Goal: Information Seeking & Learning: Learn about a topic

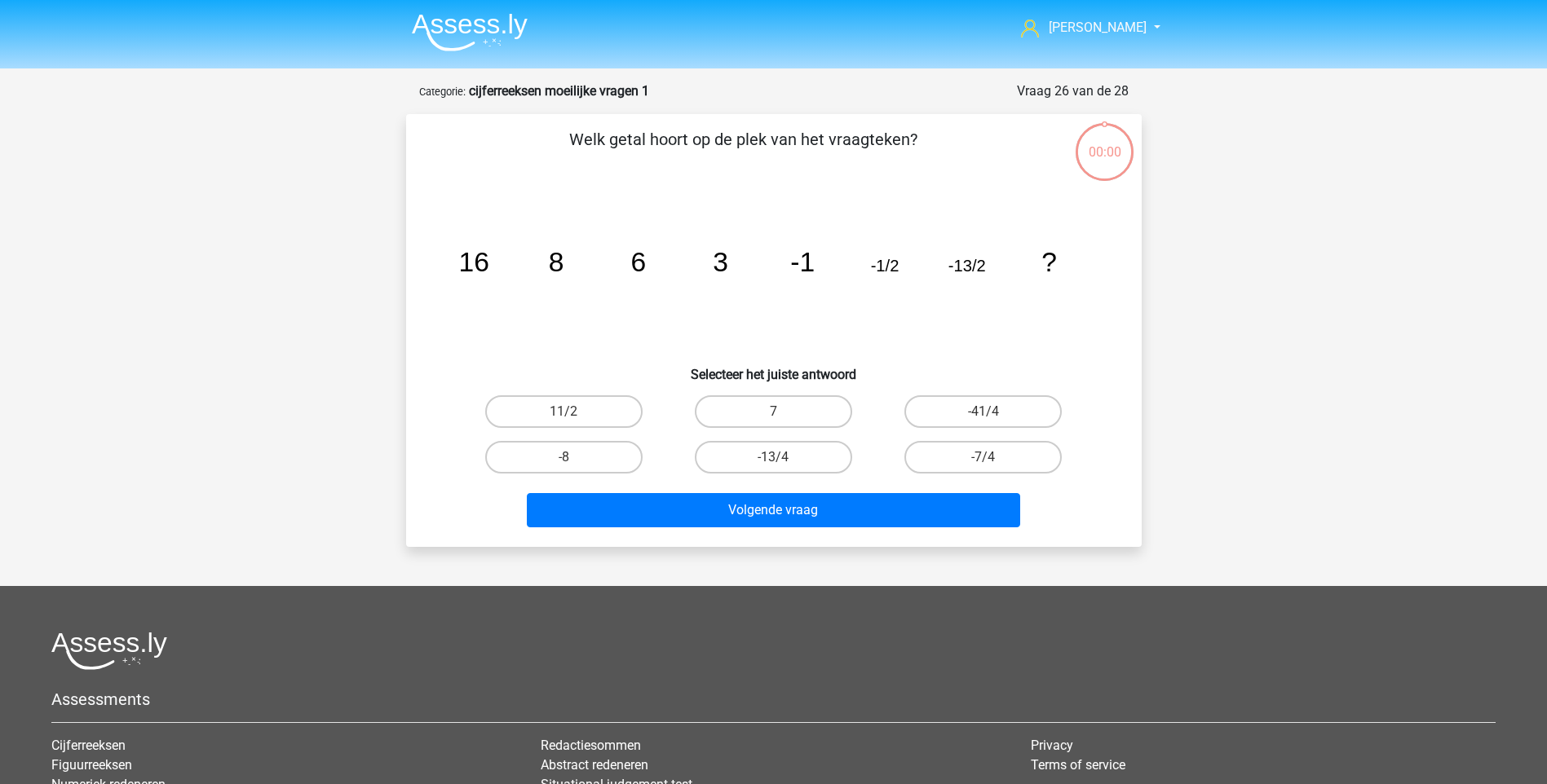
scroll to position [81, 0]
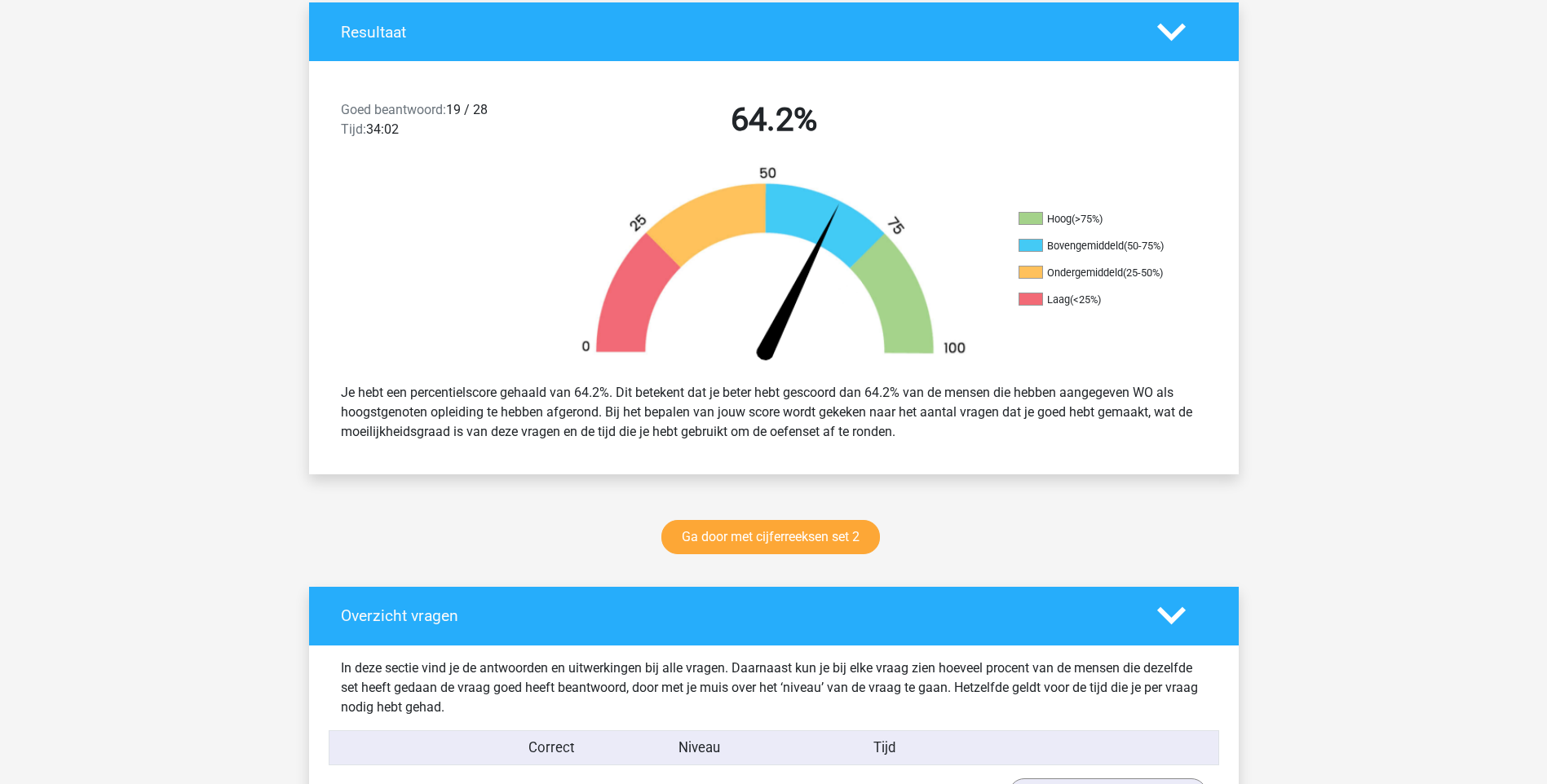
scroll to position [707, 0]
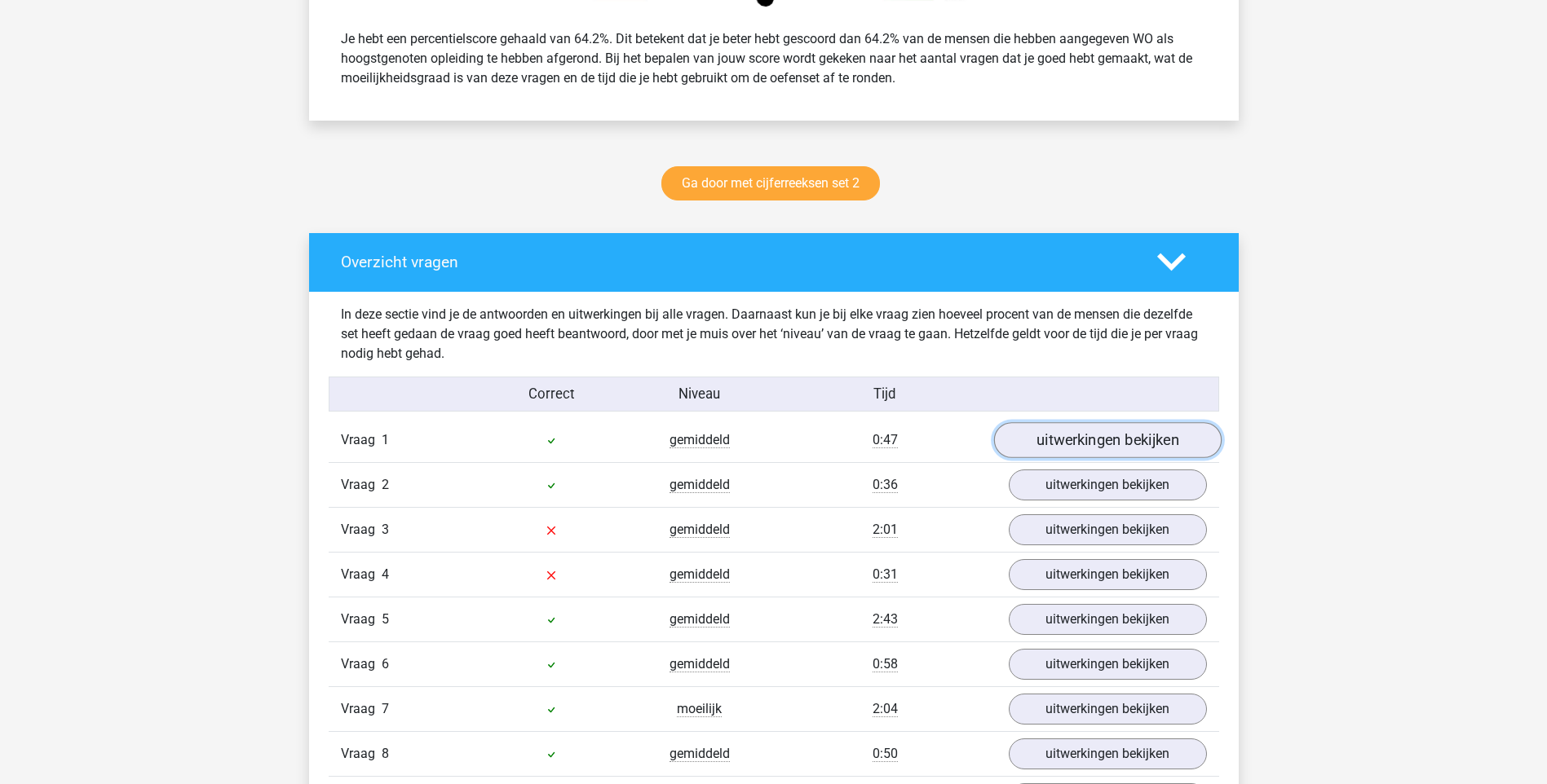
click at [1112, 445] on link "uitwerkingen bekijken" at bounding box center [1107, 440] width 227 height 36
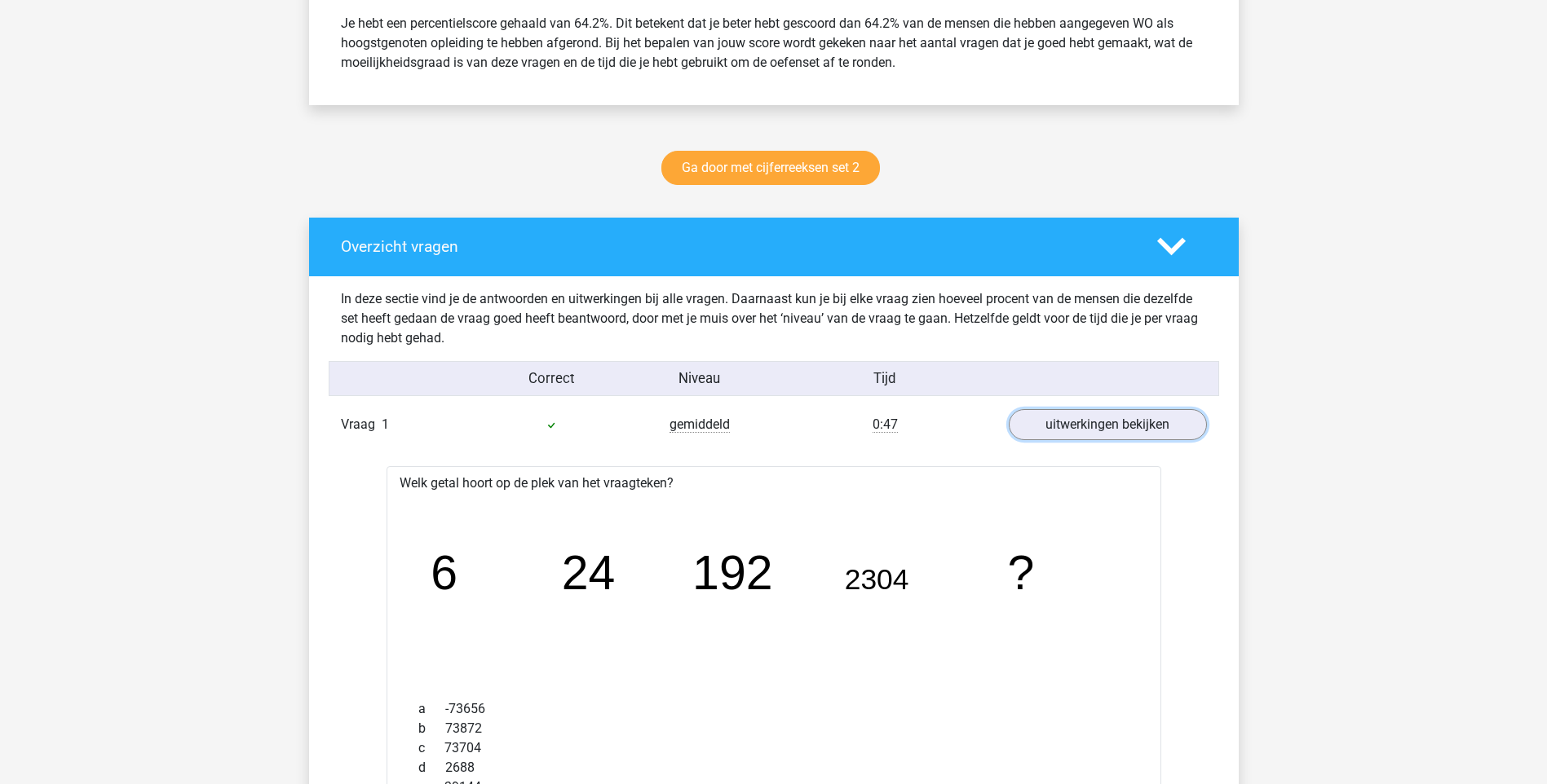
scroll to position [1059, 0]
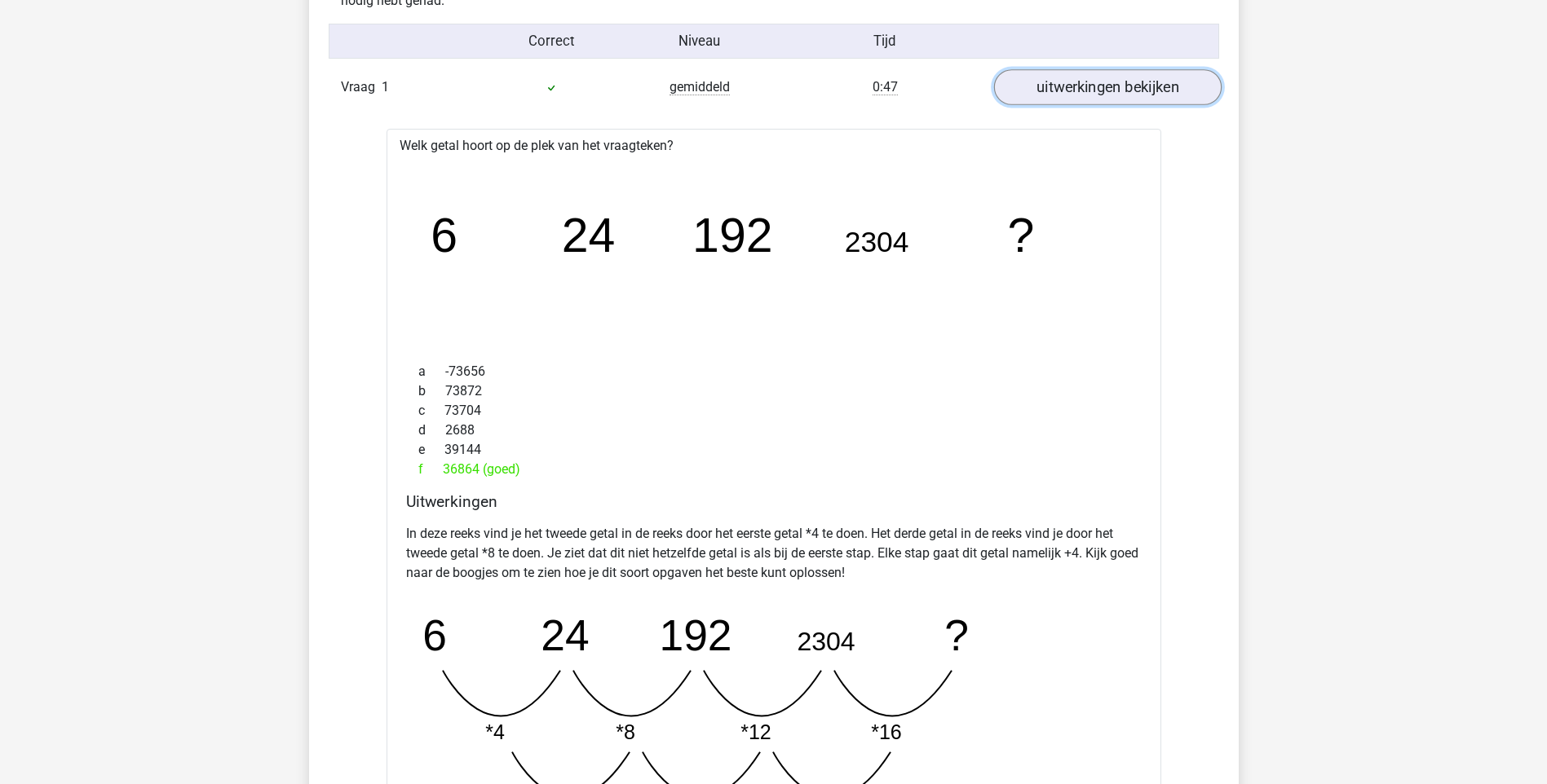
click at [1078, 84] on link "uitwerkingen bekijken" at bounding box center [1107, 88] width 227 height 36
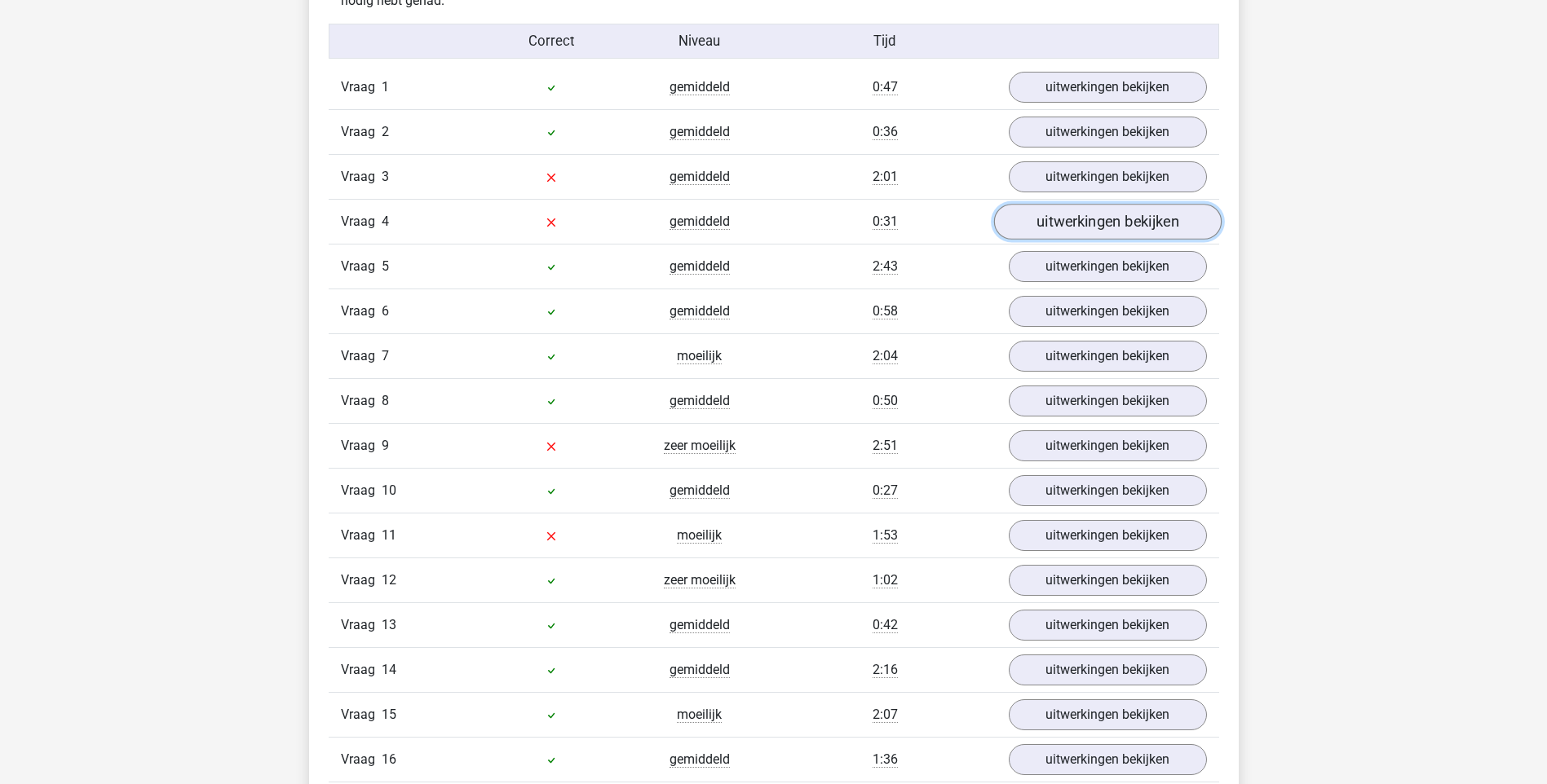
click at [1054, 216] on link "uitwerkingen bekijken" at bounding box center [1107, 222] width 227 height 36
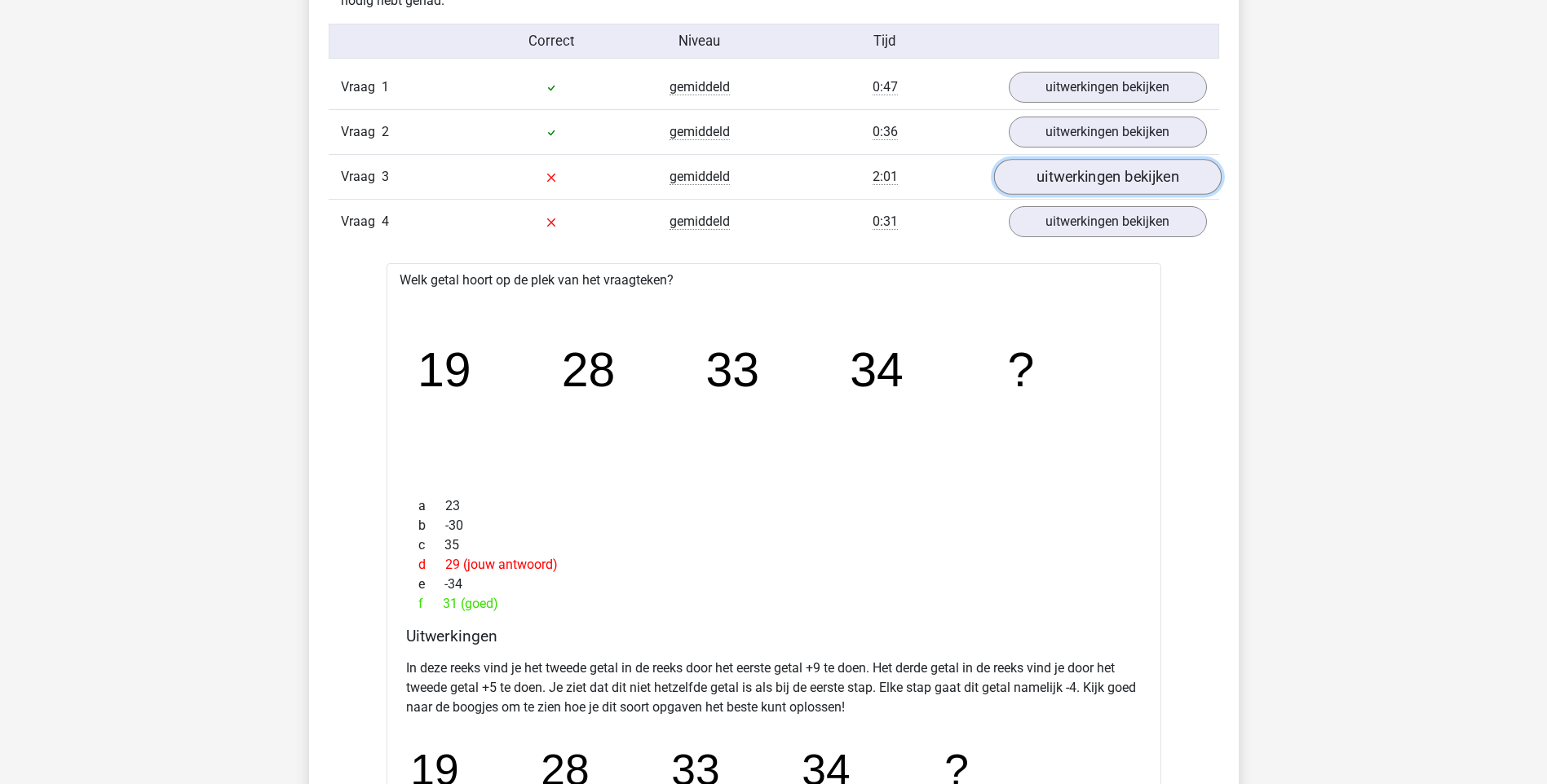
click at [1111, 178] on link "uitwerkingen bekijken" at bounding box center [1107, 177] width 227 height 36
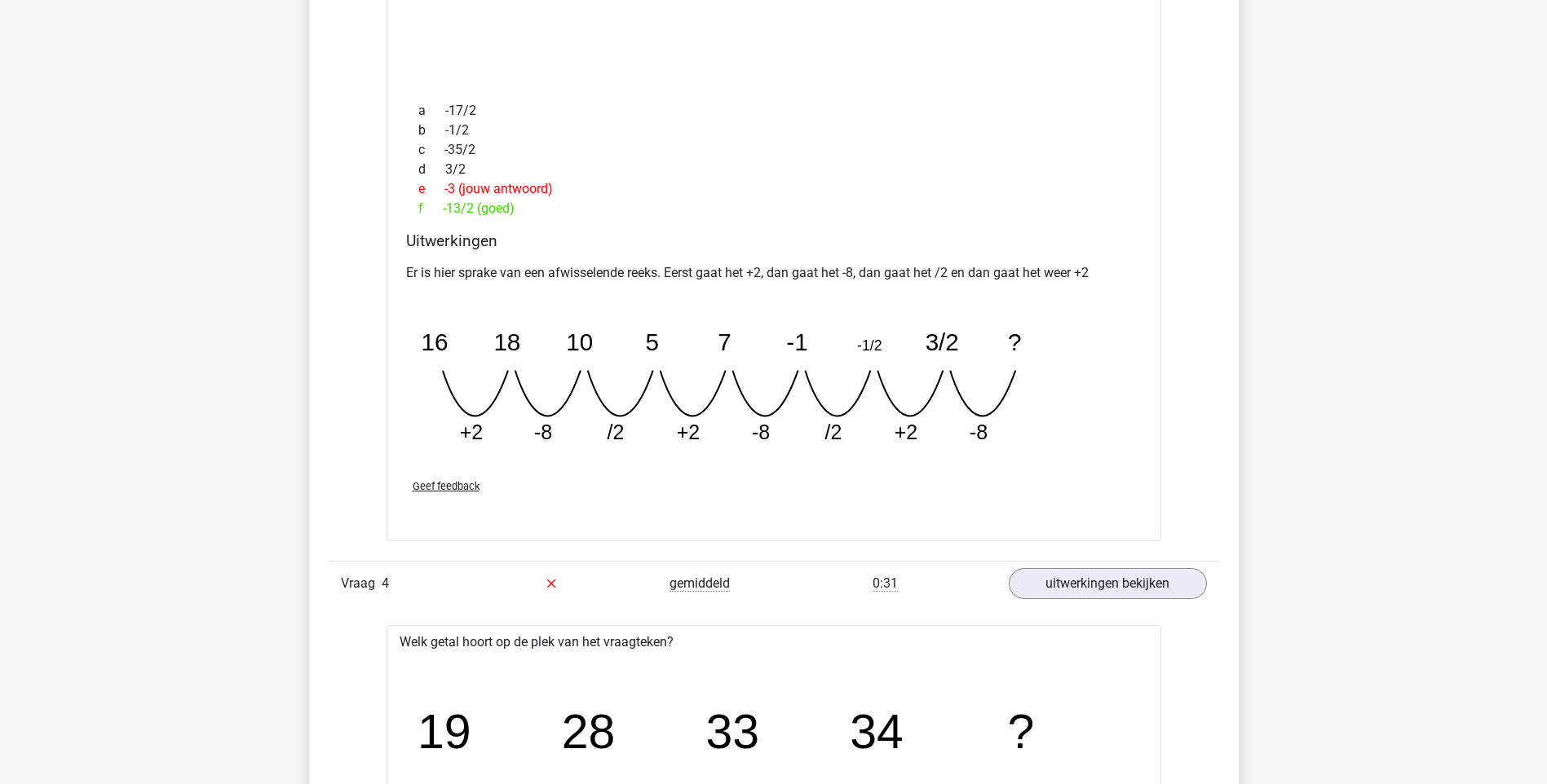
scroll to position [1412, 0]
click at [628, 403] on icon "image/svg+xml 16 18 10 5 7 -1 -1/2 3/2 ? +2 -8 /2 +2 -8 /2 +2 -8" at bounding box center [732, 374] width 653 height 163
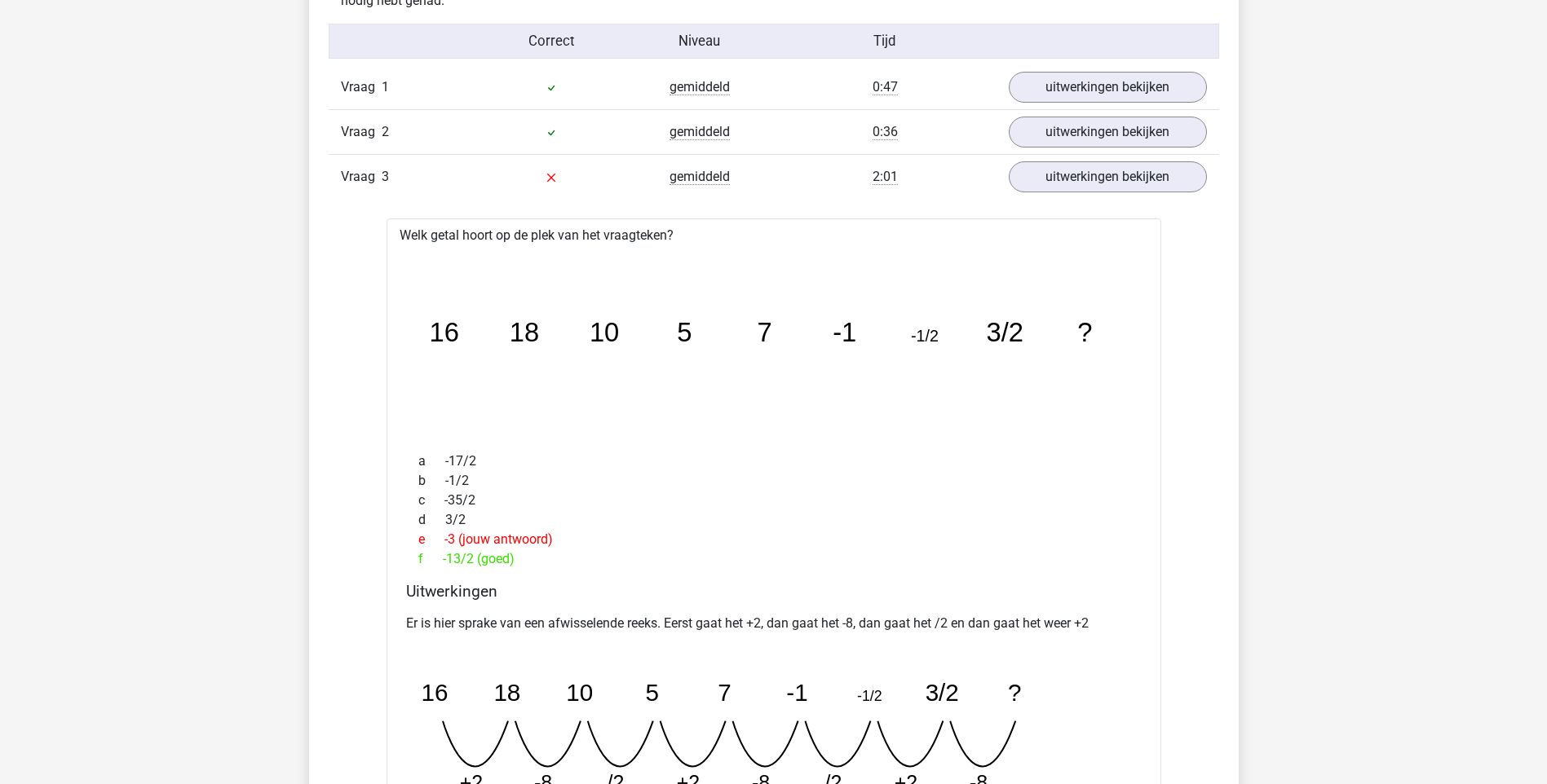
scroll to position [707, 0]
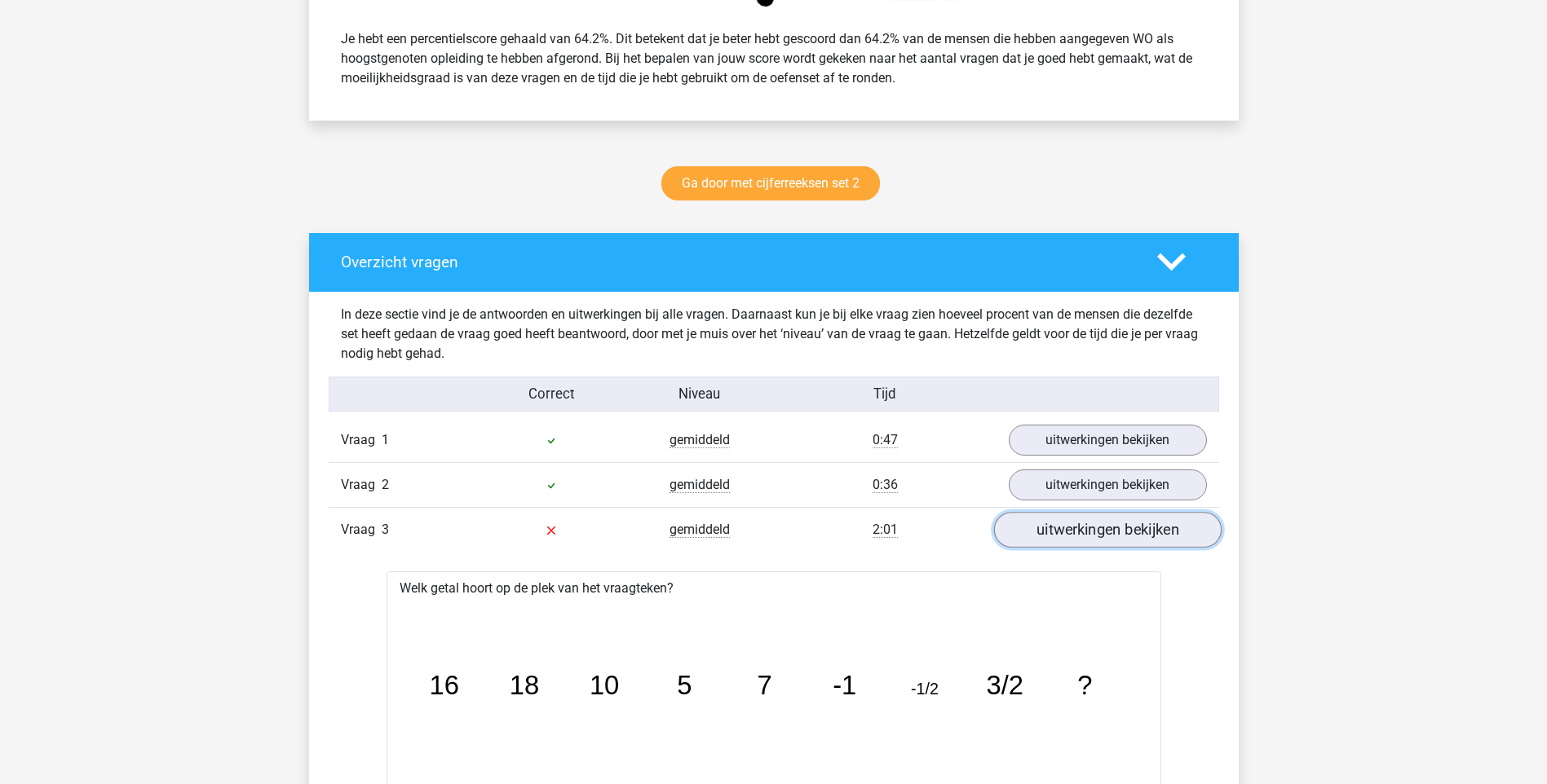
click at [1166, 537] on link "uitwerkingen bekijken" at bounding box center [1107, 530] width 227 height 36
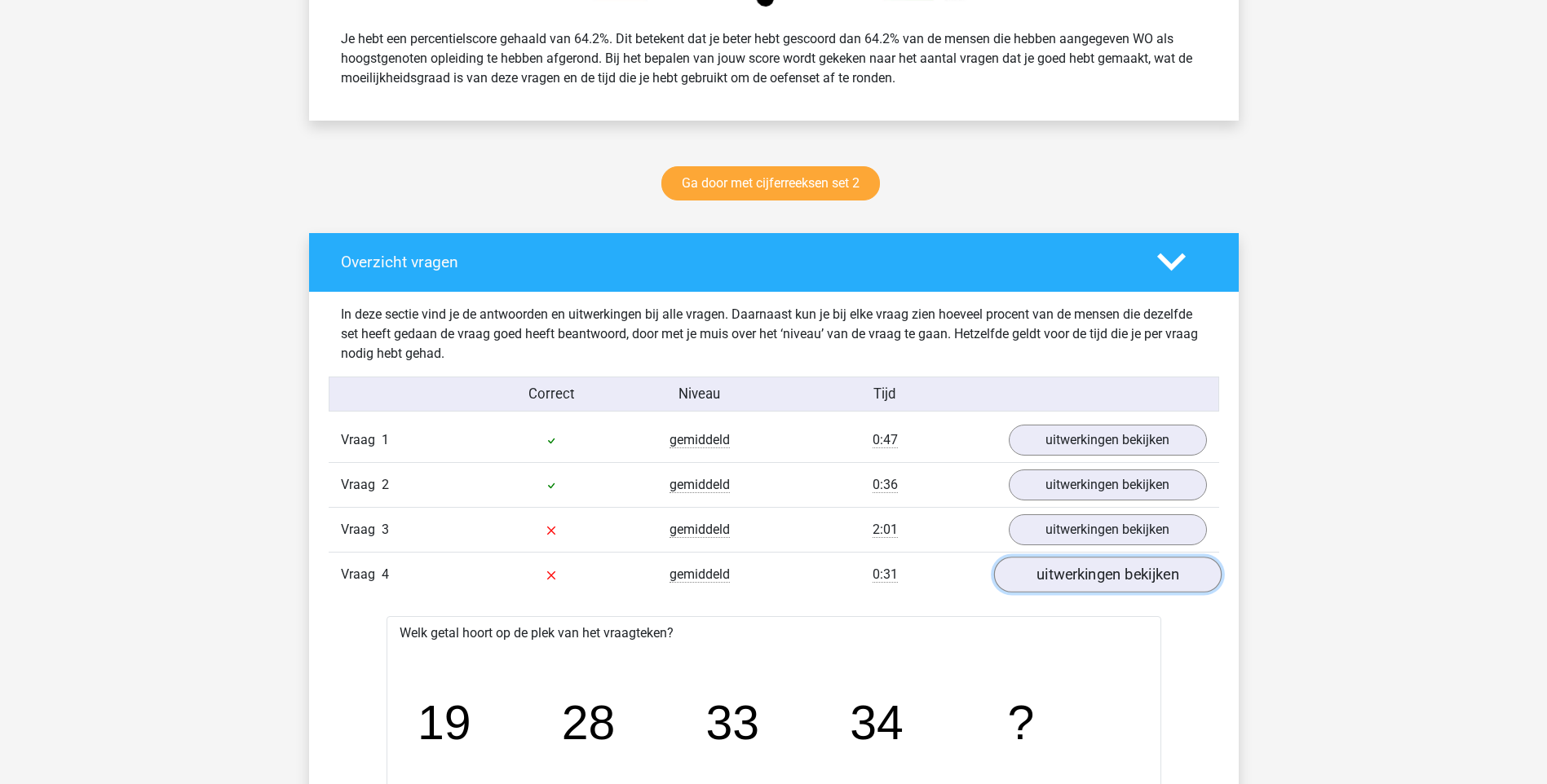
click at [1098, 580] on link "uitwerkingen bekijken" at bounding box center [1107, 575] width 227 height 36
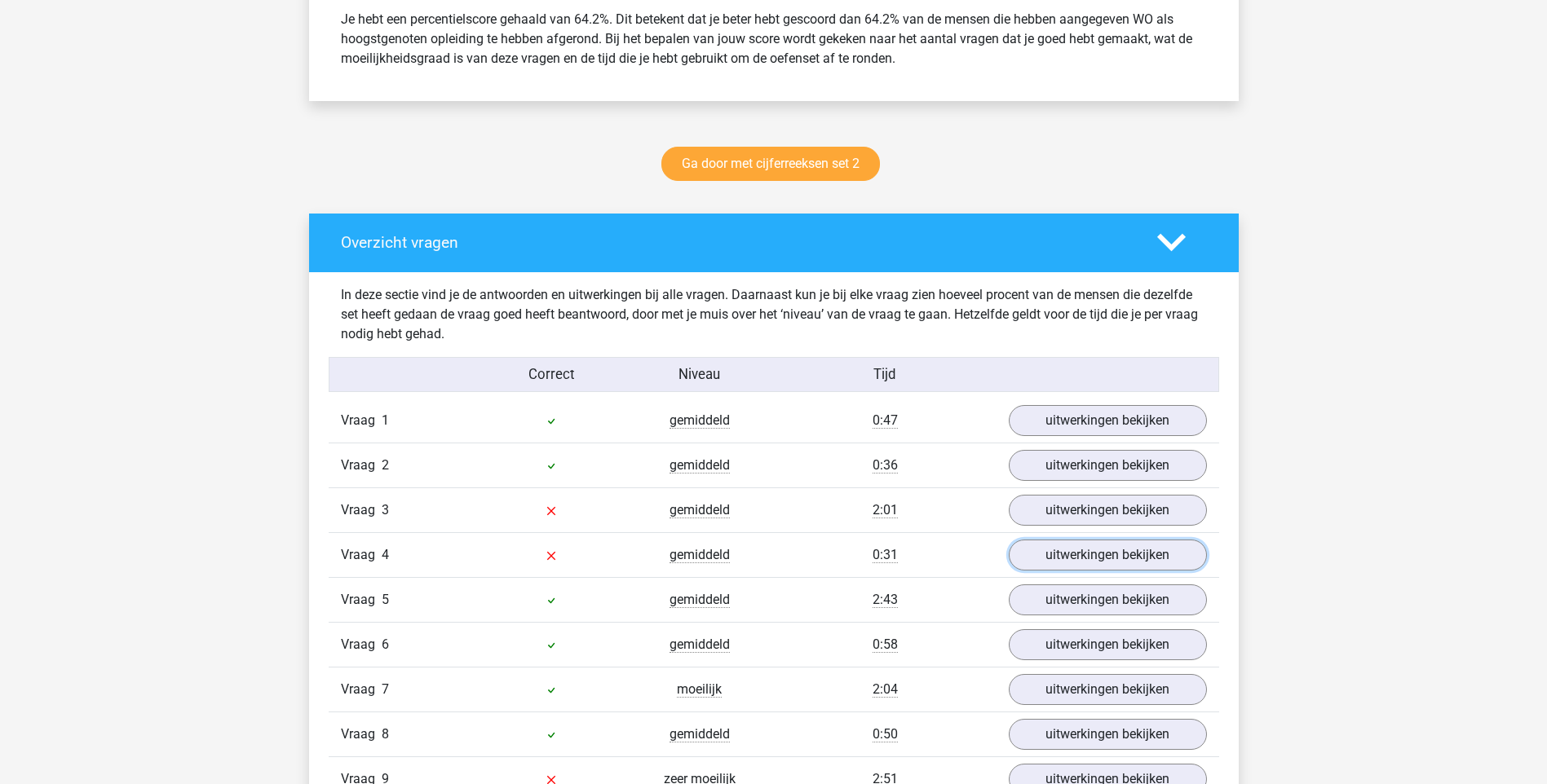
scroll to position [1059, 0]
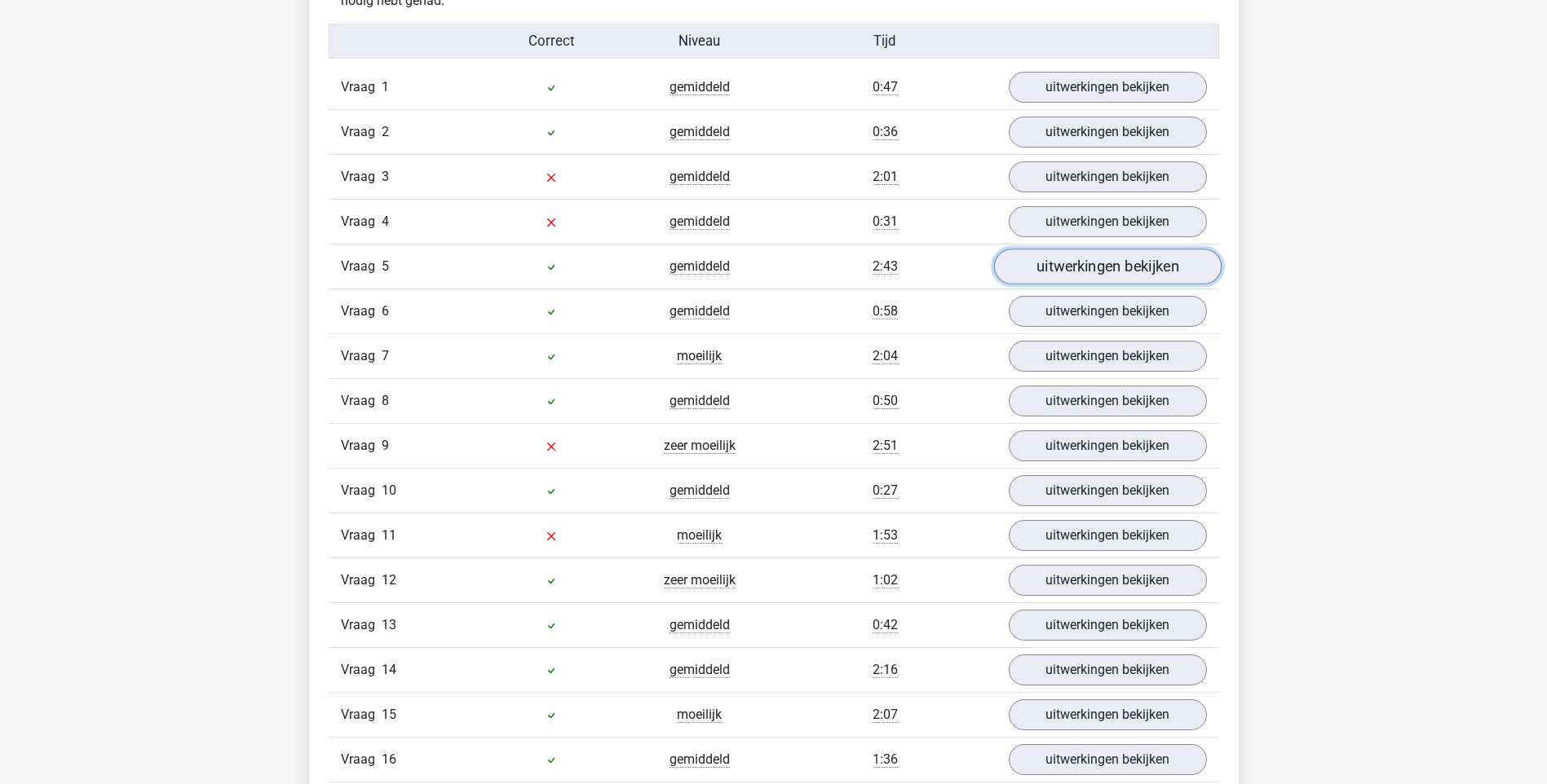
click at [1080, 264] on link "uitwerkingen bekijken" at bounding box center [1107, 266] width 227 height 36
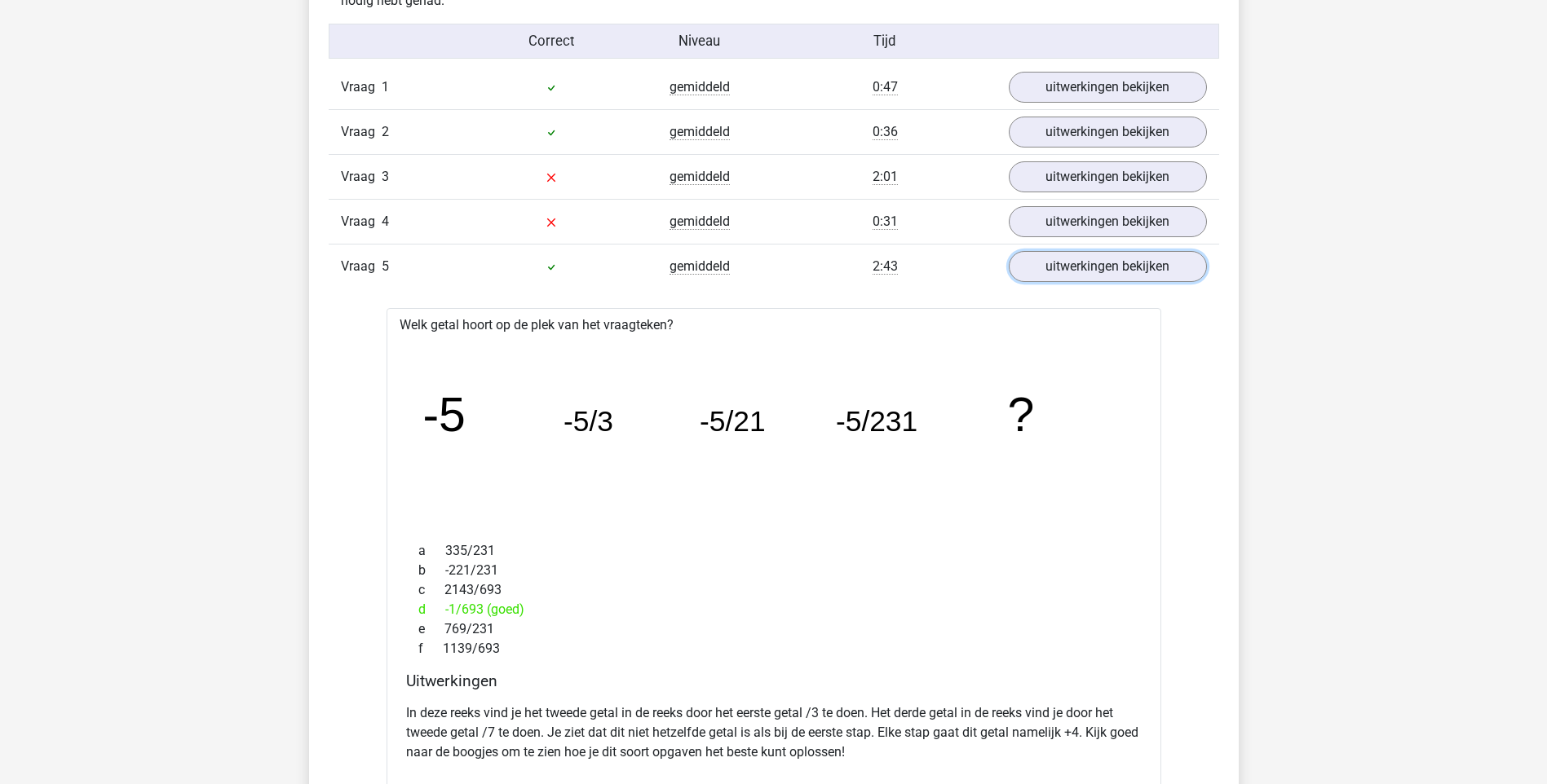
scroll to position [1412, 0]
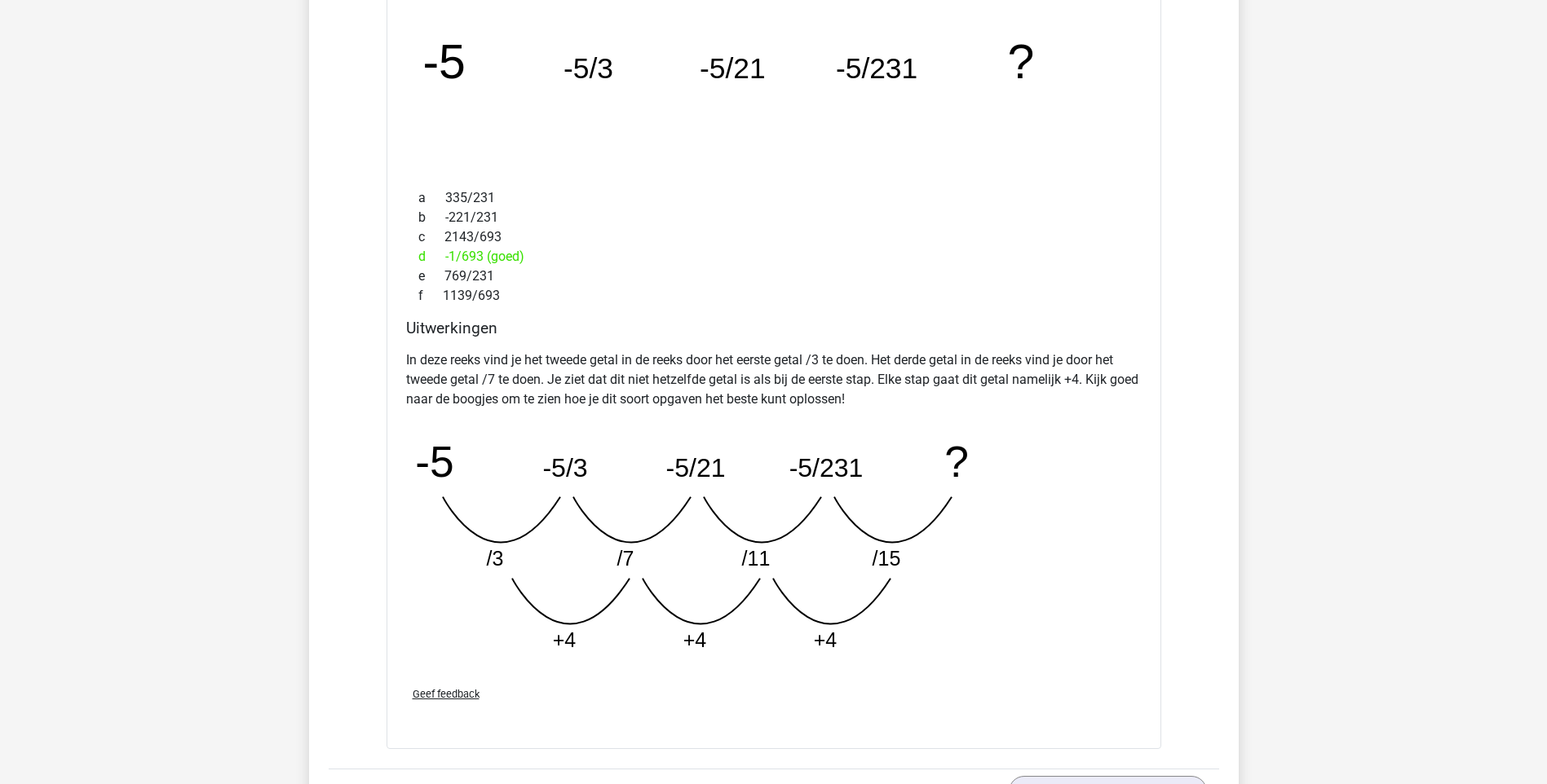
click at [802, 559] on icon "image/svg+xml -5 -5/3 -5/21 -5/231 ? /3 /7 /11 /15 +4 +4 +4" at bounding box center [732, 544] width 653 height 244
click at [572, 611] on icon "image/svg+xml -5 -5/3 -5/21 -5/231 ? /3 /7 /11 /15 +4 +4 +4" at bounding box center [732, 544] width 653 height 244
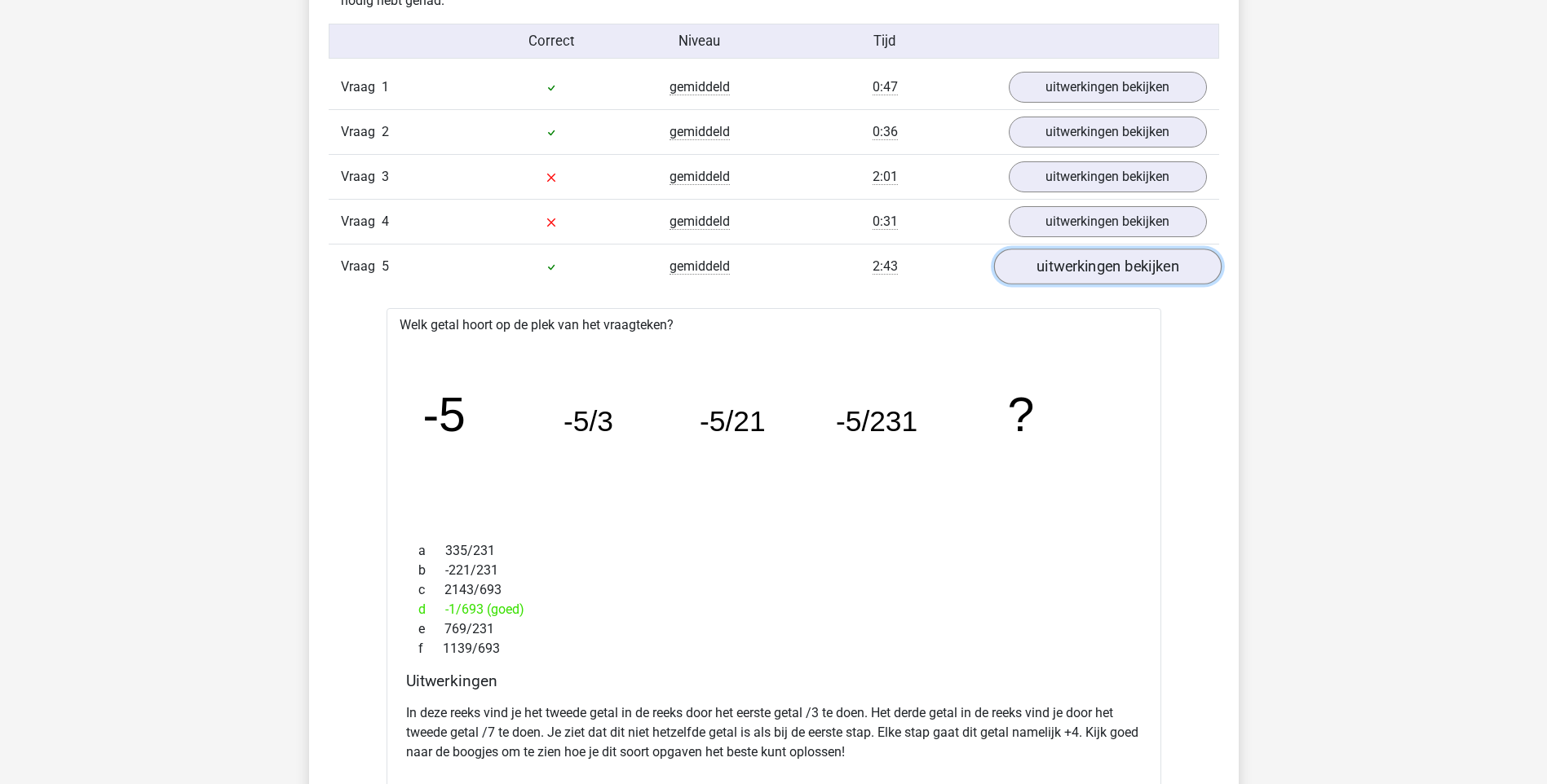
click at [1091, 275] on link "uitwerkingen bekijken" at bounding box center [1107, 266] width 227 height 36
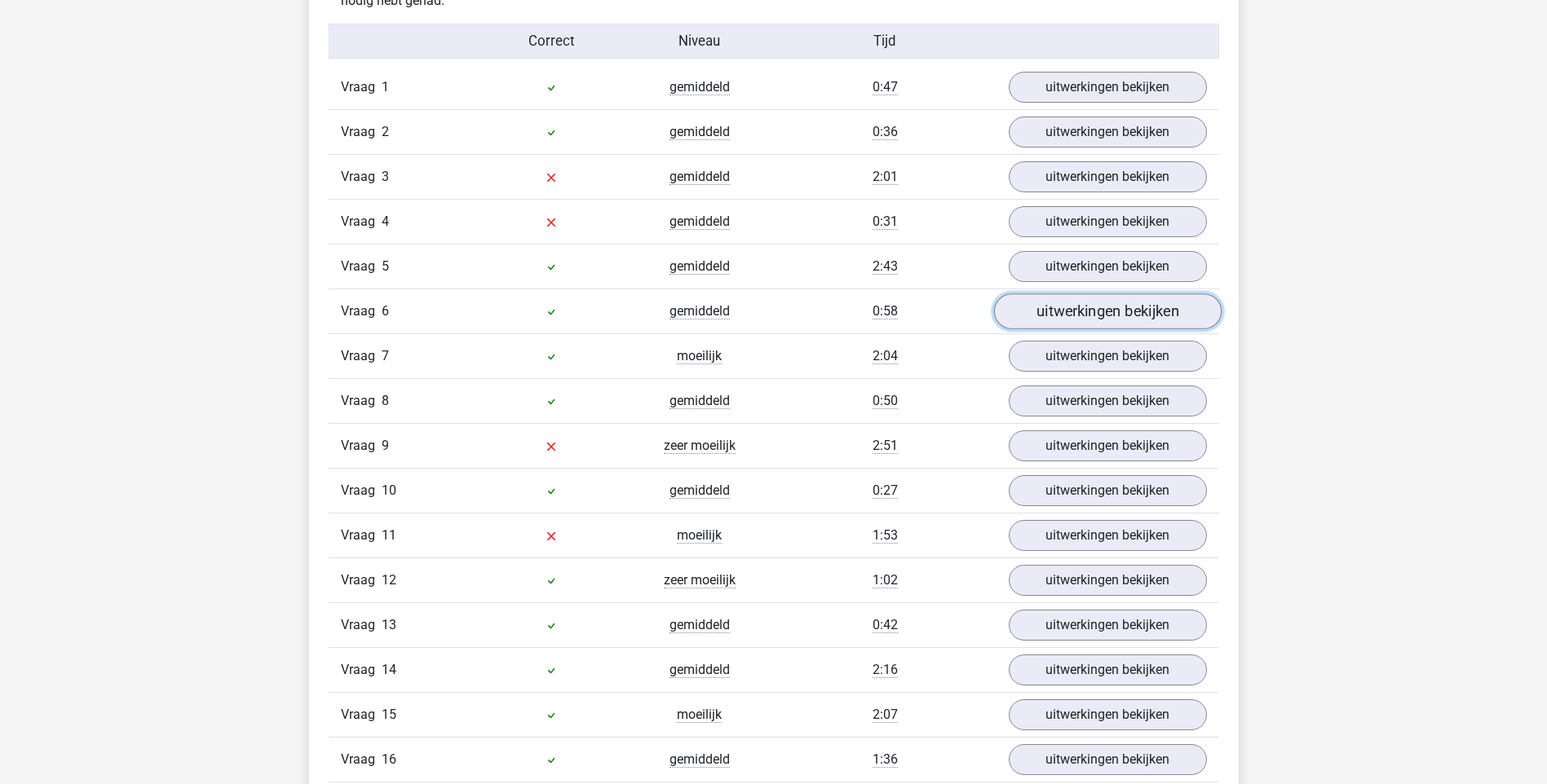
click at [1059, 309] on link "uitwerkingen bekijken" at bounding box center [1107, 311] width 227 height 36
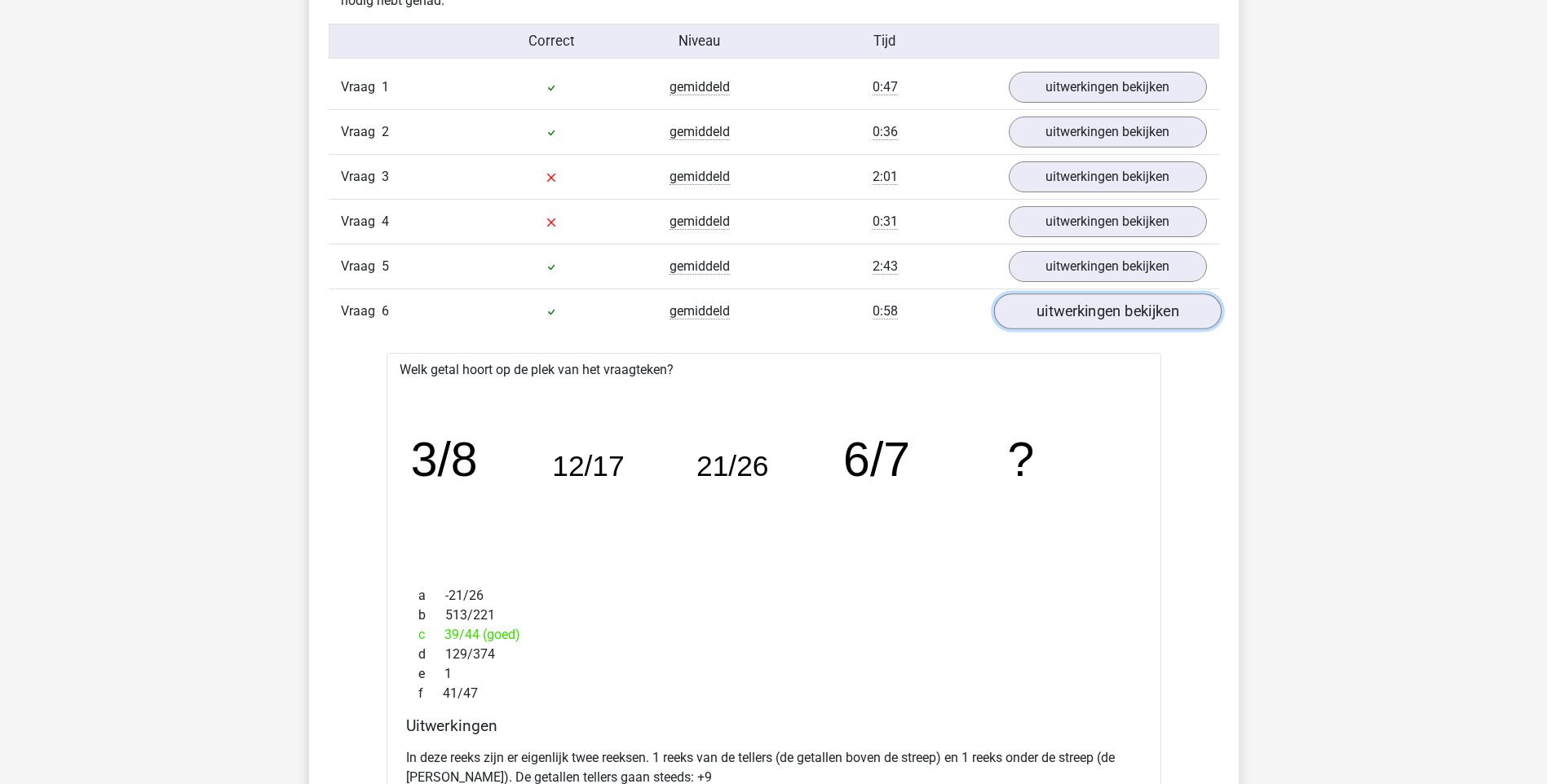
click at [1059, 309] on link "uitwerkingen bekijken" at bounding box center [1107, 311] width 227 height 36
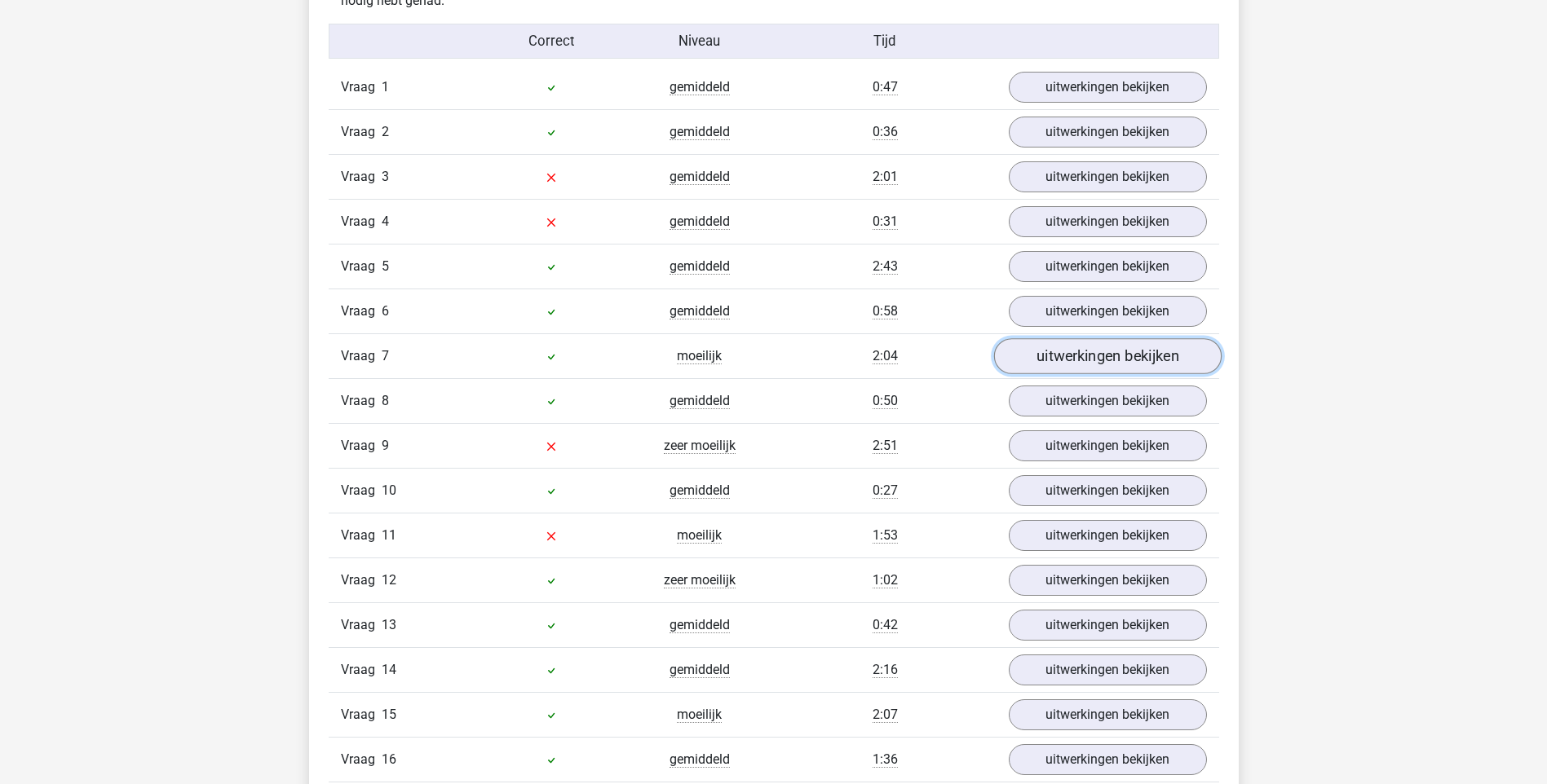
click at [1072, 361] on link "uitwerkingen bekijken" at bounding box center [1107, 356] width 227 height 36
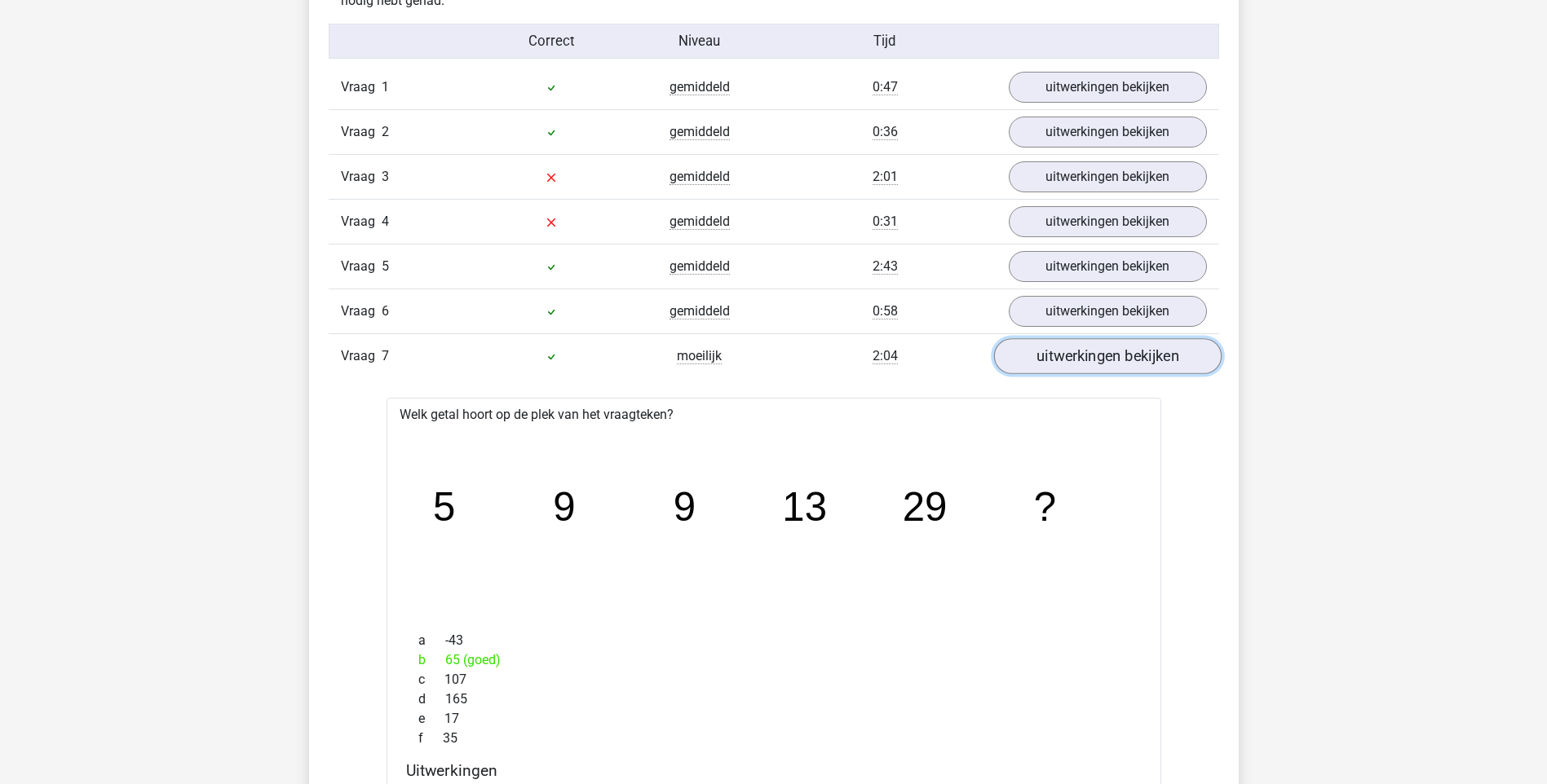
click at [1072, 361] on link "uitwerkingen bekijken" at bounding box center [1107, 356] width 227 height 36
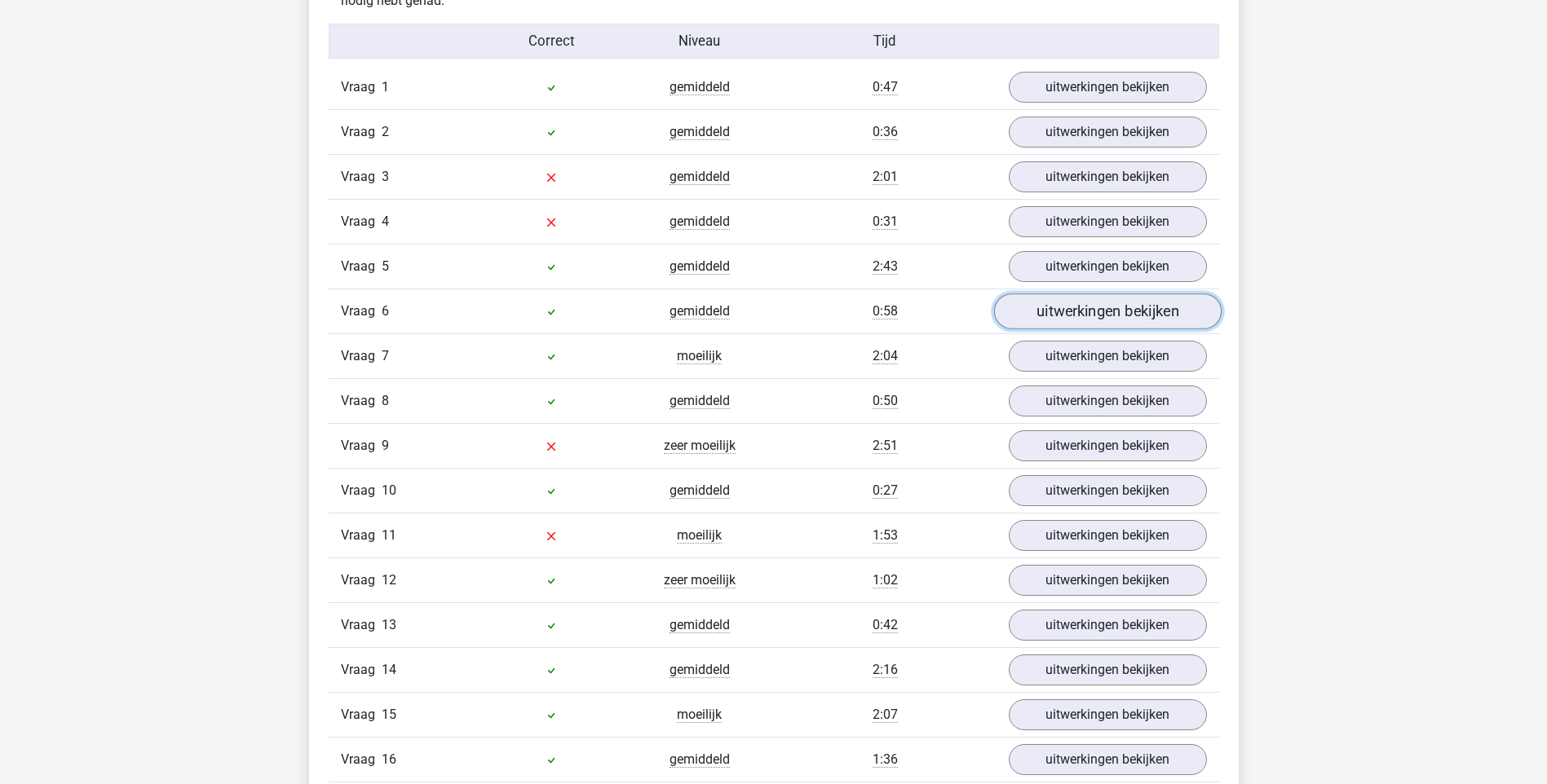
click at [1071, 308] on link "uitwerkingen bekijken" at bounding box center [1107, 311] width 227 height 36
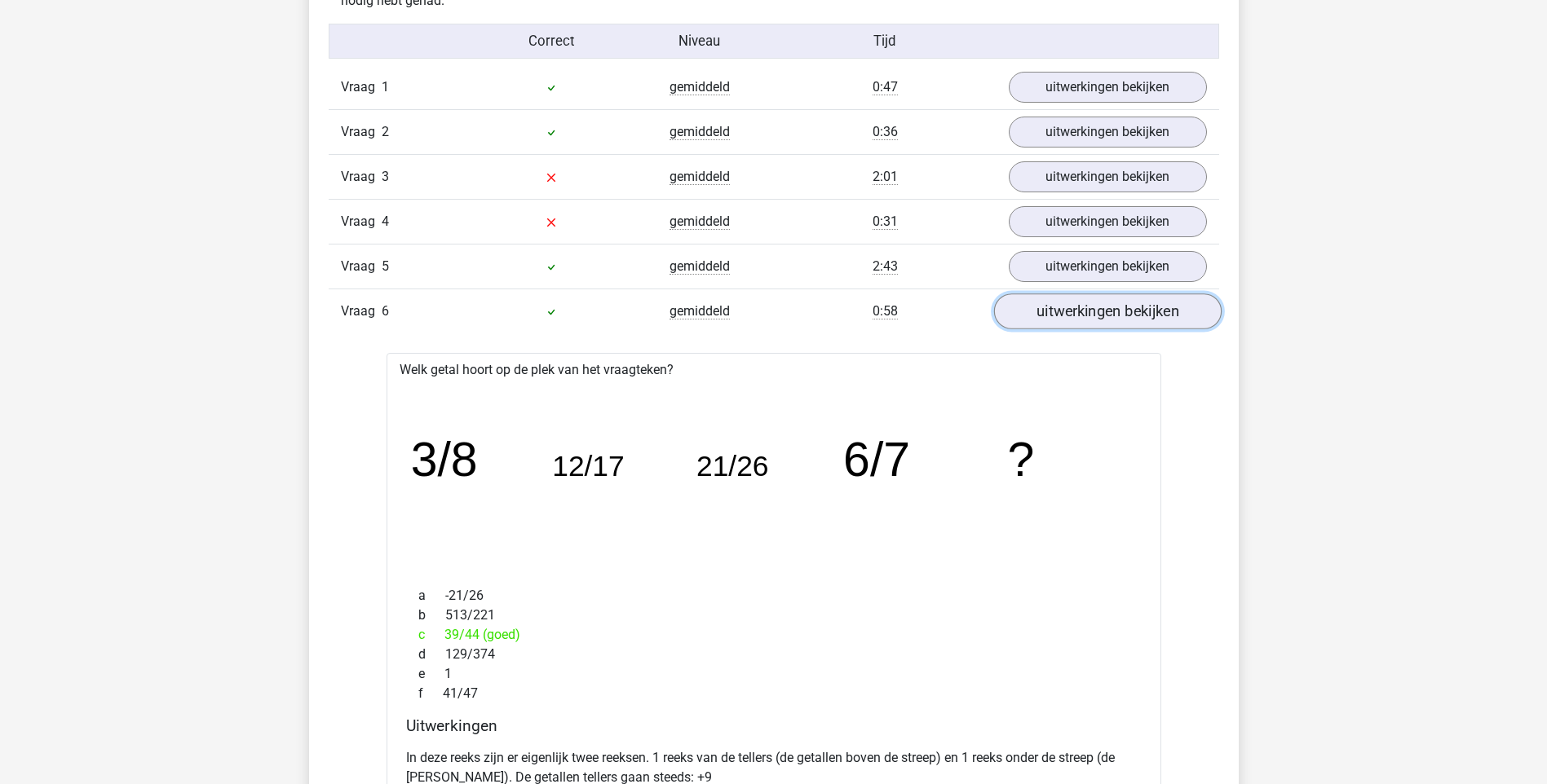
click at [1071, 309] on link "uitwerkingen bekijken" at bounding box center [1107, 311] width 227 height 36
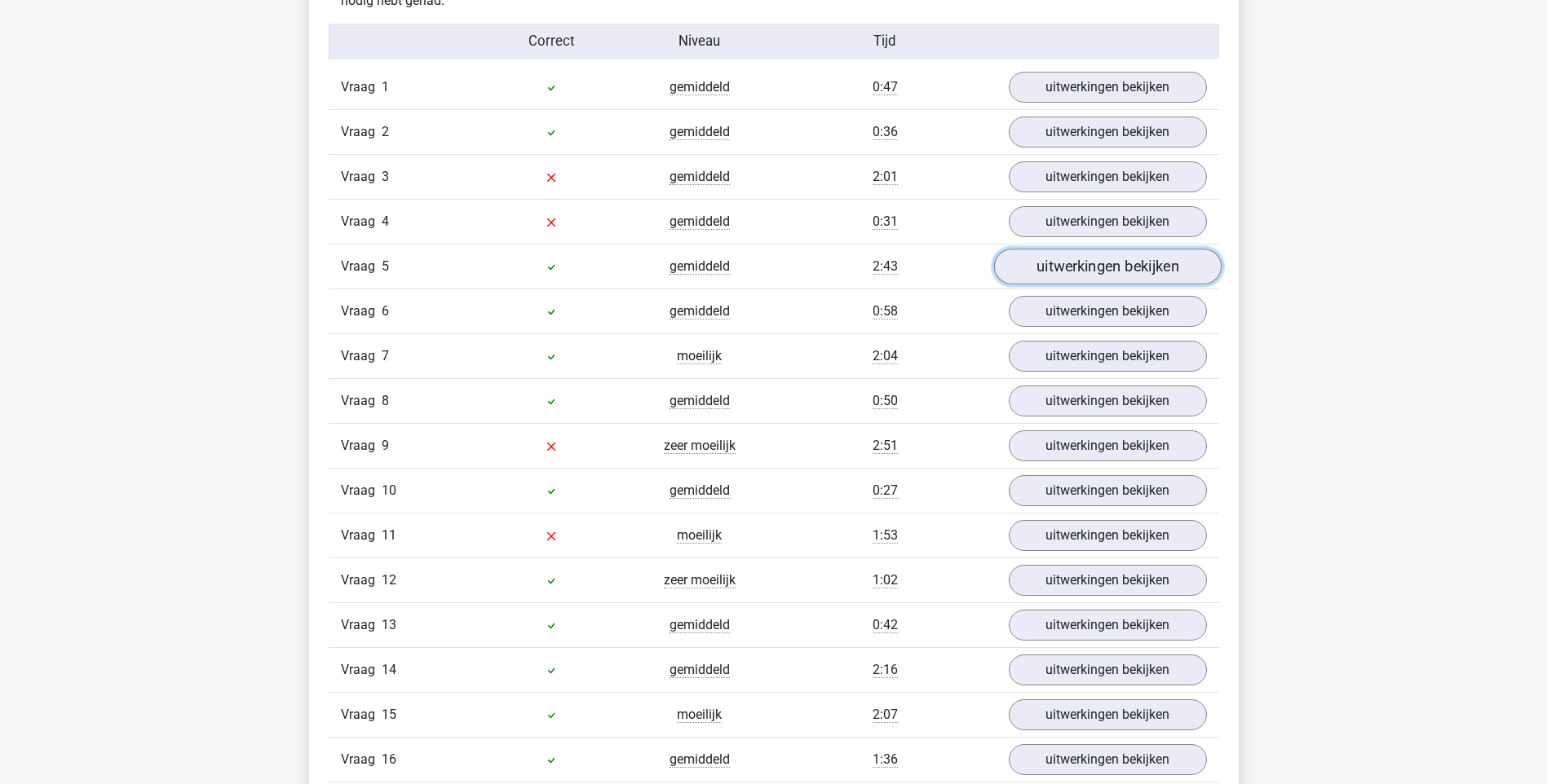
click at [1074, 262] on link "uitwerkingen bekijken" at bounding box center [1107, 266] width 227 height 36
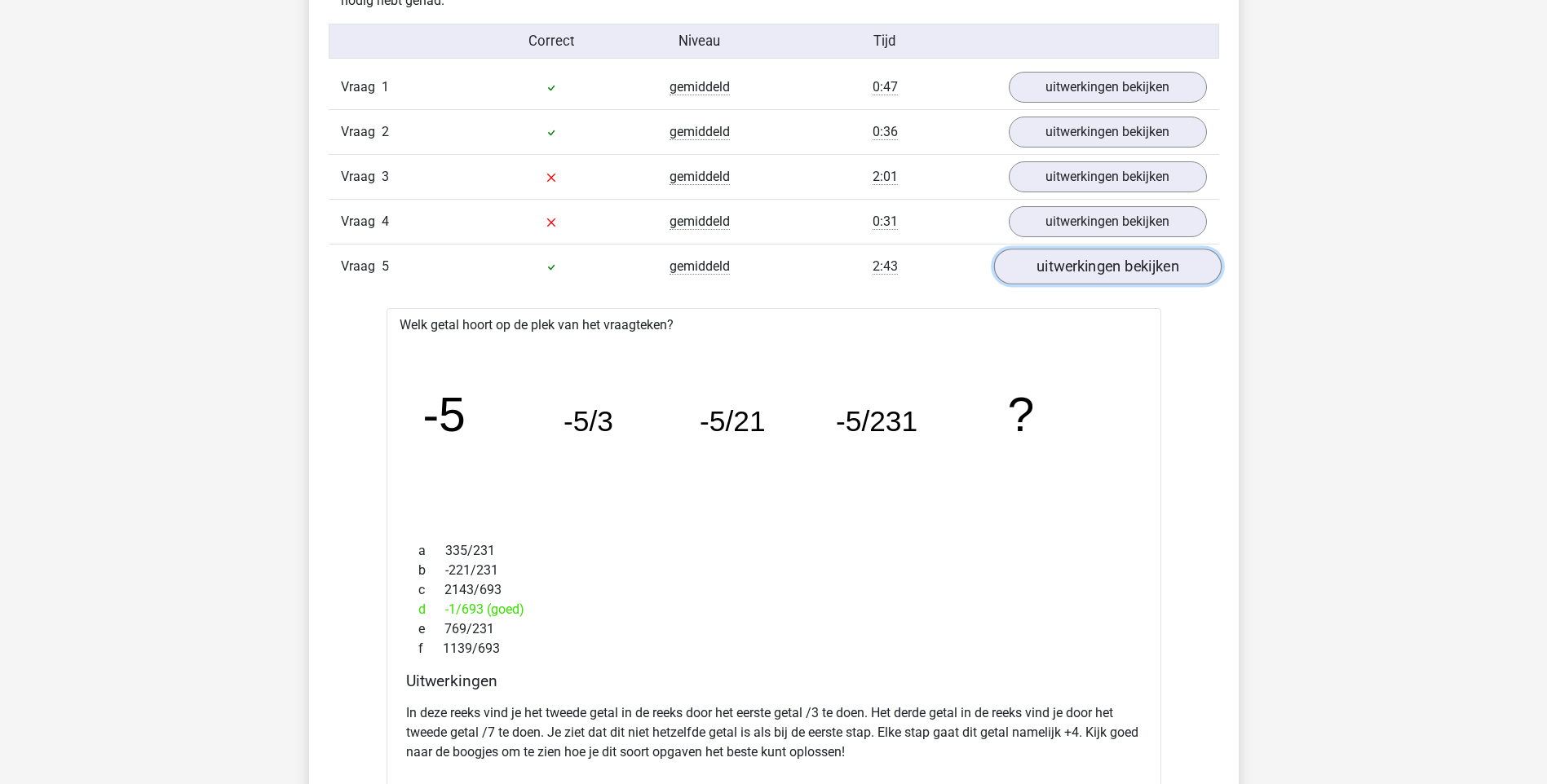
click at [1074, 264] on link "uitwerkingen bekijken" at bounding box center [1107, 266] width 227 height 36
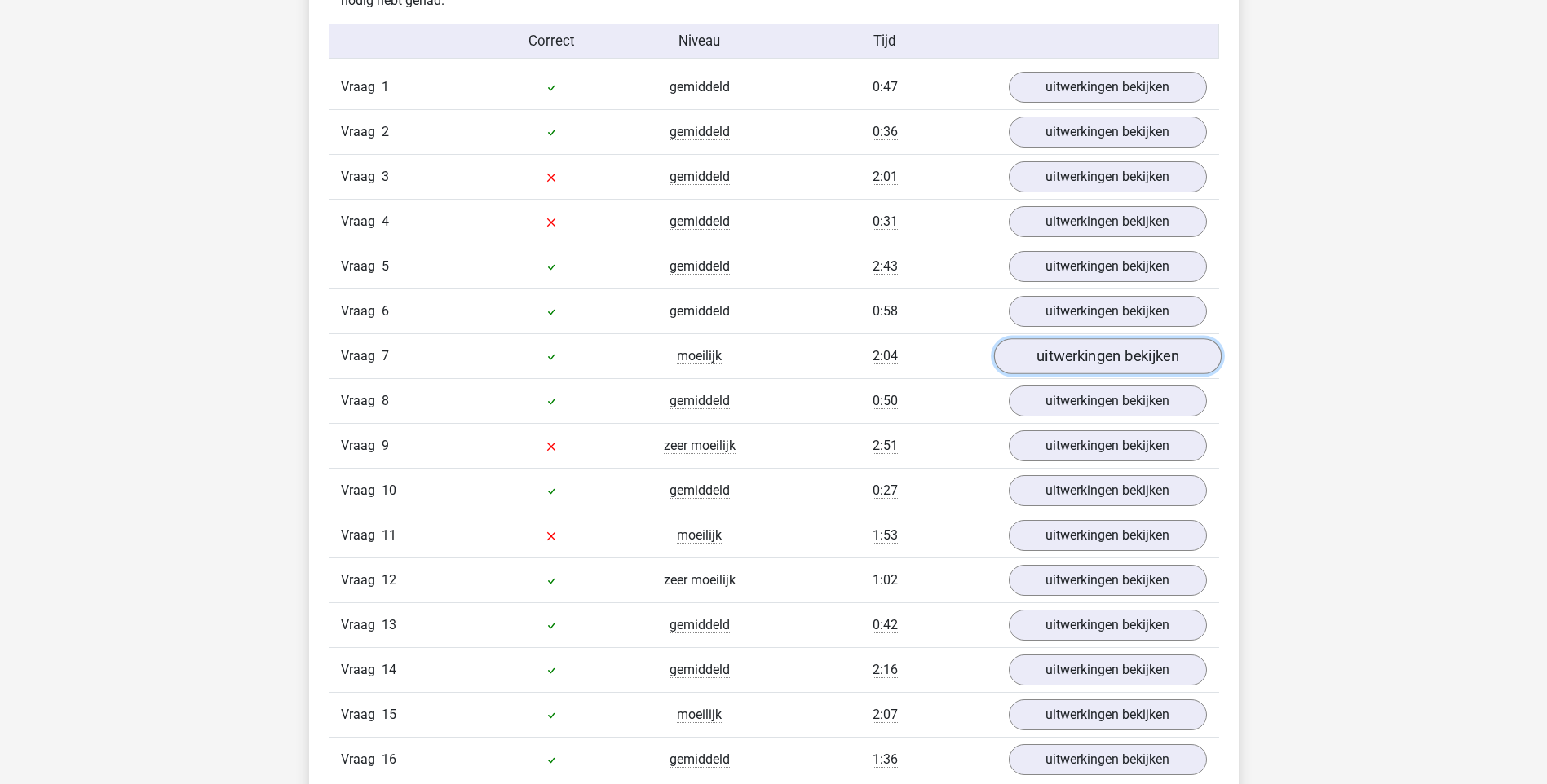
click at [1072, 351] on link "uitwerkingen bekijken" at bounding box center [1107, 356] width 227 height 36
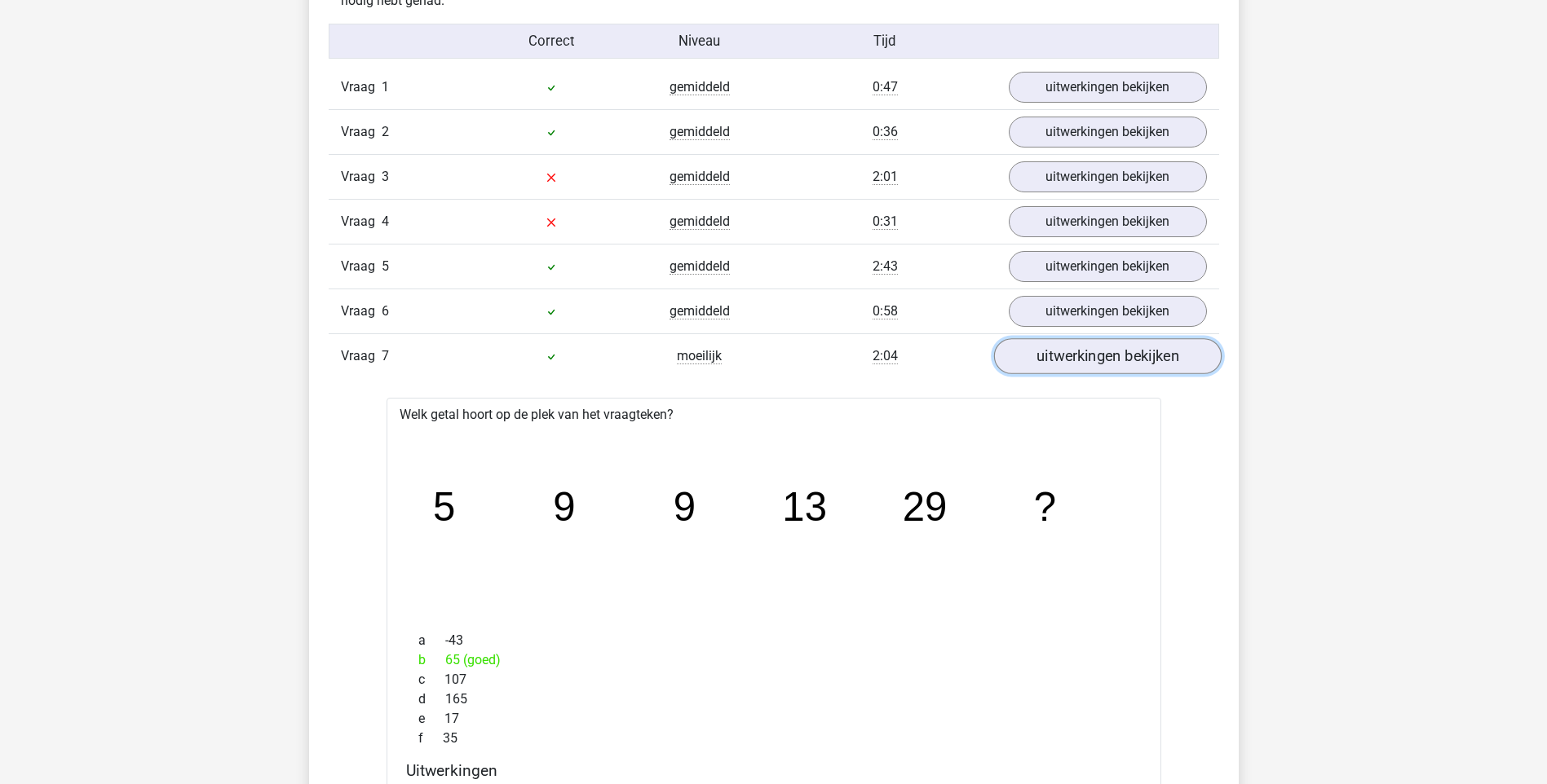
click at [1072, 351] on link "uitwerkingen bekijken" at bounding box center [1107, 356] width 227 height 36
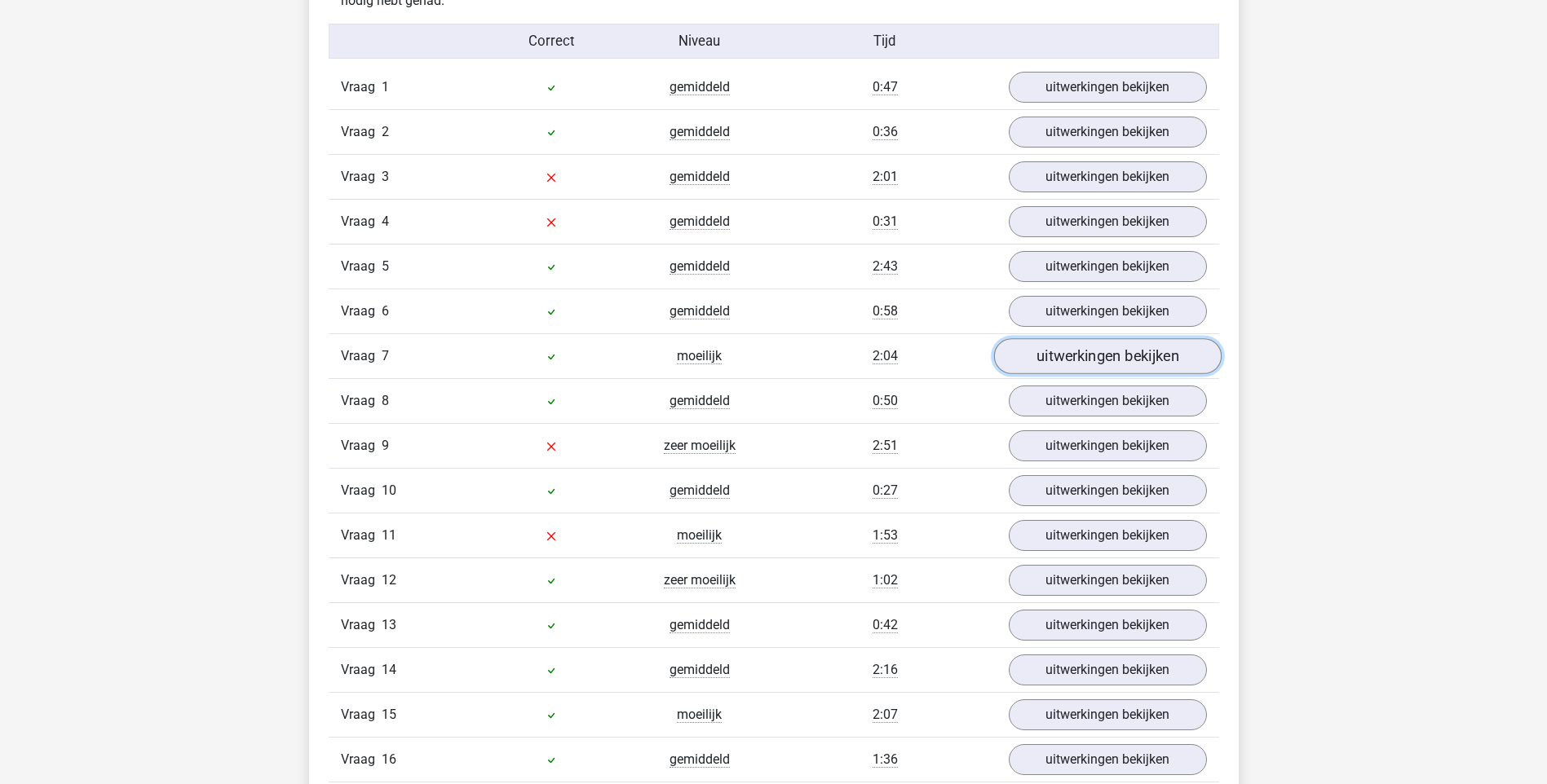
click at [1071, 363] on link "uitwerkingen bekijken" at bounding box center [1107, 356] width 227 height 36
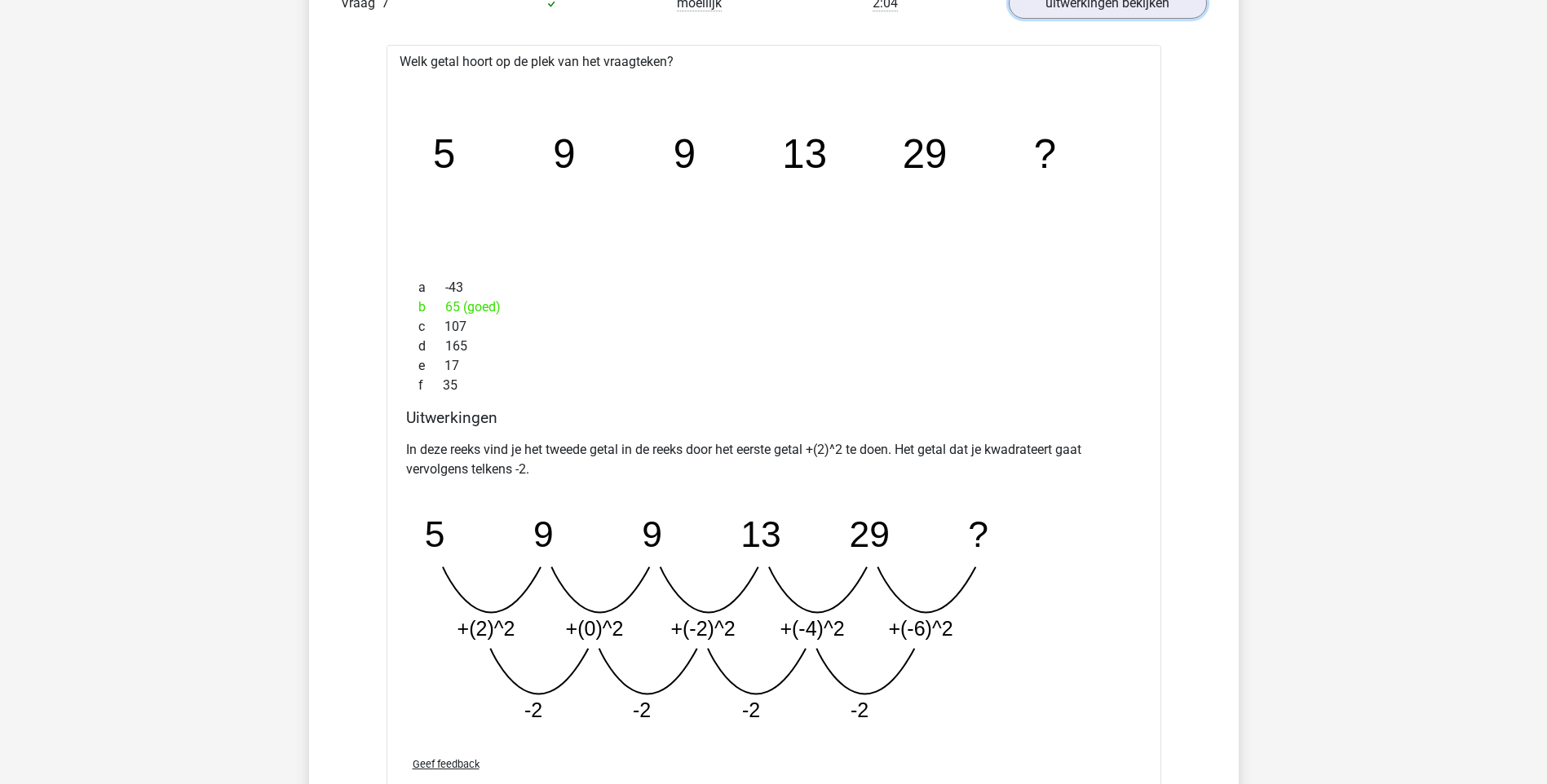
scroll to position [1766, 0]
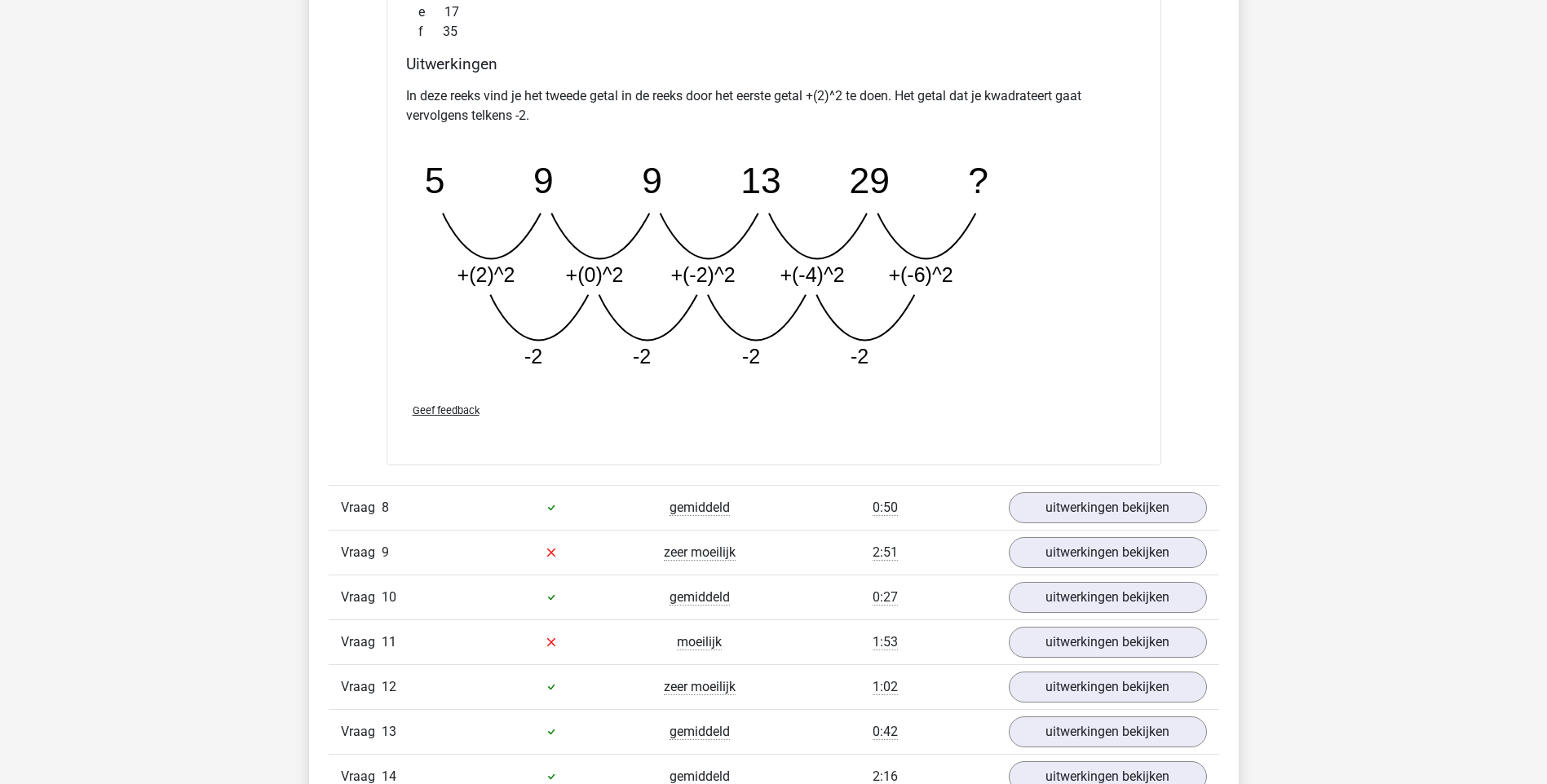
click at [1347, 353] on div "[PERSON_NAME] [PERSON_NAME][EMAIL_ADDRESS][DOMAIN_NAME]" at bounding box center [773, 568] width 1547 height 4669
click at [1182, 417] on div "Vraag 1 gemiddeld 0:47 uitwerkingen bekijken Welk getal hoort op de plek van he…" at bounding box center [774, 392] width 866 height 2067
click at [1192, 418] on div "Vraag 1 gemiddeld 0:47 uitwerkingen bekijken Welk getal hoort op de plek van he…" at bounding box center [774, 392] width 866 height 2067
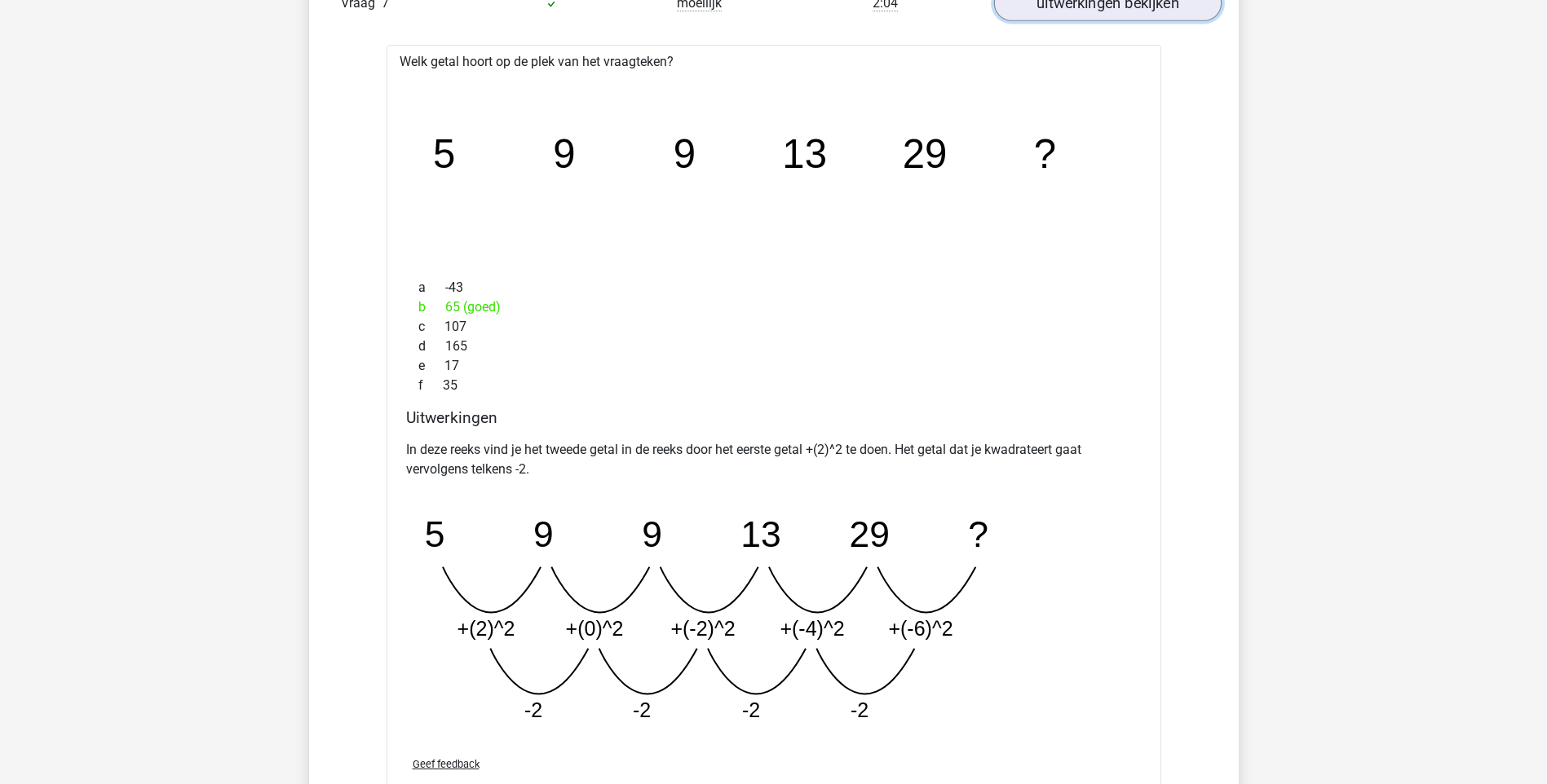
click at [1110, 4] on link "uitwerkingen bekijken" at bounding box center [1107, 4] width 227 height 36
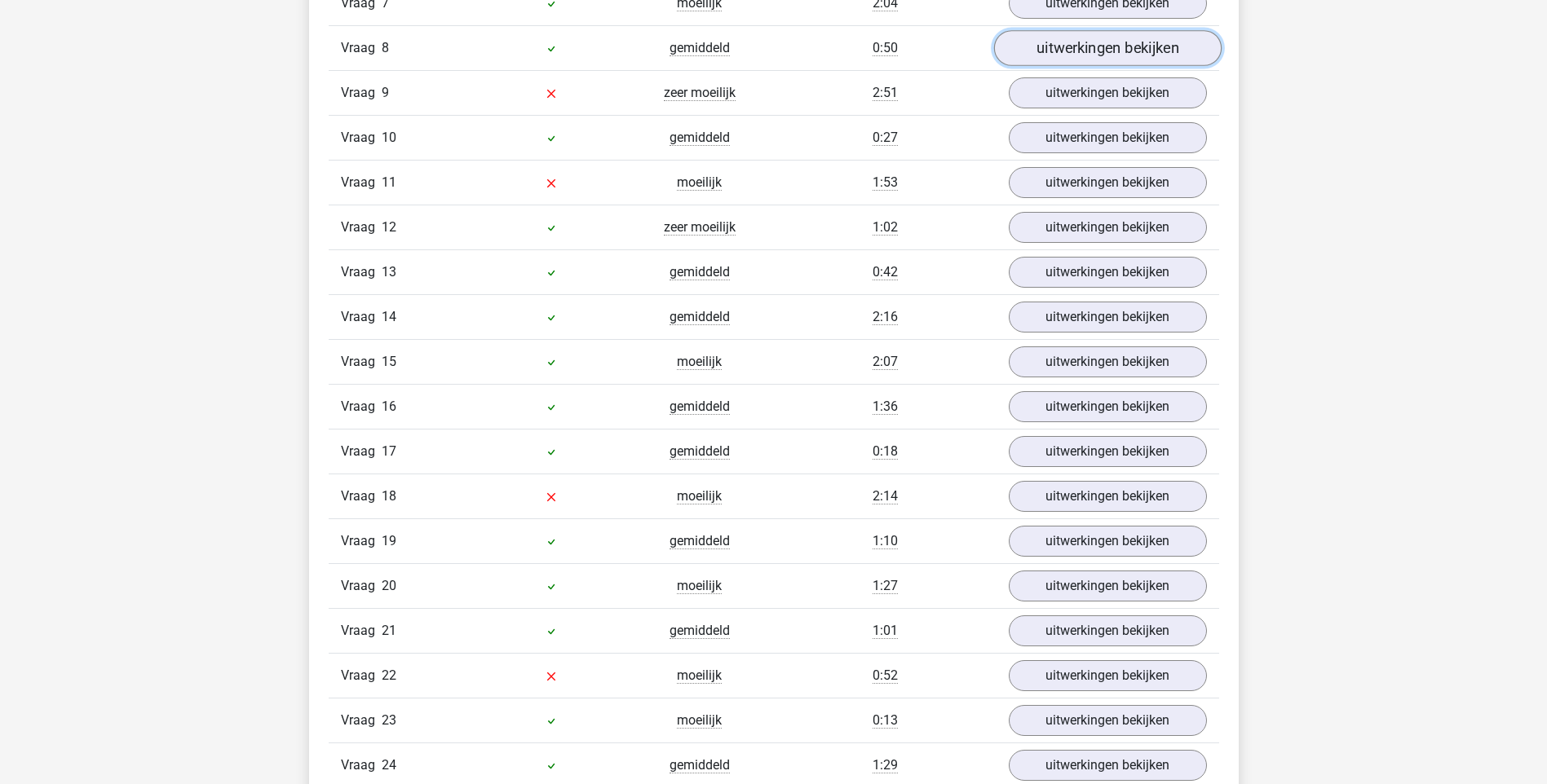
click at [1101, 42] on link "uitwerkingen bekijken" at bounding box center [1107, 49] width 227 height 36
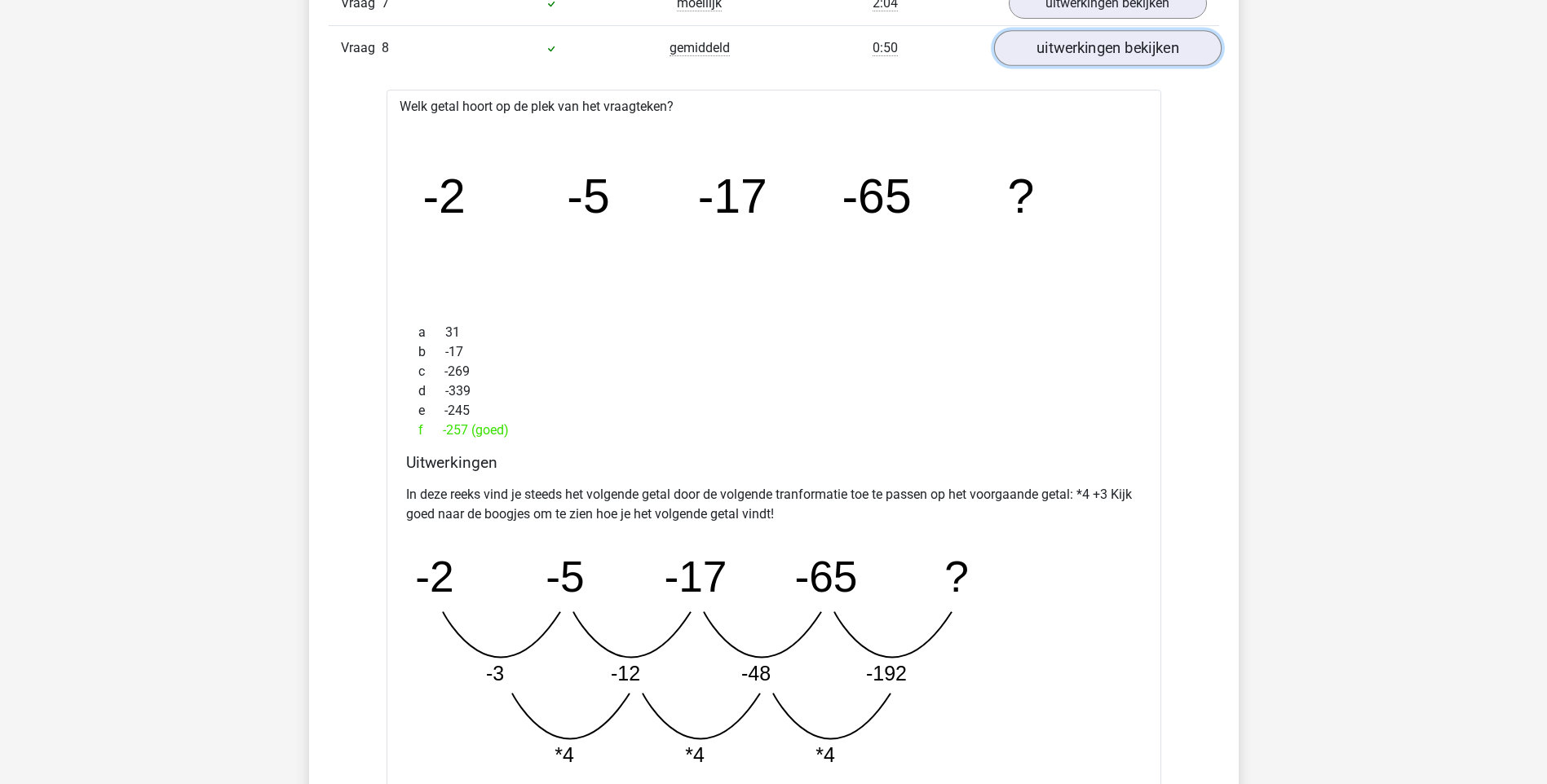
click at [1101, 43] on link "uitwerkingen bekijken" at bounding box center [1107, 49] width 227 height 36
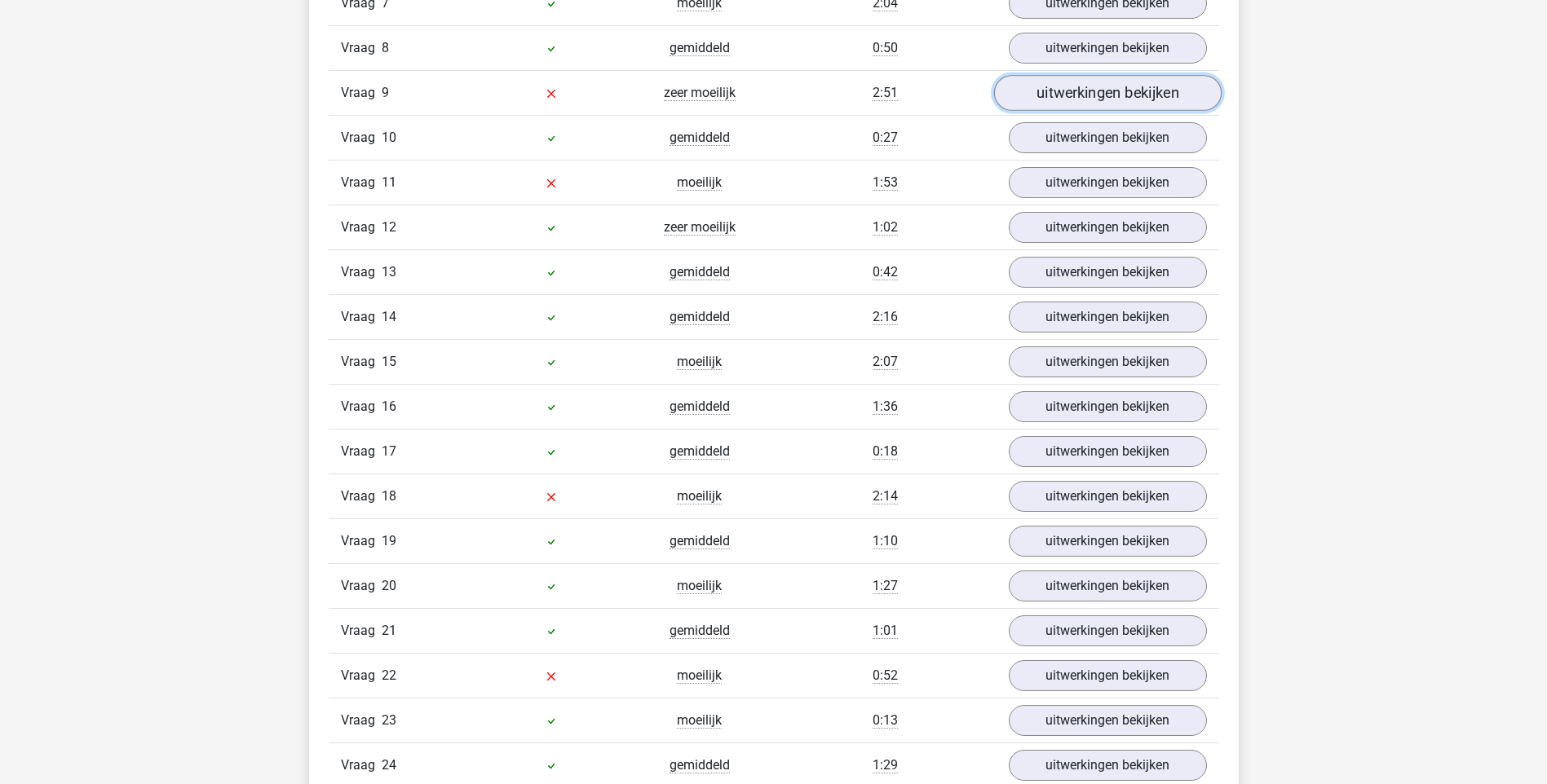
click at [1108, 87] on link "uitwerkingen bekijken" at bounding box center [1107, 94] width 227 height 36
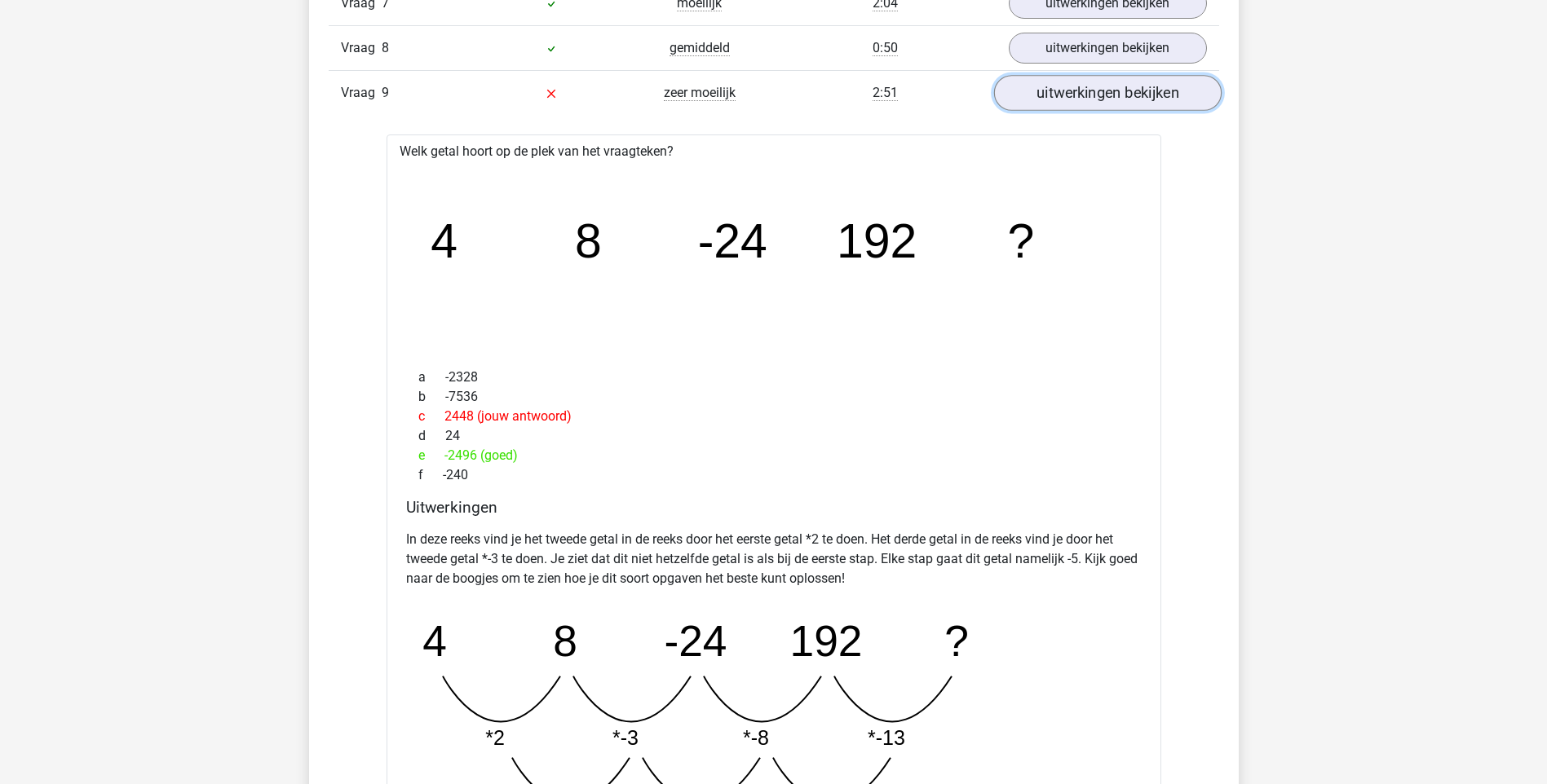
click at [1109, 107] on link "uitwerkingen bekijken" at bounding box center [1107, 94] width 227 height 36
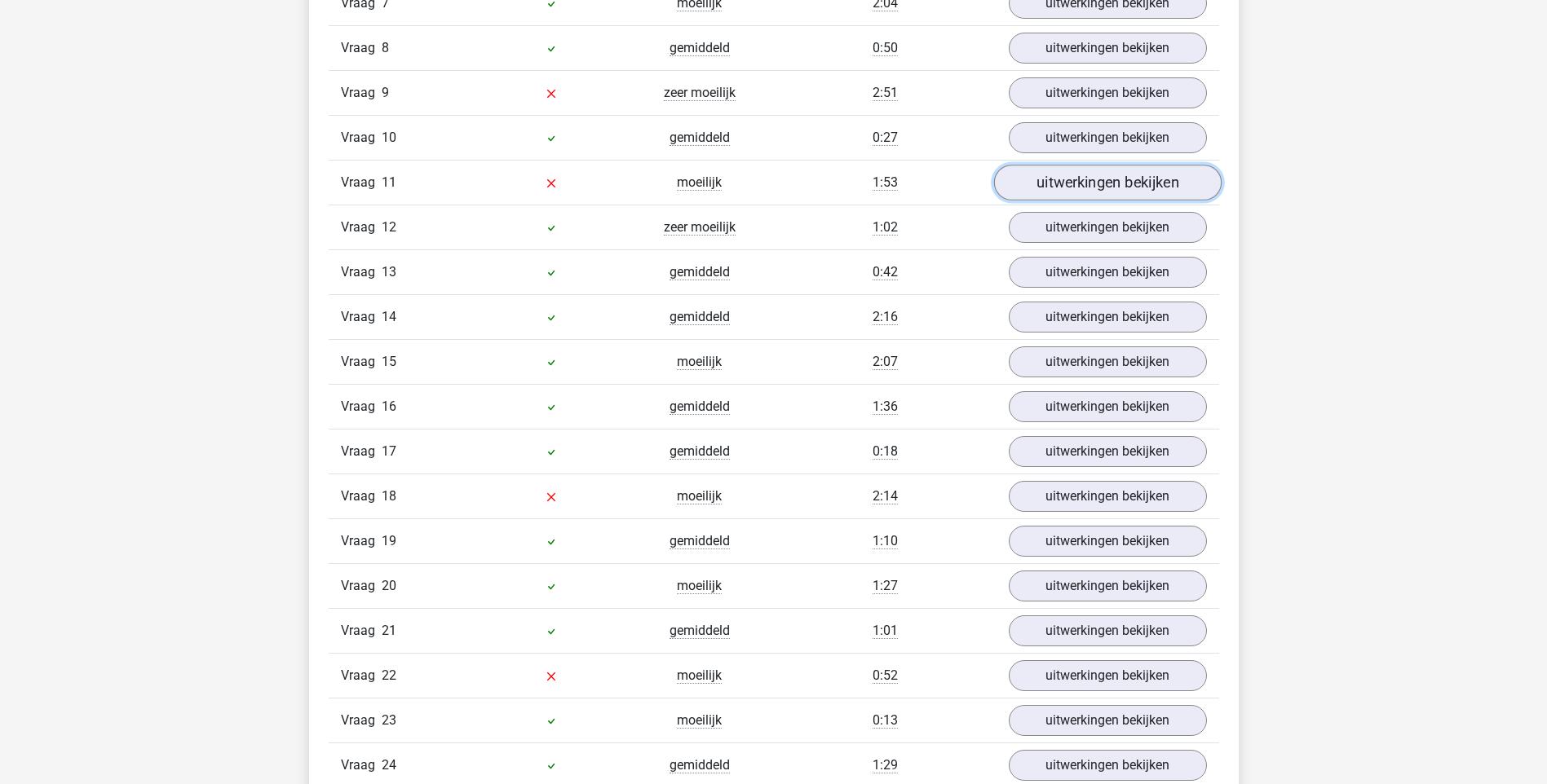
click at [1070, 178] on link "uitwerkingen bekijken" at bounding box center [1107, 182] width 227 height 36
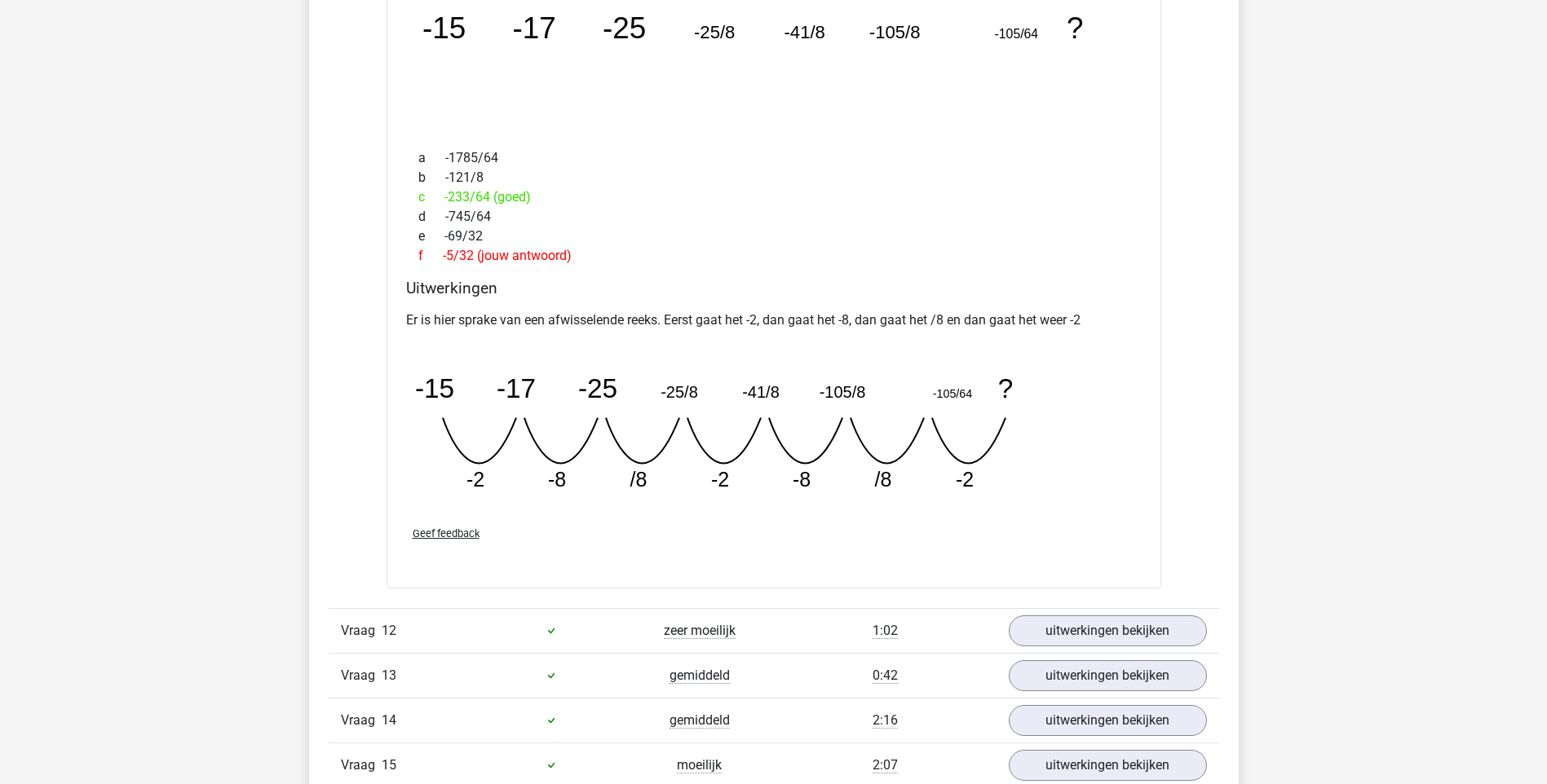
scroll to position [1766, 0]
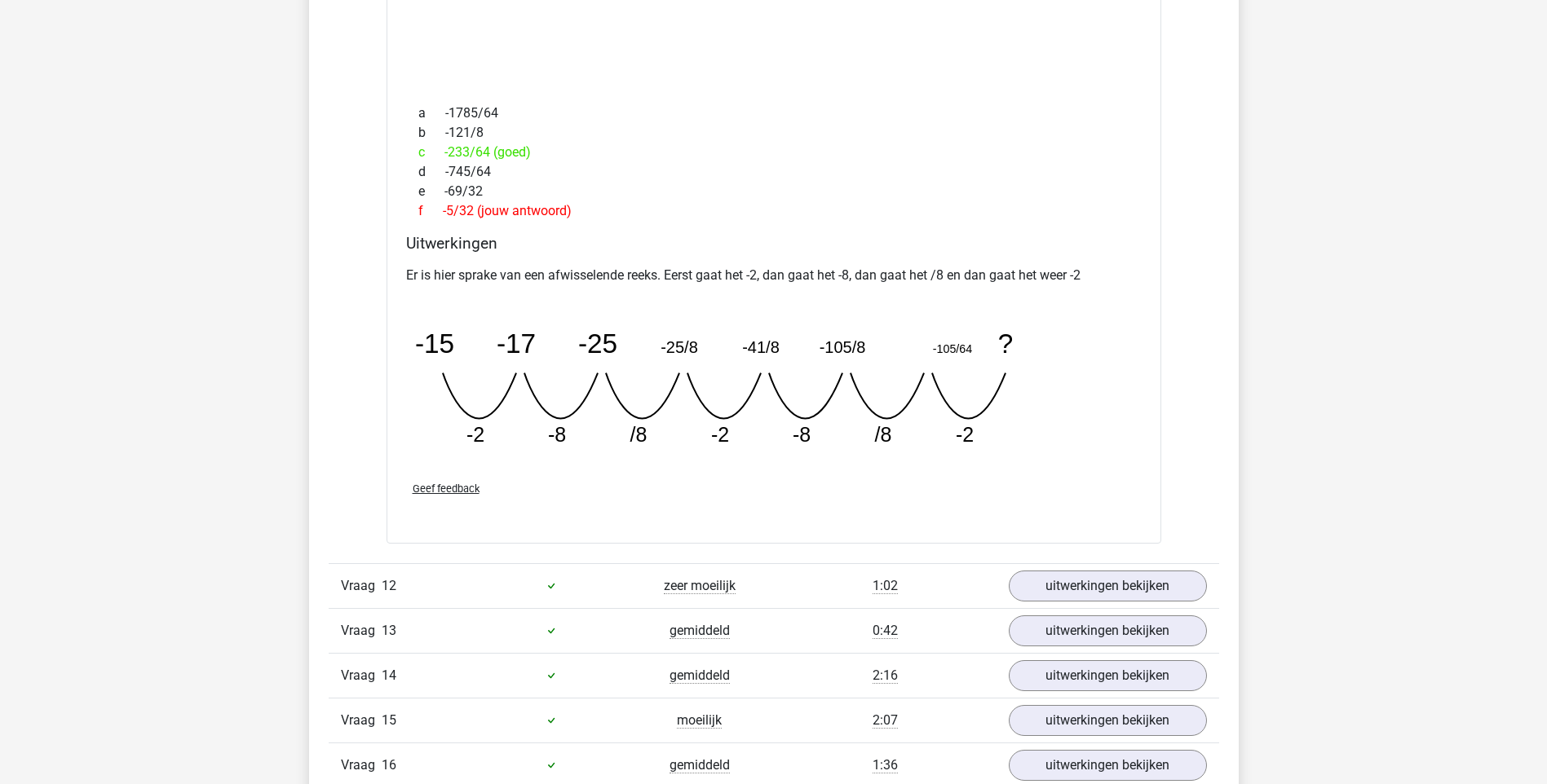
click at [725, 423] on tspan "-2" at bounding box center [719, 434] width 18 height 23
click at [1255, 434] on div "[PERSON_NAME] [PERSON_NAME][EMAIL_ADDRESS][DOMAIN_NAME]" at bounding box center [773, 519] width 1547 height 4568
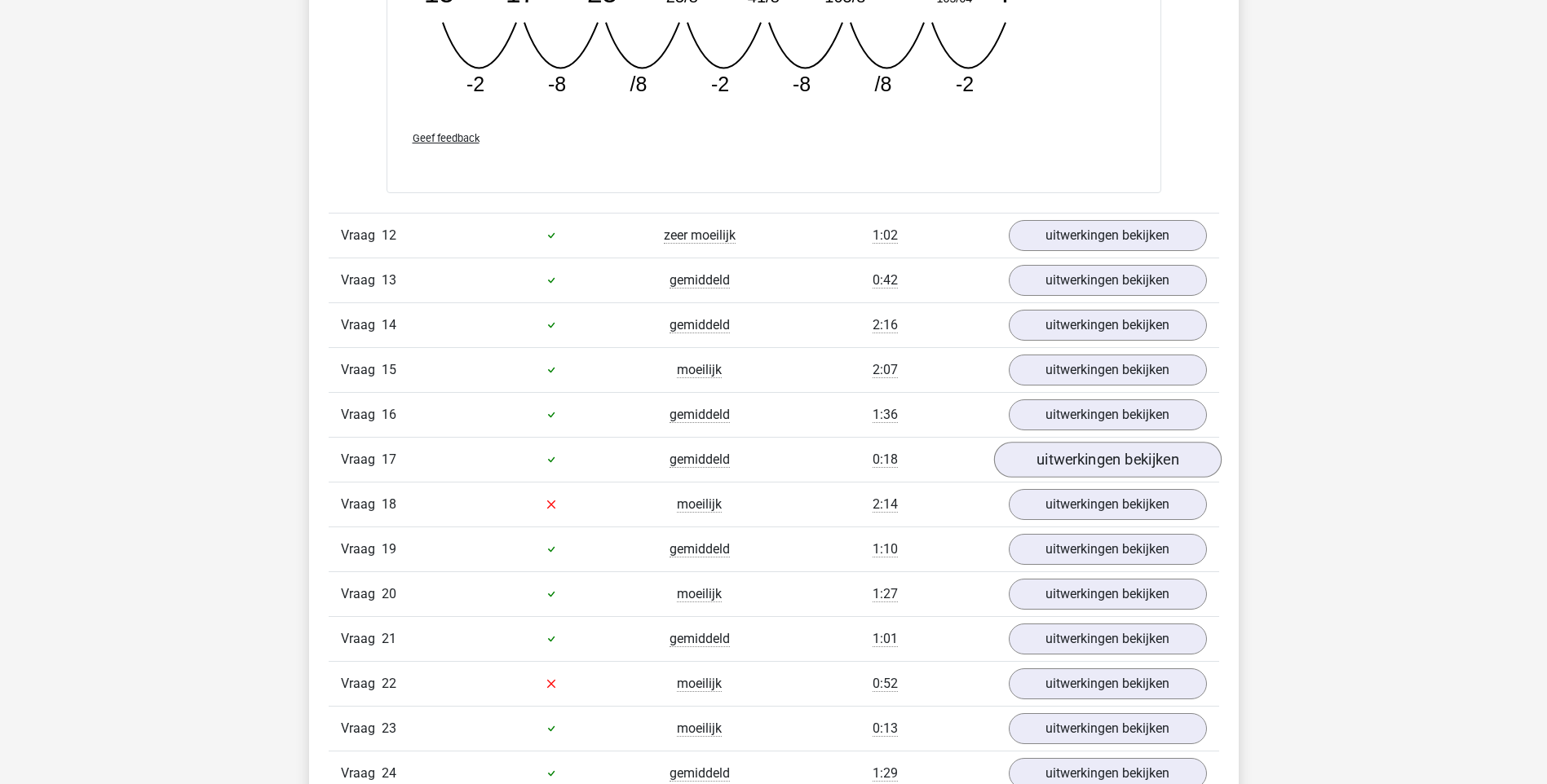
scroll to position [2119, 0]
click at [1097, 453] on link "uitwerkingen bekijken" at bounding box center [1107, 457] width 227 height 36
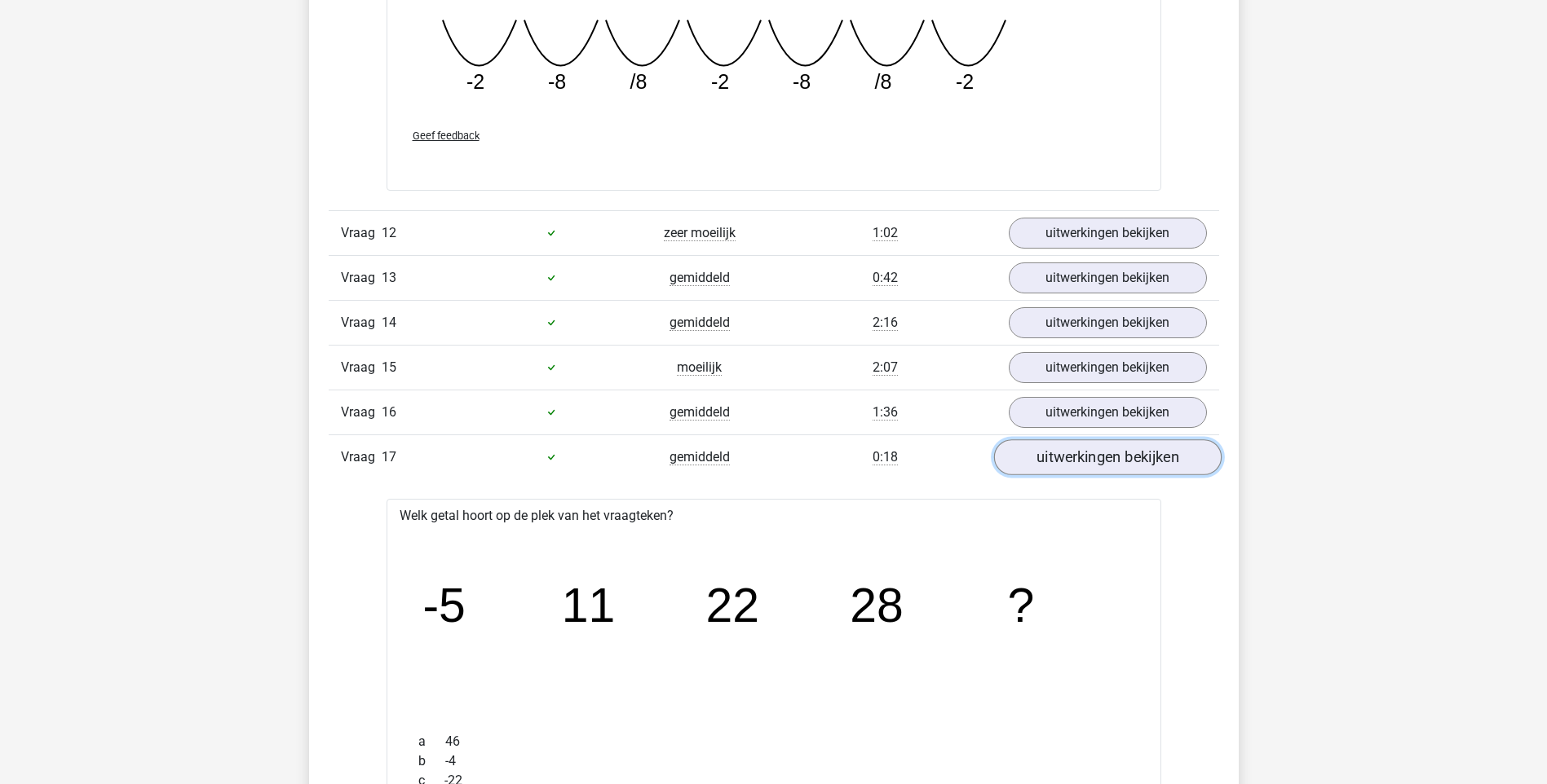
click at [1097, 453] on link "uitwerkingen bekijken" at bounding box center [1107, 457] width 227 height 36
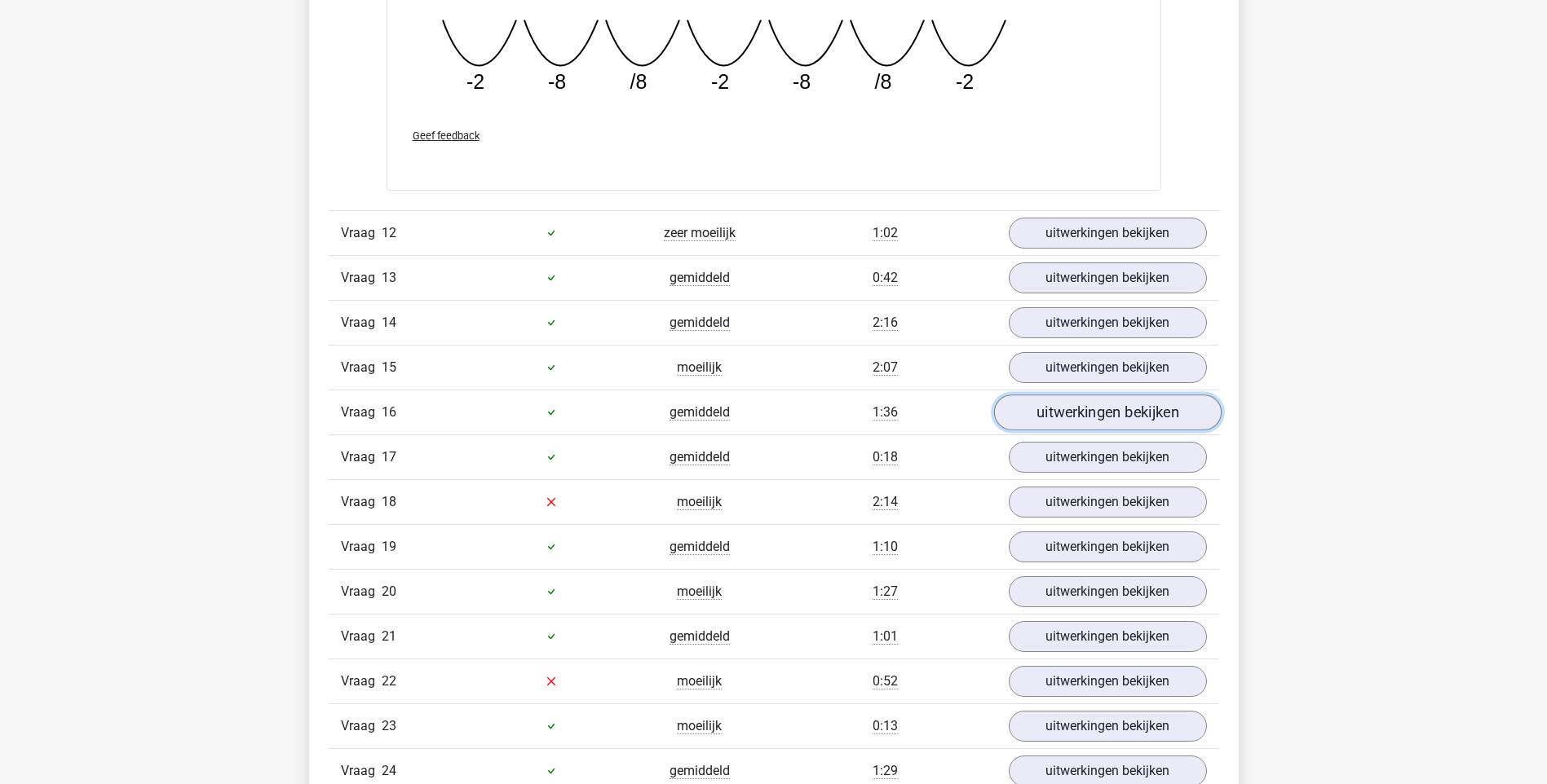
click at [1092, 412] on link "uitwerkingen bekijken" at bounding box center [1107, 413] width 227 height 36
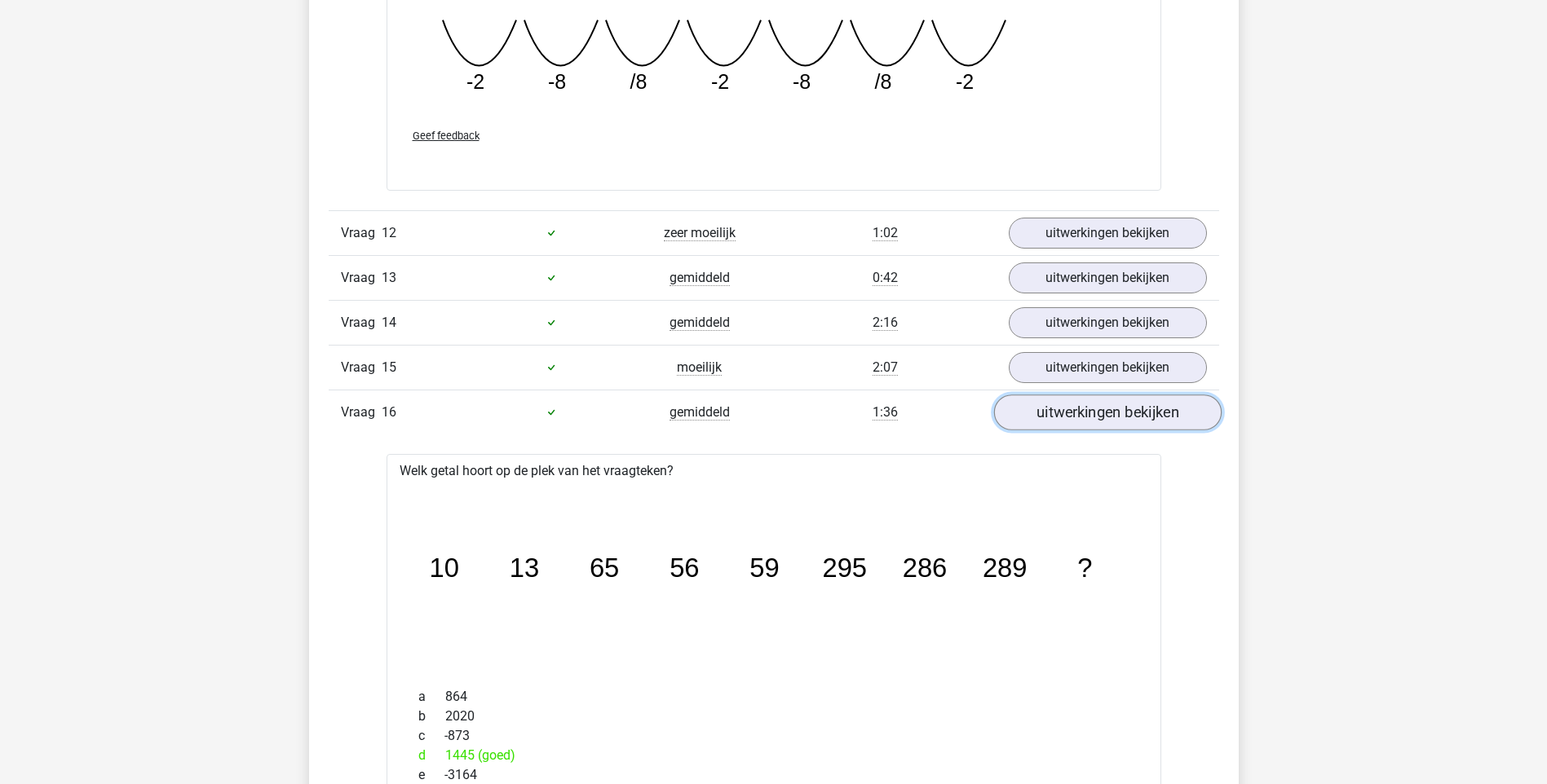
click at [1092, 412] on link "uitwerkingen bekijken" at bounding box center [1107, 413] width 227 height 36
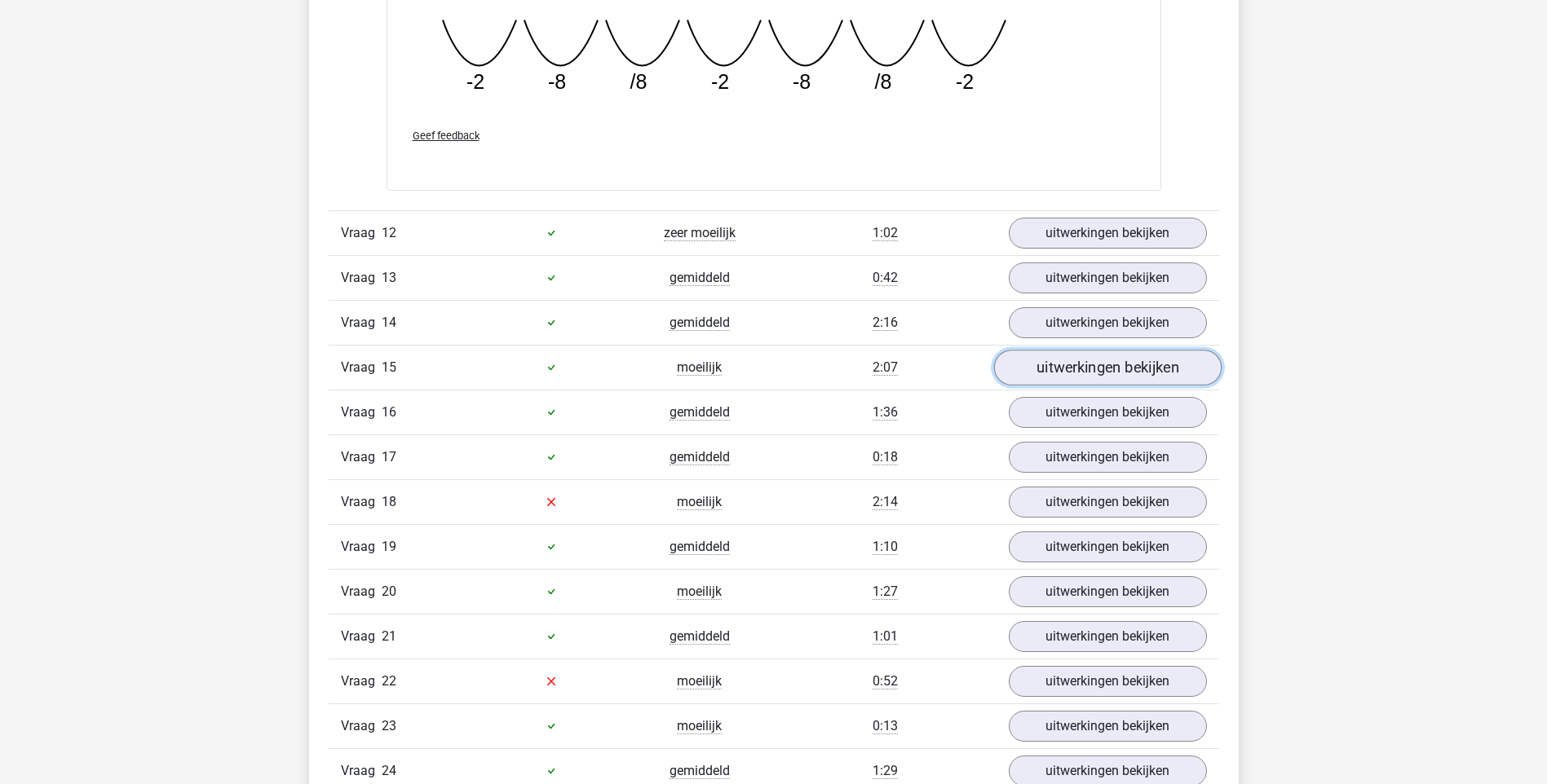
click at [1097, 361] on link "uitwerkingen bekijken" at bounding box center [1107, 368] width 227 height 36
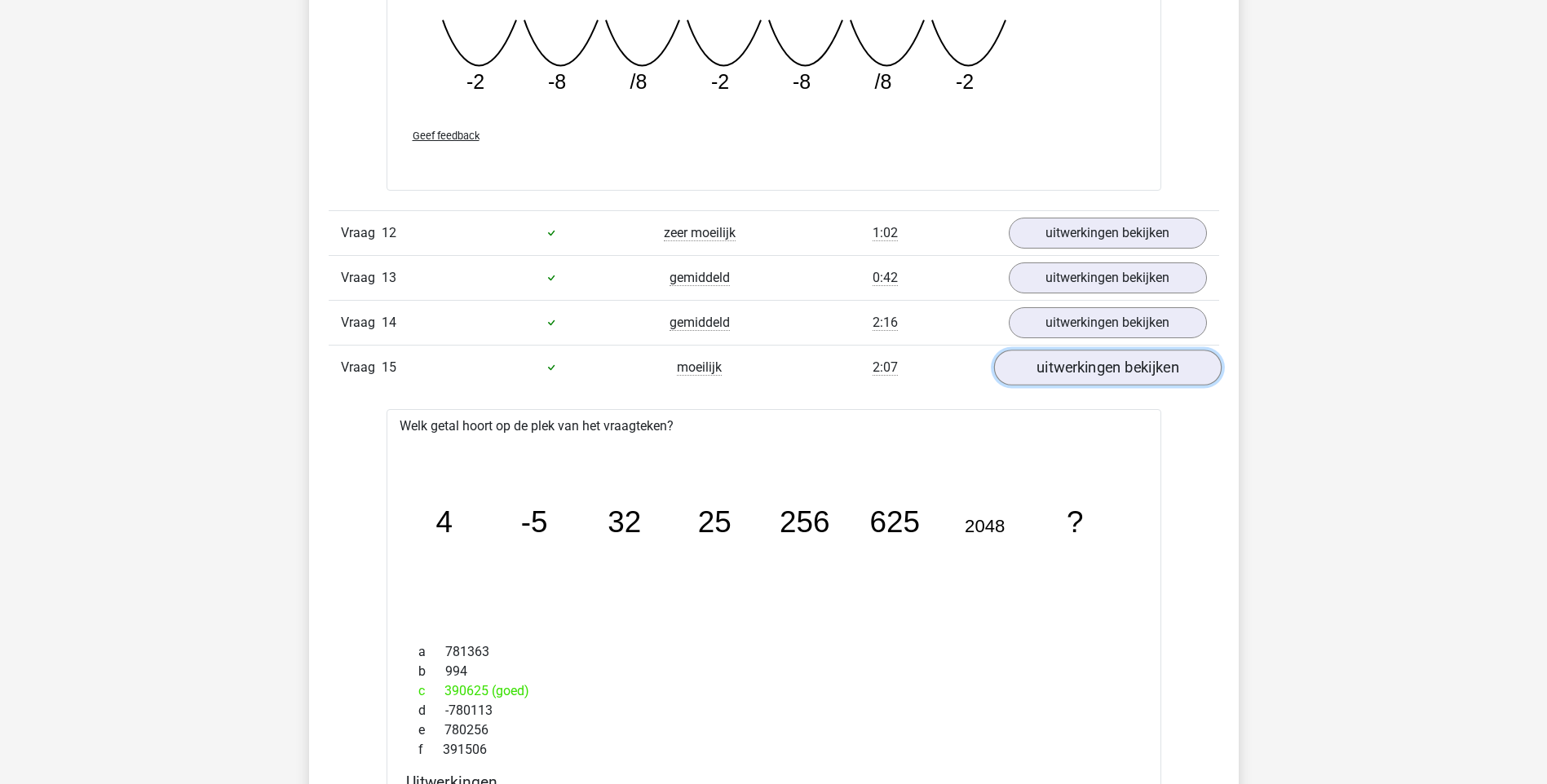
click at [1097, 361] on link "uitwerkingen bekijken" at bounding box center [1107, 368] width 227 height 36
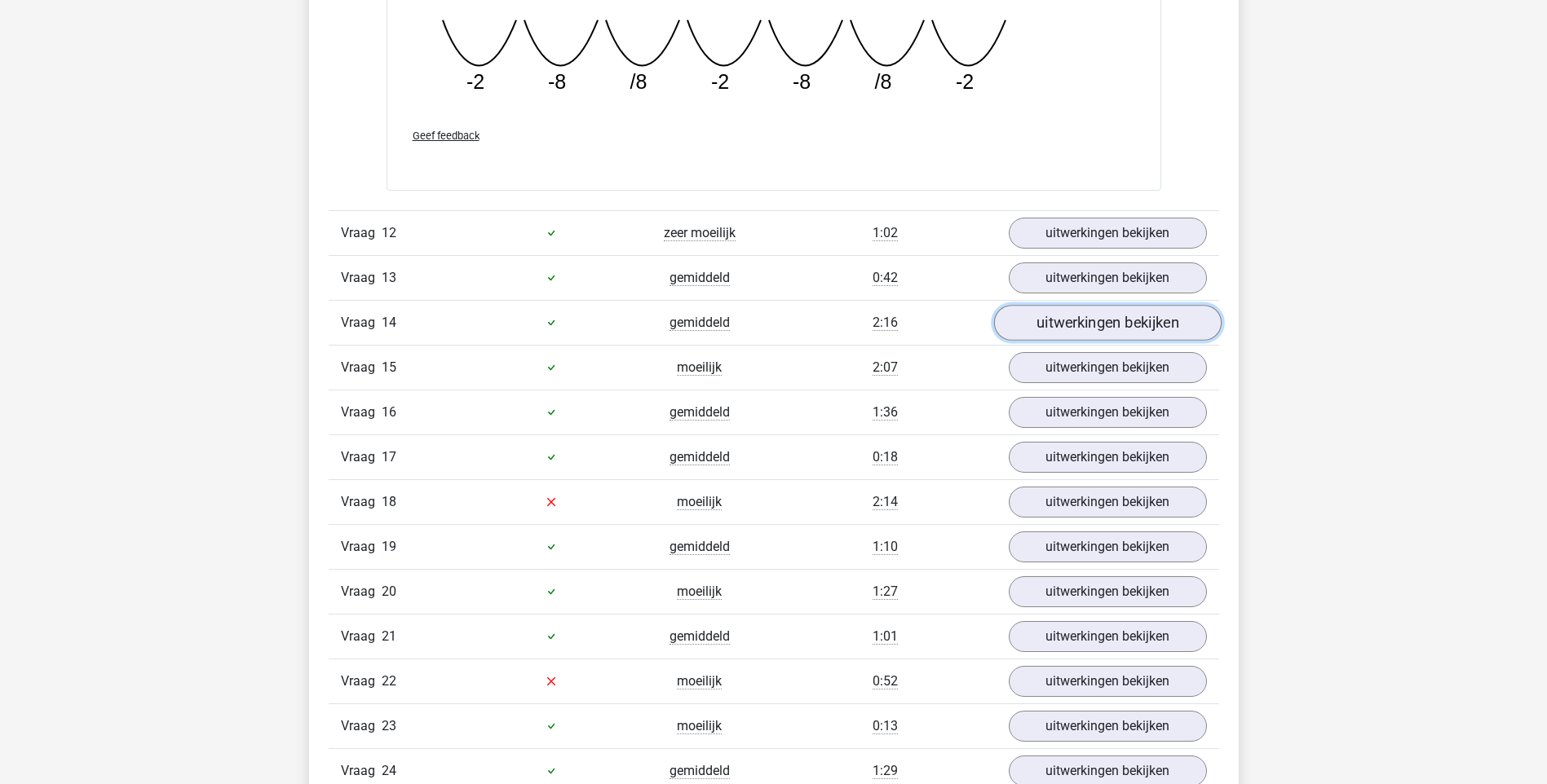
click at [1096, 327] on link "uitwerkingen bekijken" at bounding box center [1107, 323] width 227 height 36
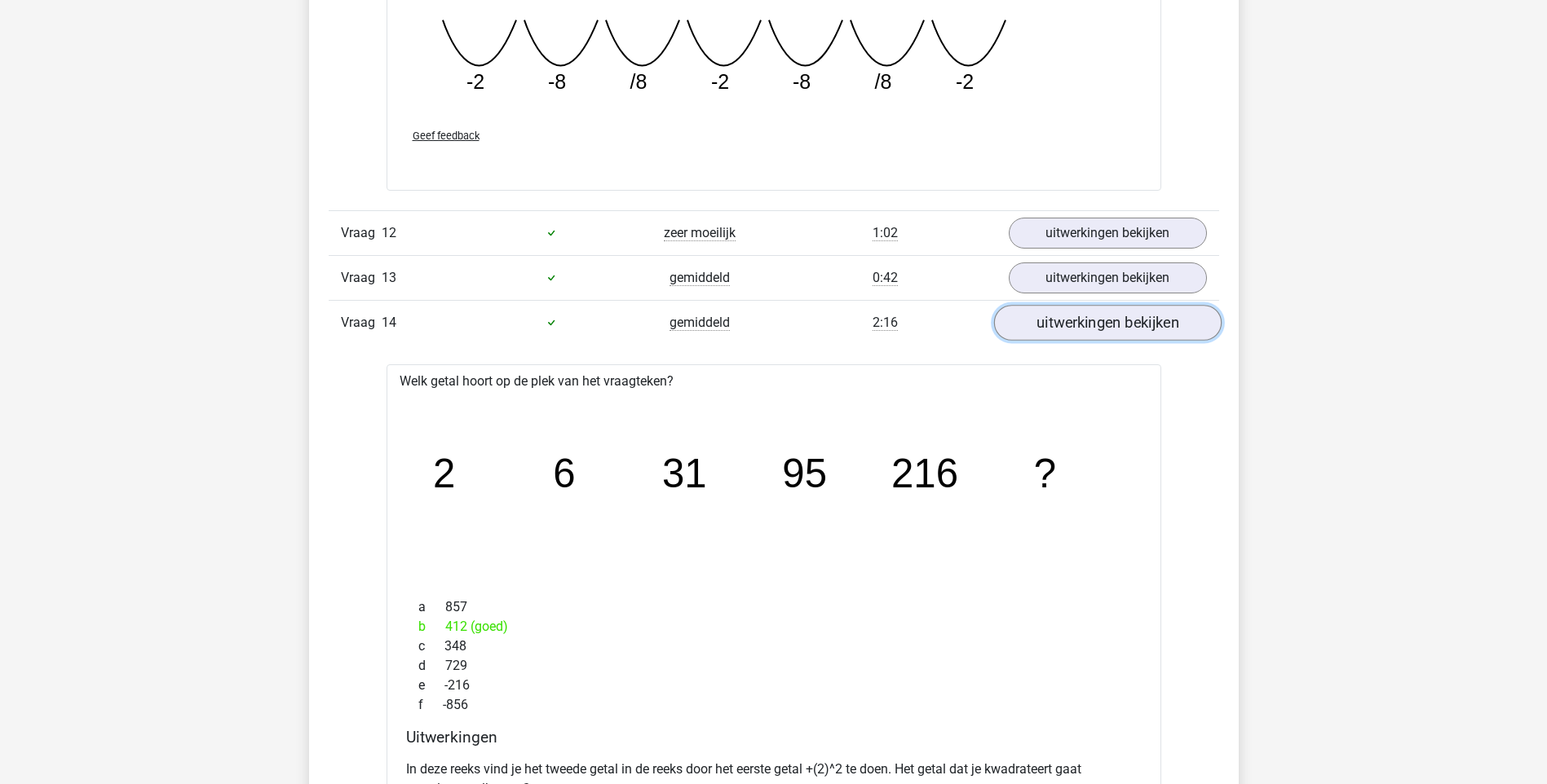
click at [1096, 327] on link "uitwerkingen bekijken" at bounding box center [1107, 323] width 227 height 36
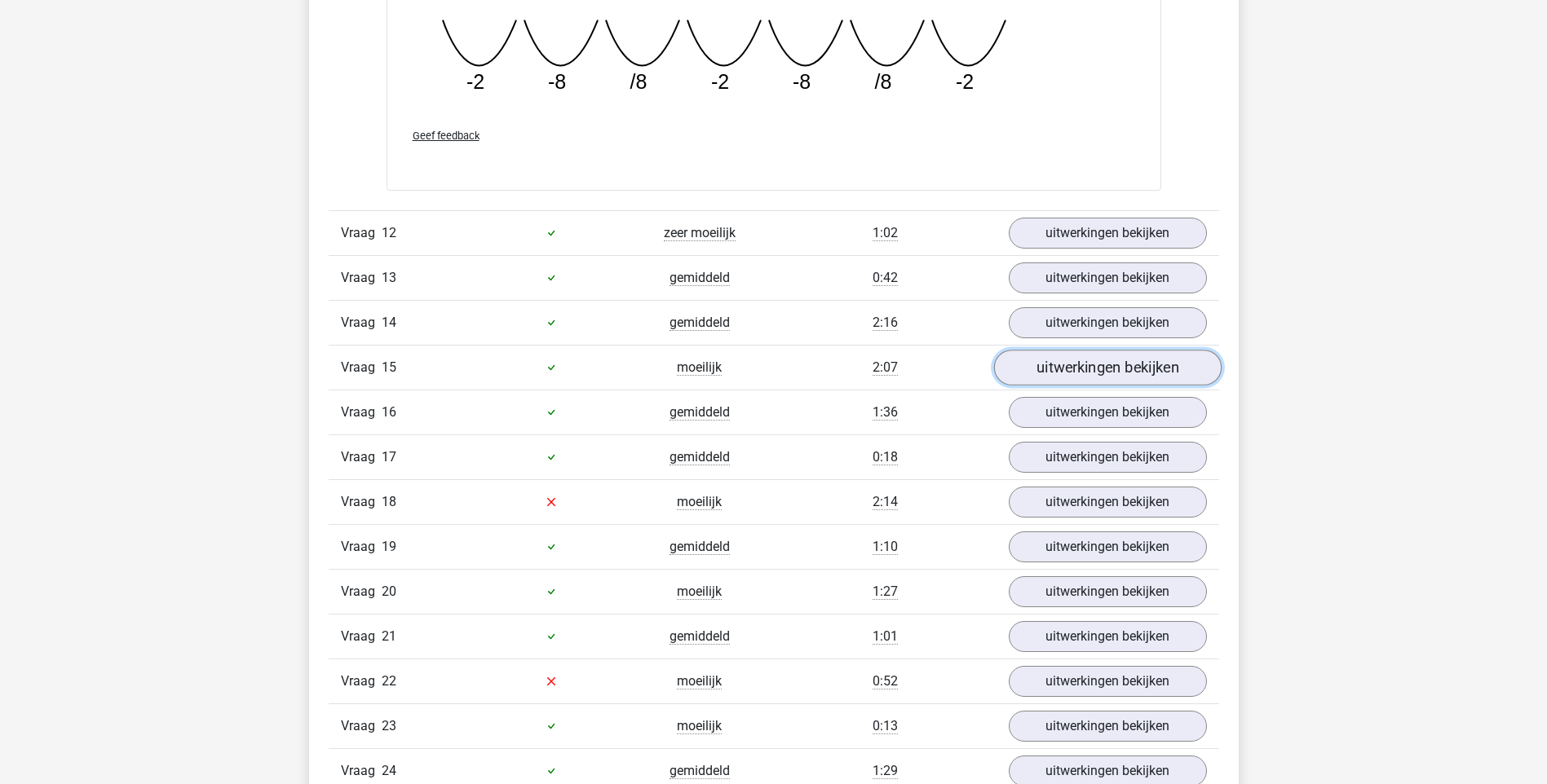
click at [1095, 368] on link "uitwerkingen bekijken" at bounding box center [1107, 368] width 227 height 36
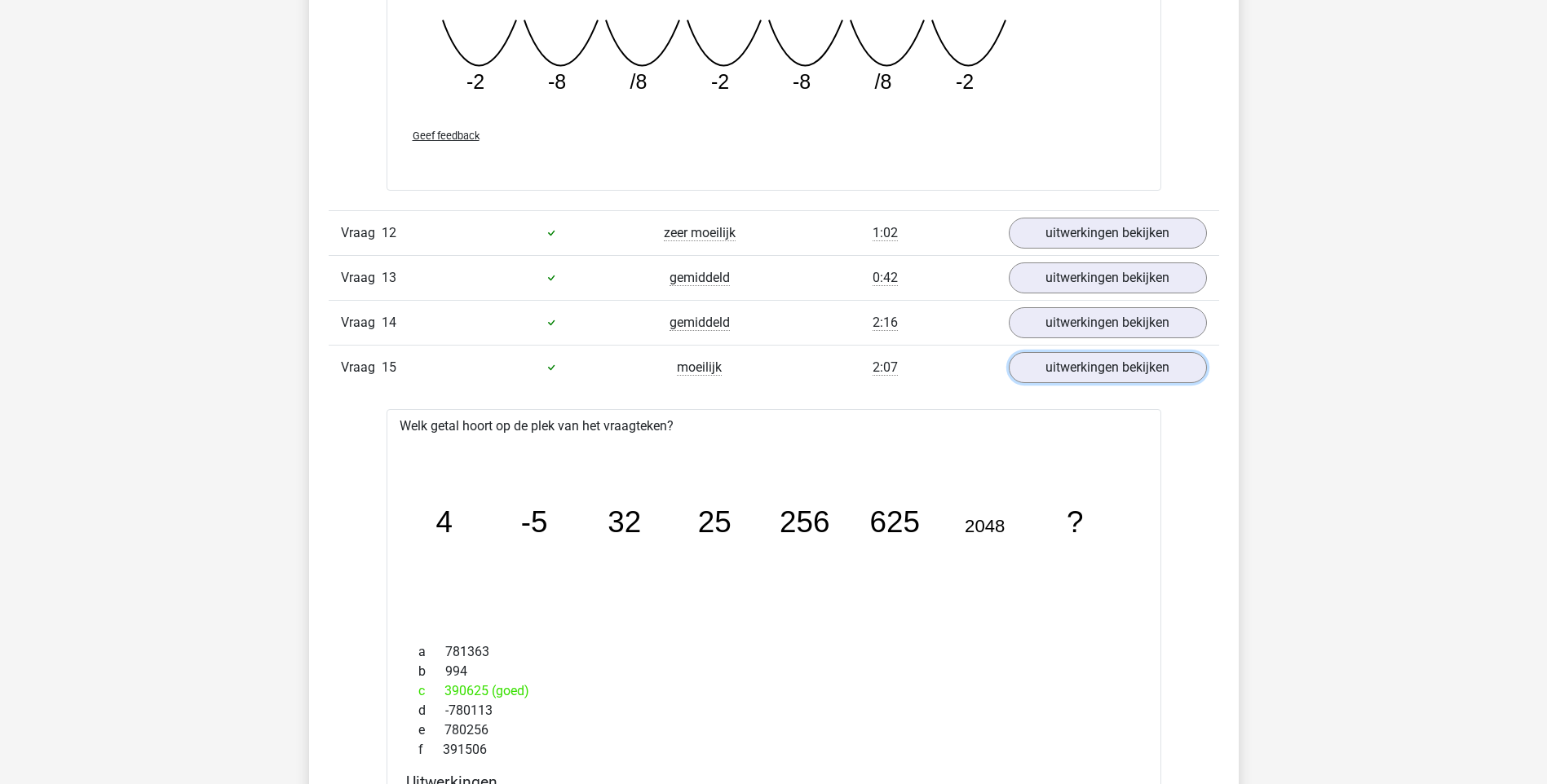
scroll to position [2471, 0]
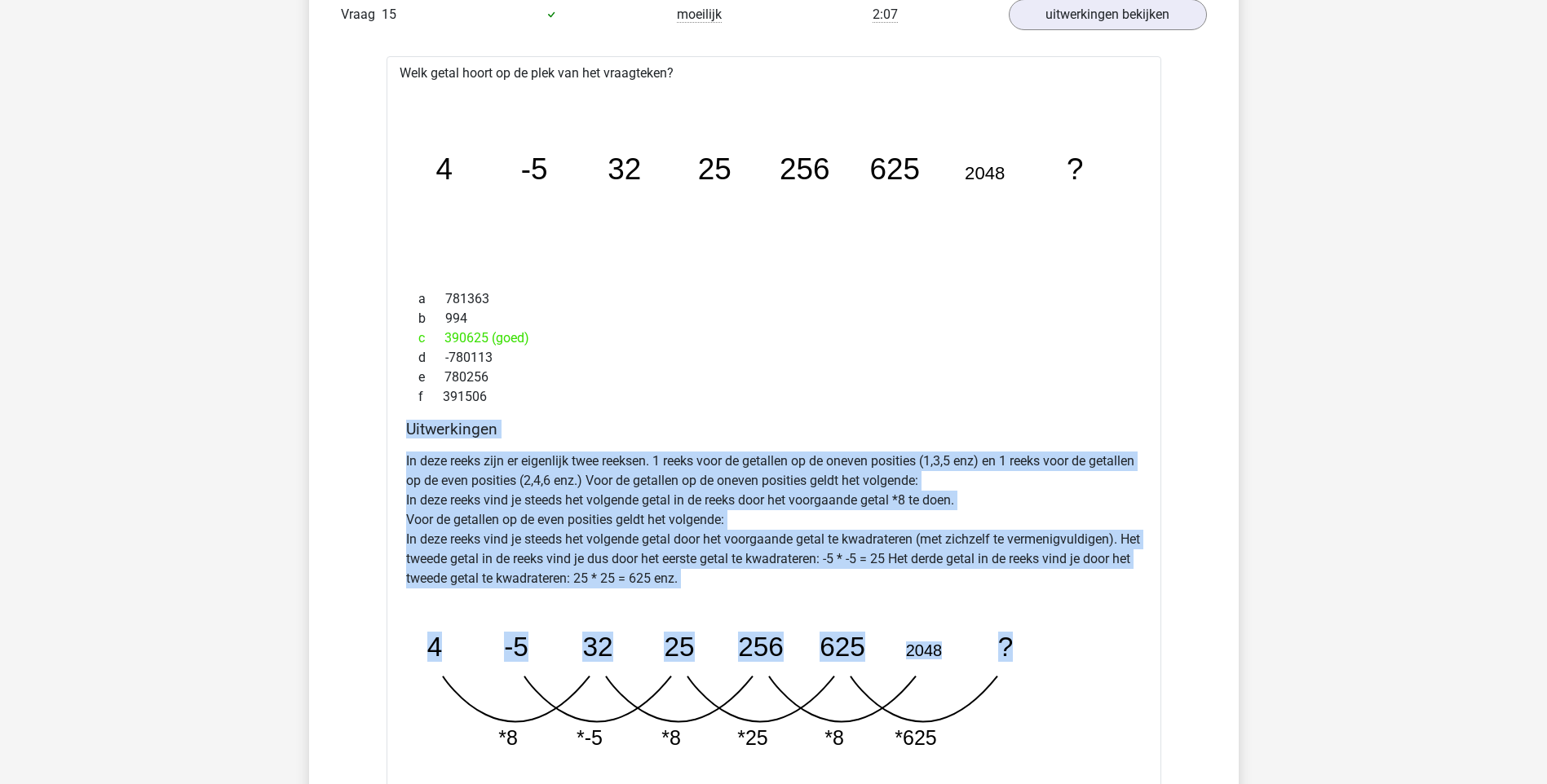
drag, startPoint x: 406, startPoint y: 427, endPoint x: 1072, endPoint y: 731, distance: 732.1
click at [1072, 731] on div "Uitwerkingen In deze reeks zijn er eigenlijk twee reeksen. 1 reeks voor de geta…" at bounding box center [773, 595] width 748 height 351
drag, startPoint x: 1072, startPoint y: 731, endPoint x: 940, endPoint y: 548, distance: 225.6
click at [944, 546] on p "In deze reeks zijn er eigenlijk twee reeksen. 1 reeks voor de getallen op de on…" at bounding box center [774, 519] width 736 height 137
drag, startPoint x: 408, startPoint y: 429, endPoint x: 914, endPoint y: 572, distance: 525.8
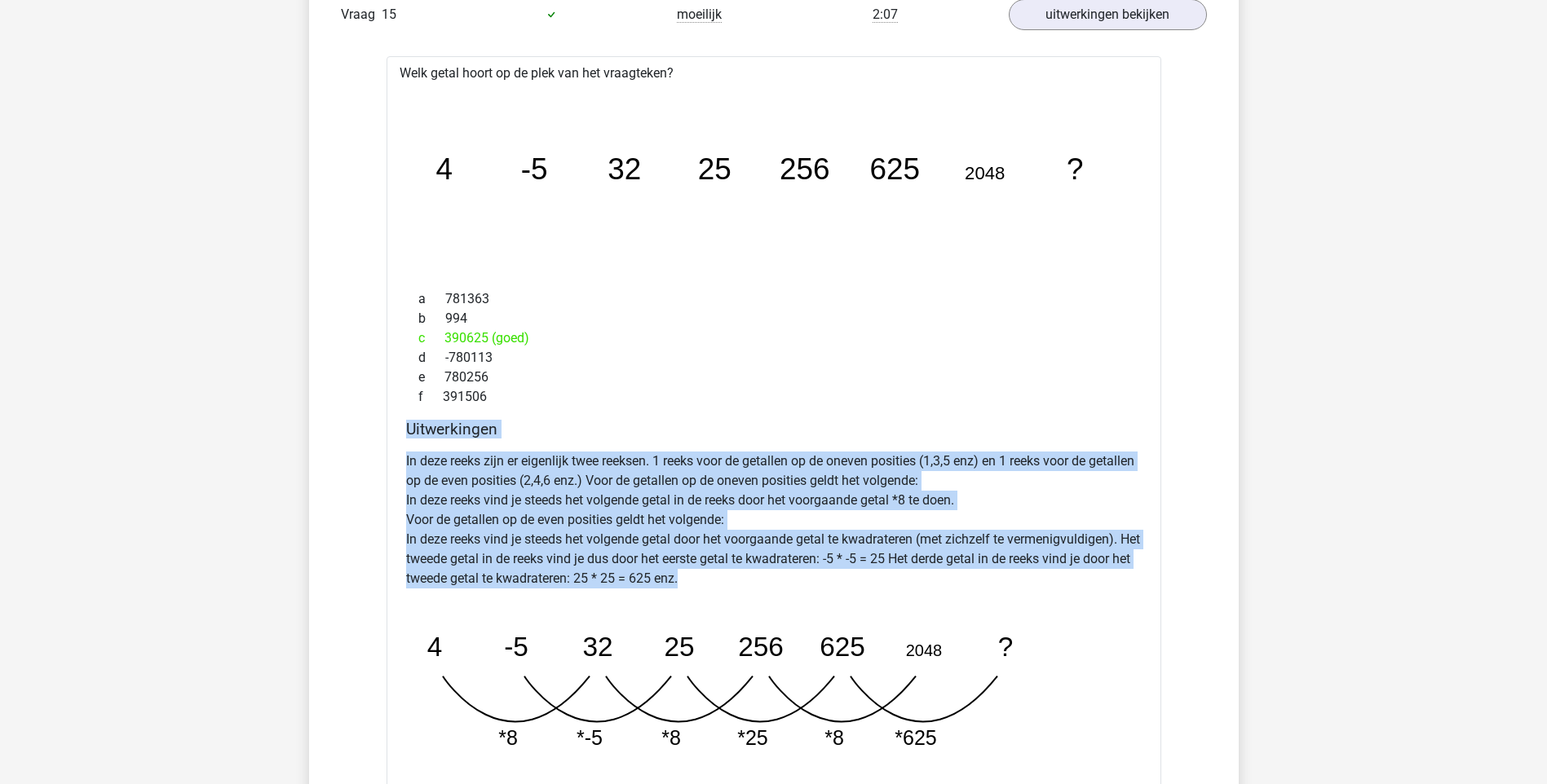
click at [914, 572] on div "Uitwerkingen In deze reeks zijn er eigenlijk twee reeksen. 1 reeks voor de geta…" at bounding box center [773, 595] width 748 height 351
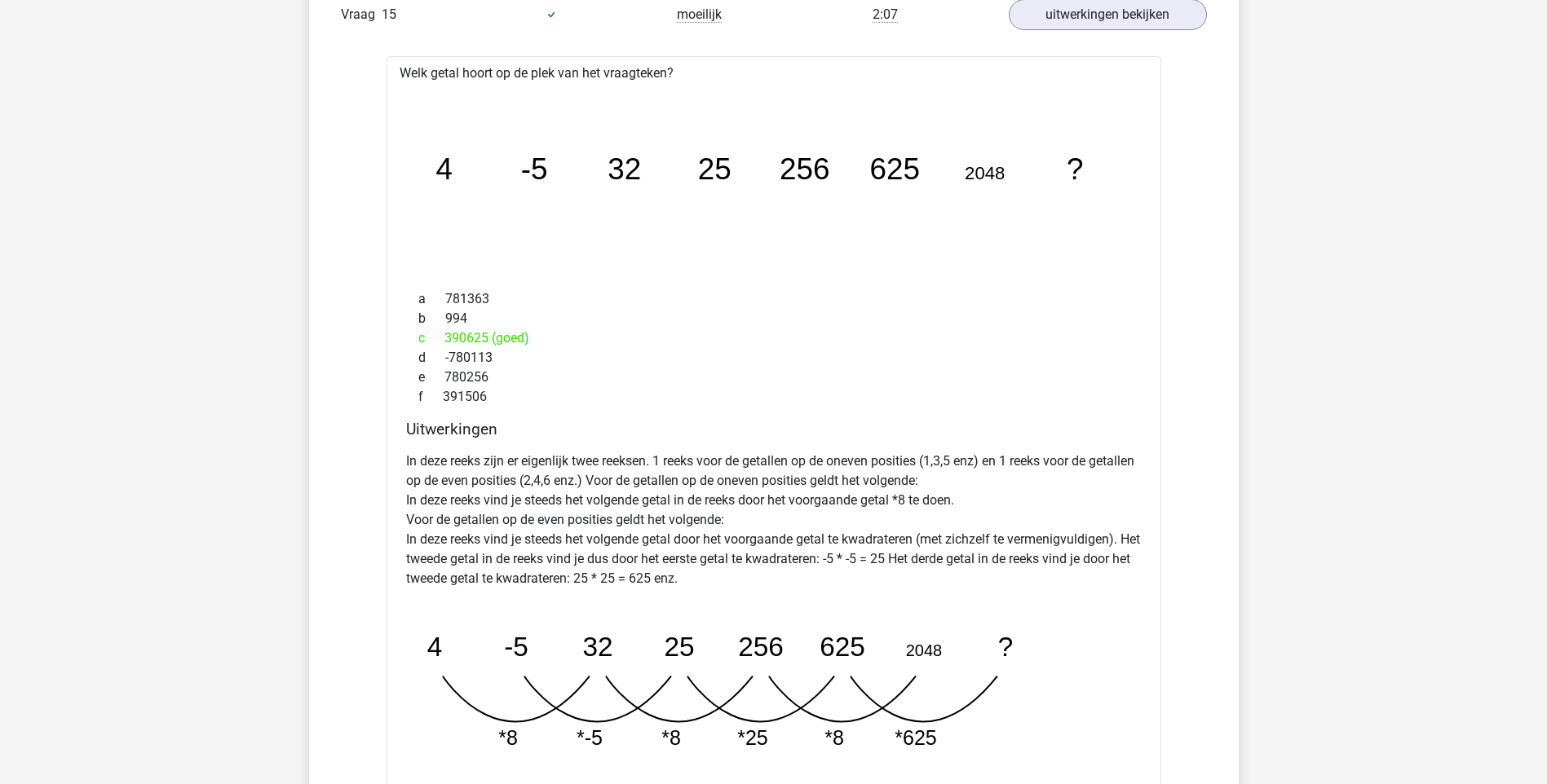
drag, startPoint x: 914, startPoint y: 572, endPoint x: 739, endPoint y: 680, distance: 205.6
click at [739, 679] on icon "image/svg+xml 4 -5 32 25 256 625 2048 ? *8 *-5 *8 *25 *8 *625" at bounding box center [732, 683] width 653 height 163
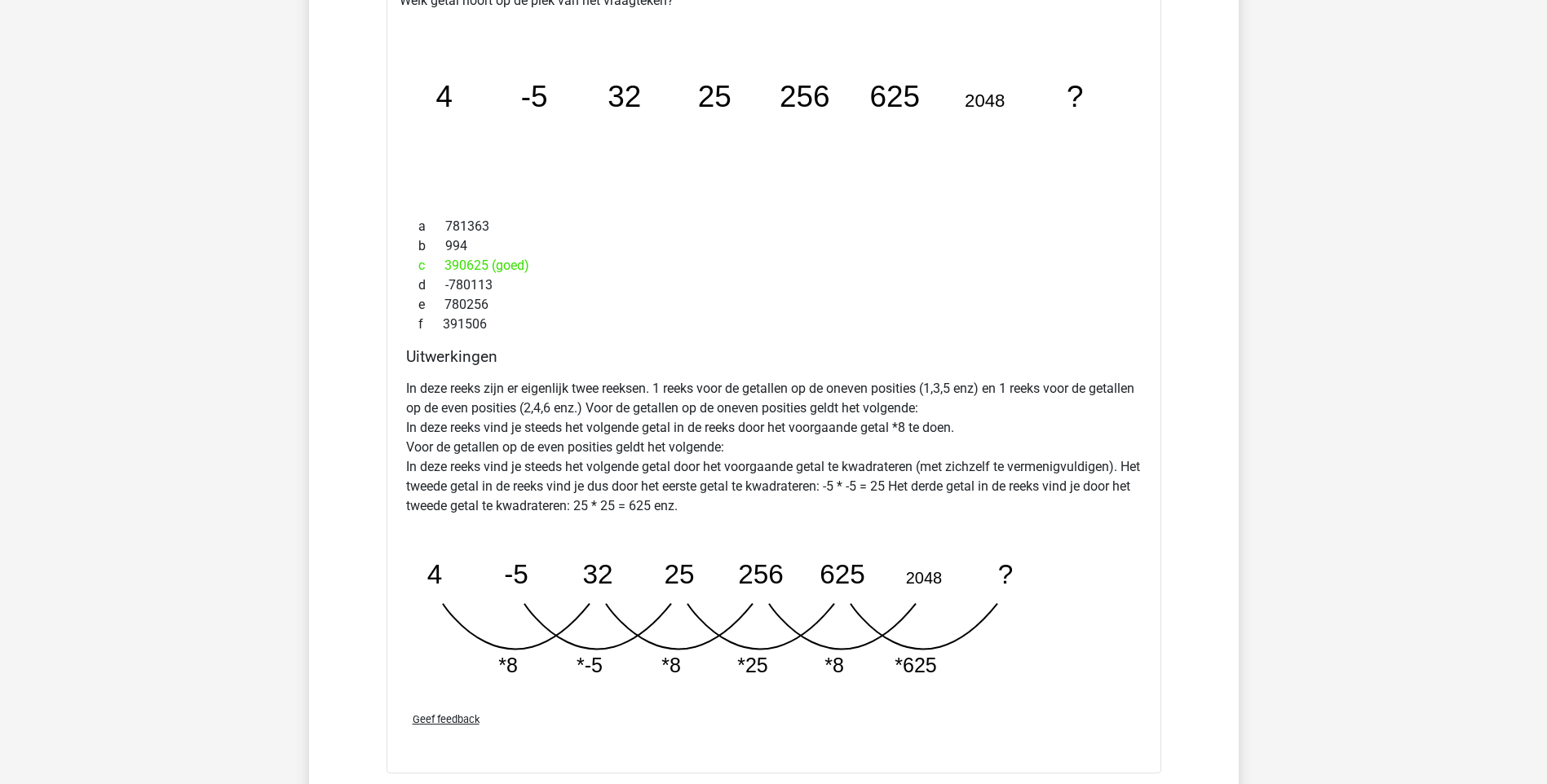
scroll to position [2825, 0]
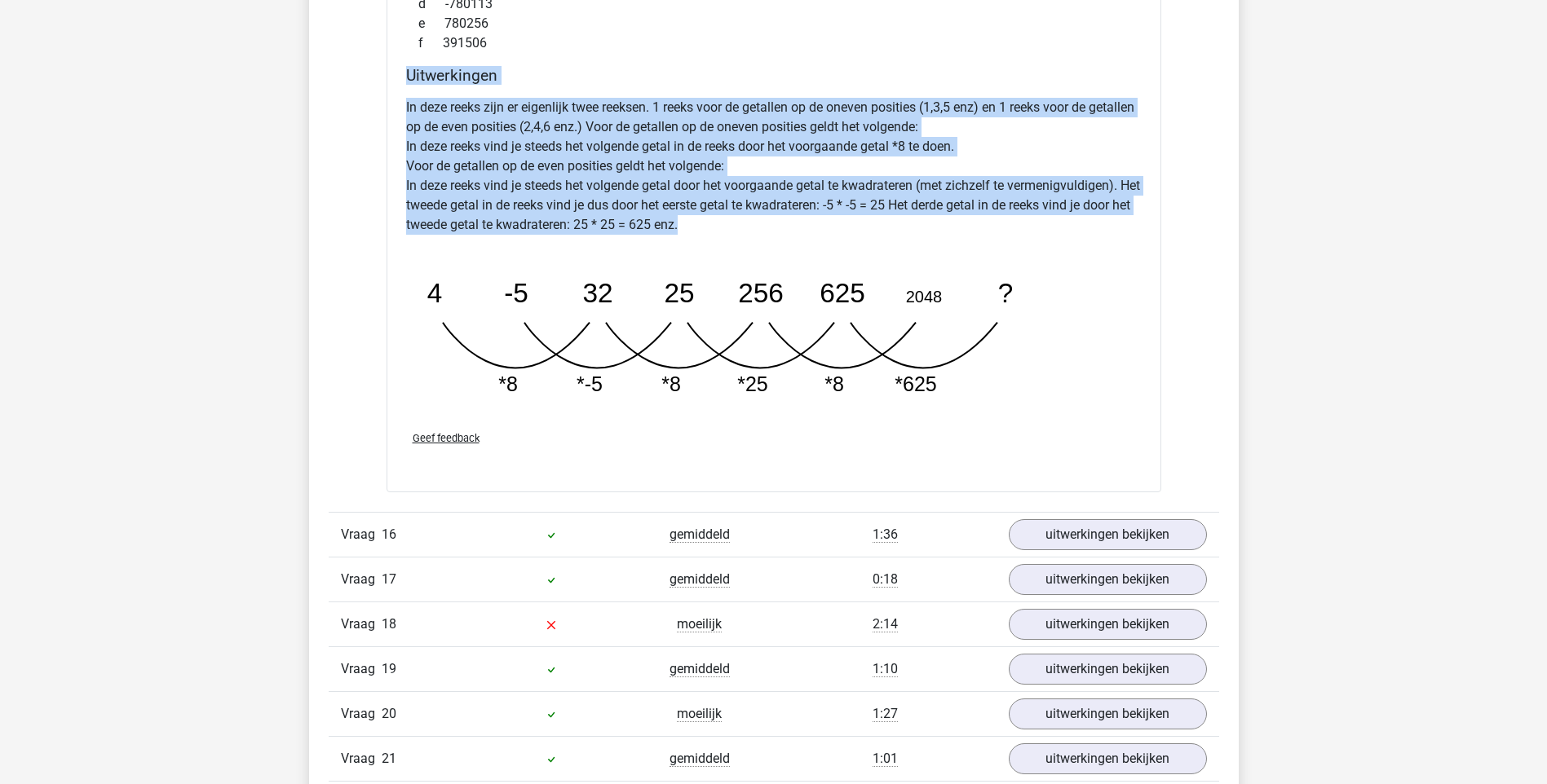
drag, startPoint x: 405, startPoint y: 77, endPoint x: 809, endPoint y: 234, distance: 433.4
click at [809, 234] on div "Uitwerkingen In deze reeks zijn er eigenlijk twee reeksen. 1 reeks voor de geta…" at bounding box center [773, 242] width 748 height 351
copy div "Uitwerkingen In deze reeks zijn er eigenlijk twee reeksen. 1 reeks voor de geta…"
click at [1093, 393] on div "In deze reeks zijn er eigenlijk twee reeksen. 1 reeks voor de getallen op de on…" at bounding box center [774, 254] width 736 height 326
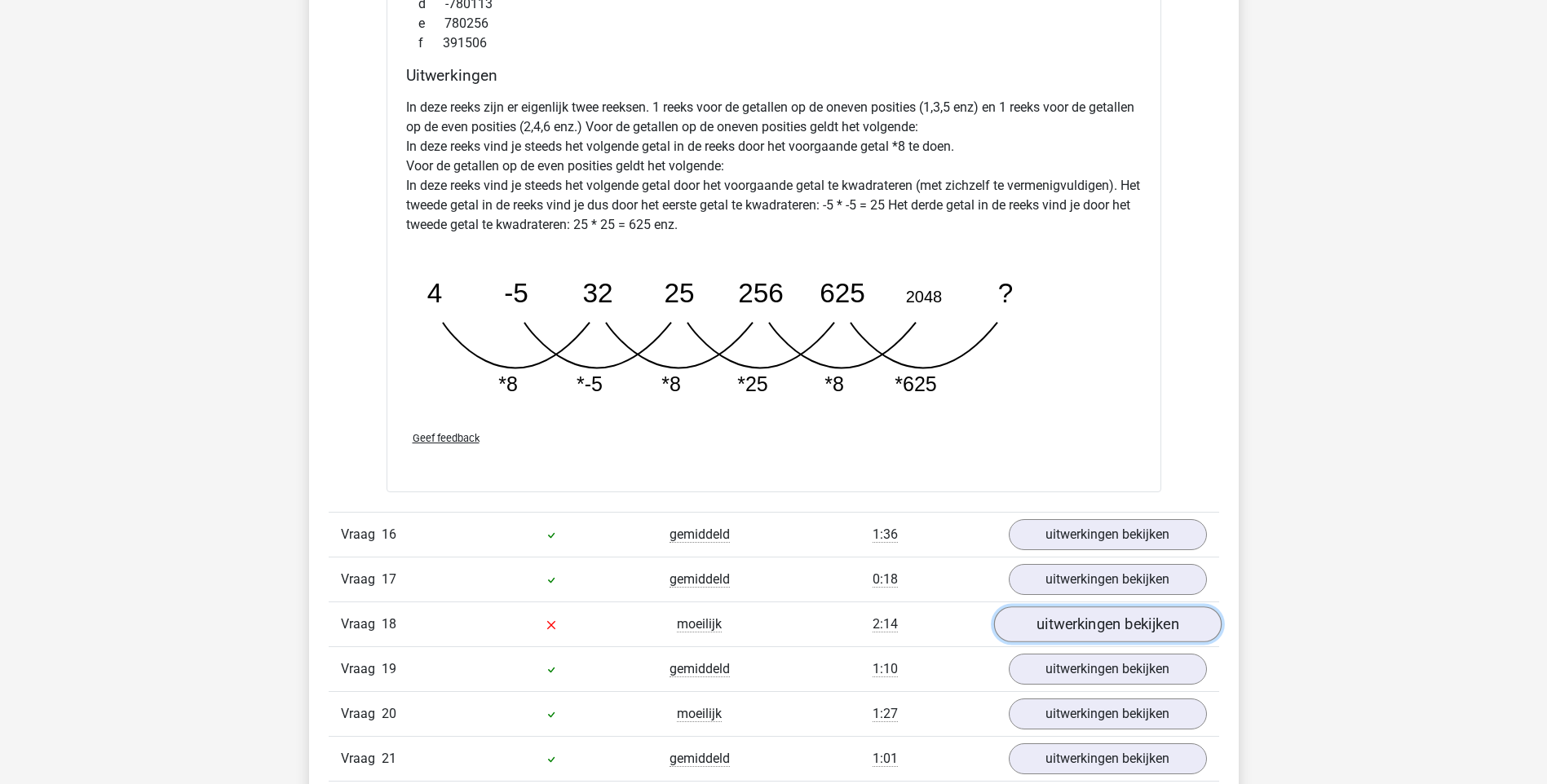
click at [1126, 630] on link "uitwerkingen bekijken" at bounding box center [1107, 625] width 227 height 36
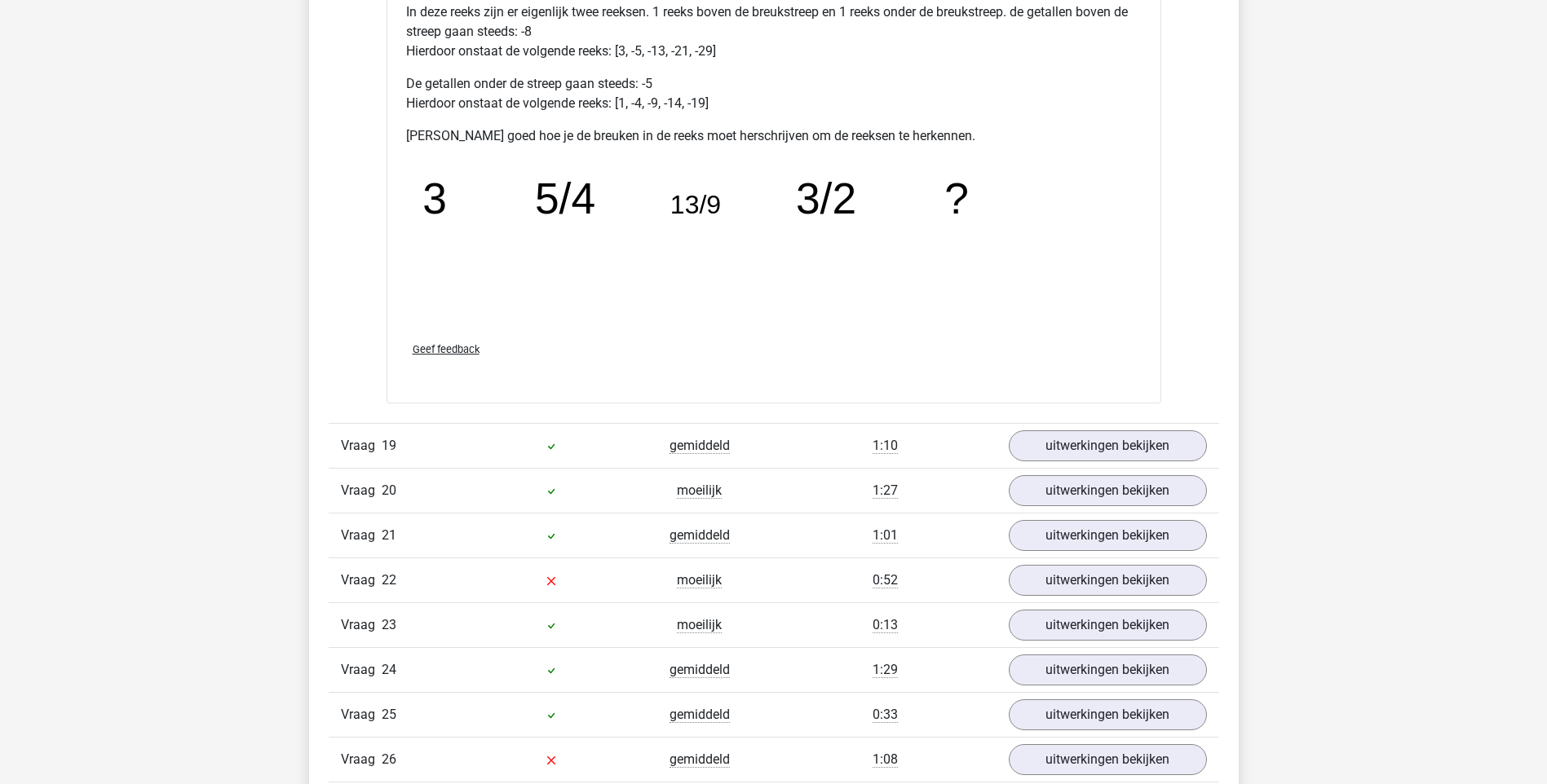
scroll to position [3530, 0]
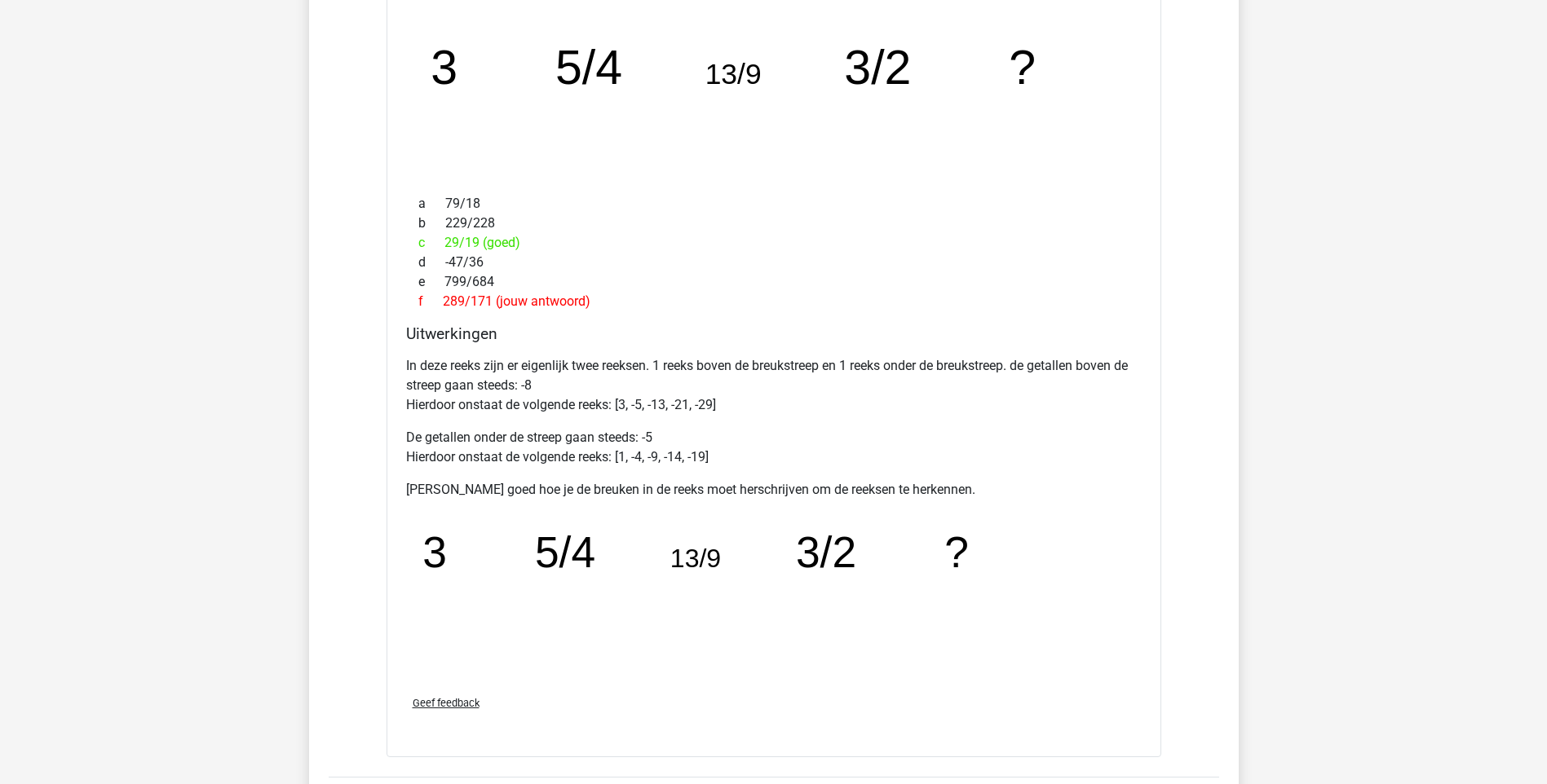
click at [812, 536] on tspan "3/2" at bounding box center [825, 551] width 60 height 48
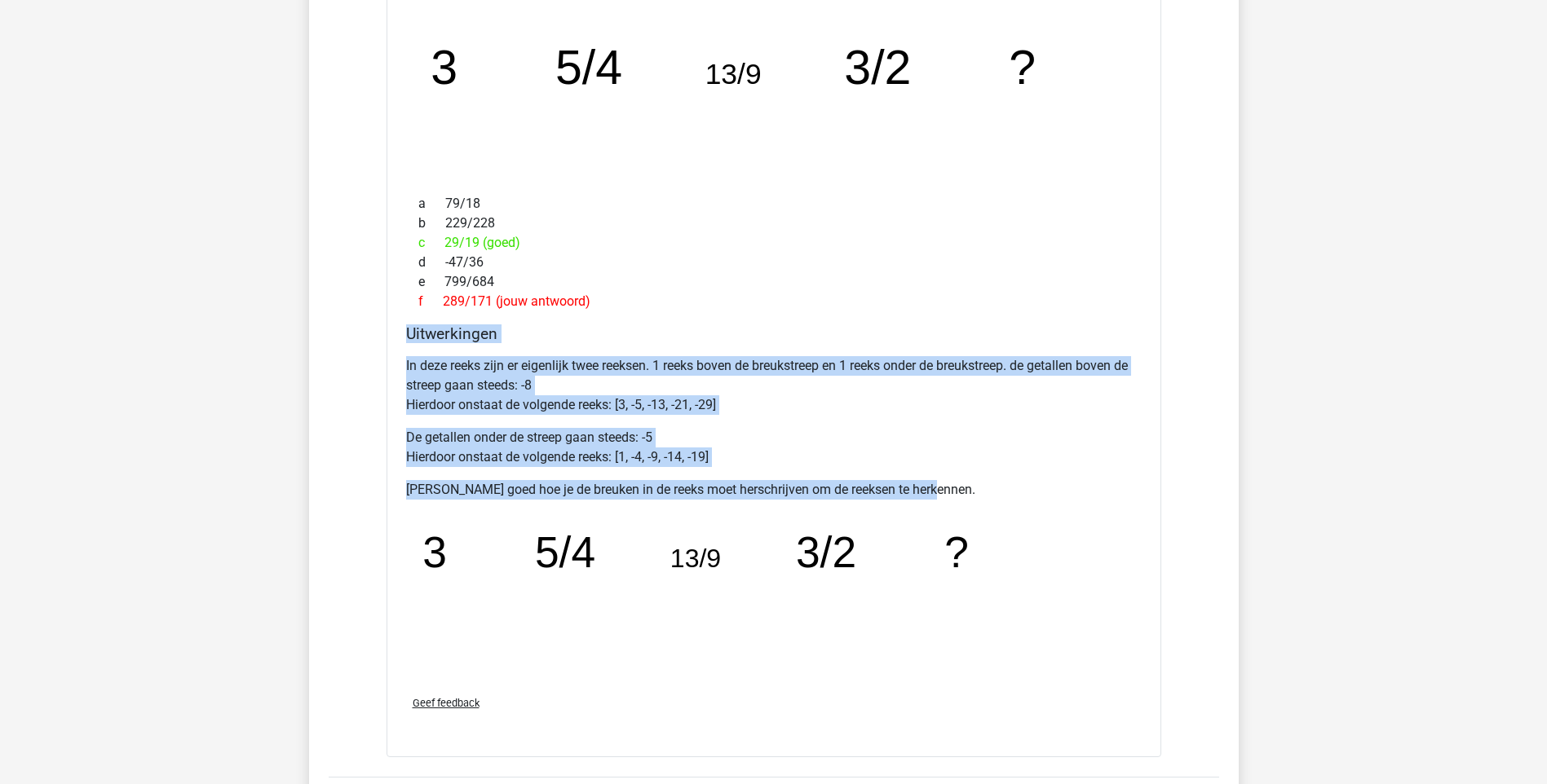
drag, startPoint x: 409, startPoint y: 339, endPoint x: 966, endPoint y: 480, distance: 574.6
click at [966, 480] on div "Uitwerkingen In deze reeks zijn er eigenlijk twee reeksen. 1 reeks boven de bre…" at bounding box center [773, 503] width 748 height 358
copy div "Uitwerkingen In deze reeks zijn er eigenlijk twee reeksen. 1 reeks boven de bre…"
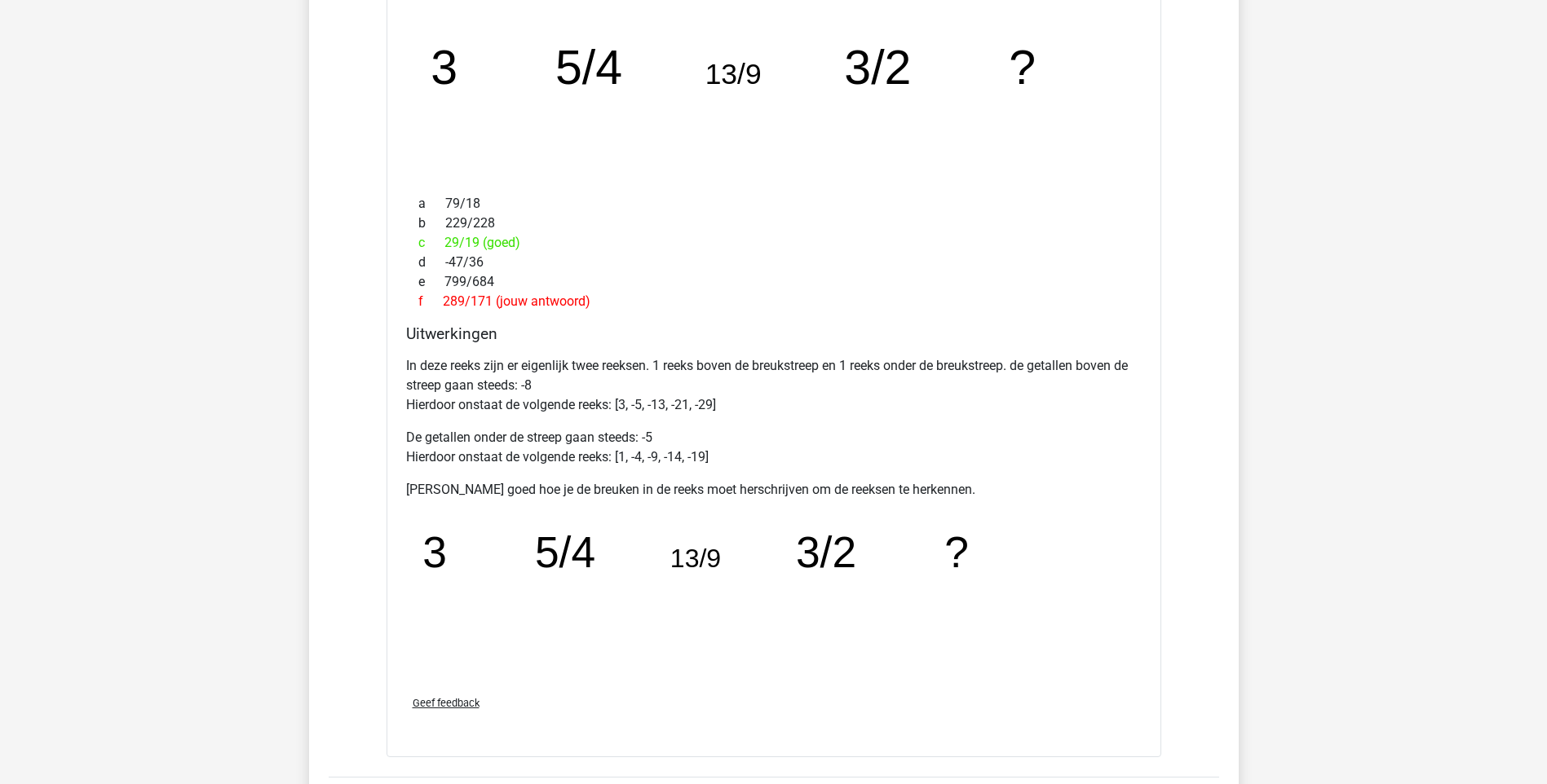
click at [803, 286] on div "e 799/684" at bounding box center [774, 282] width 736 height 19
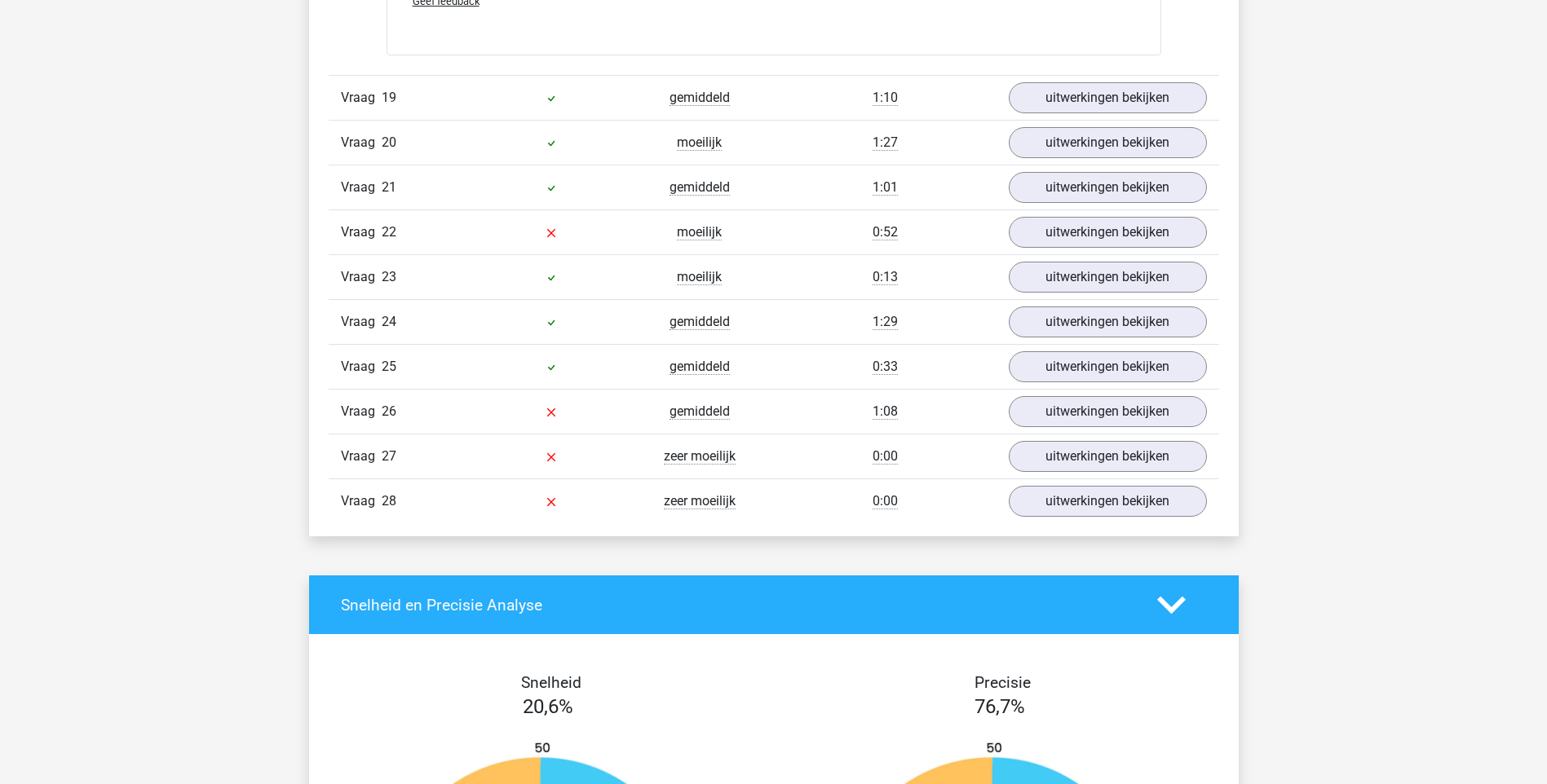
scroll to position [4237, 0]
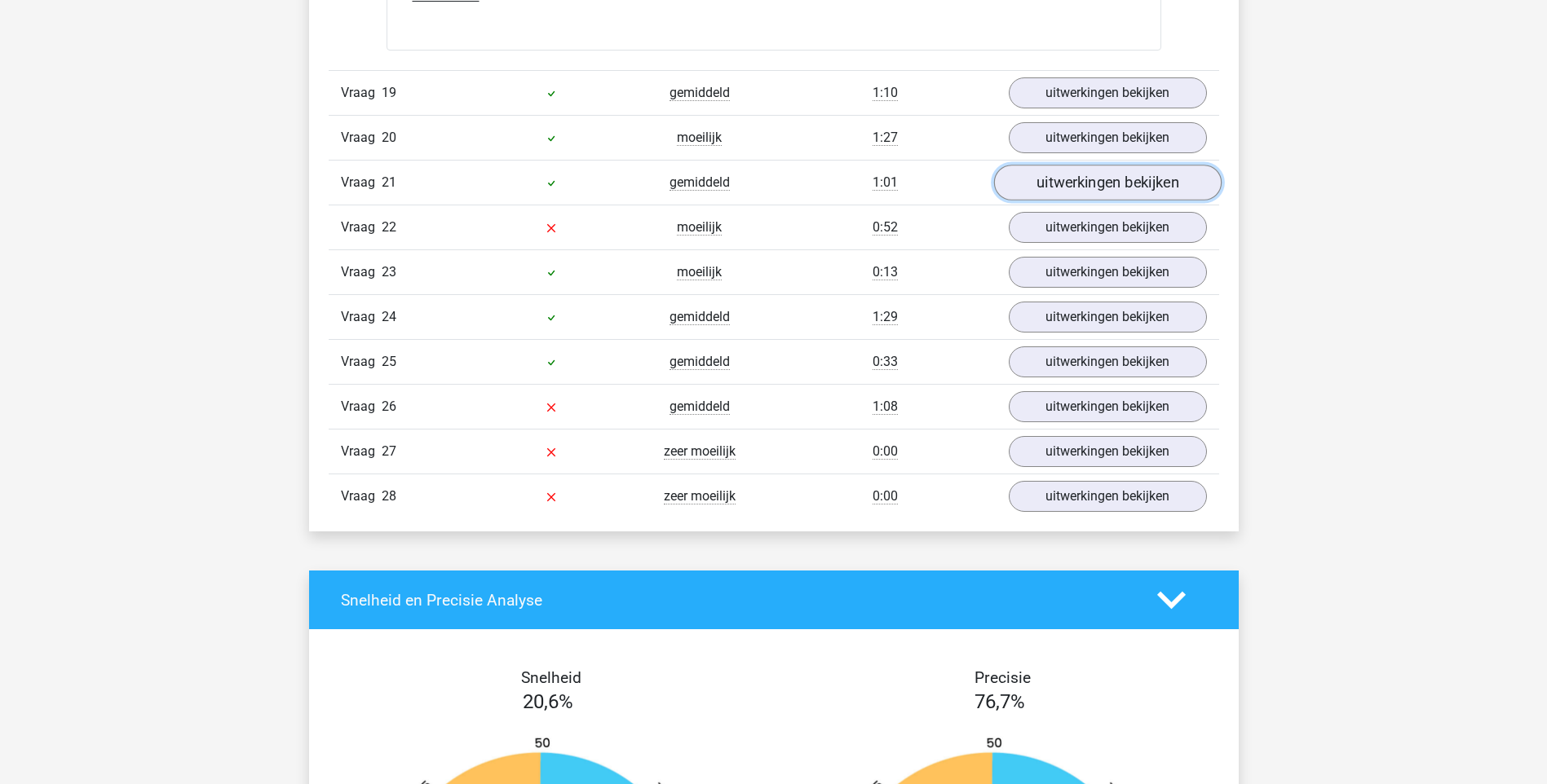
click at [1077, 195] on link "uitwerkingen bekijken" at bounding box center [1107, 182] width 227 height 36
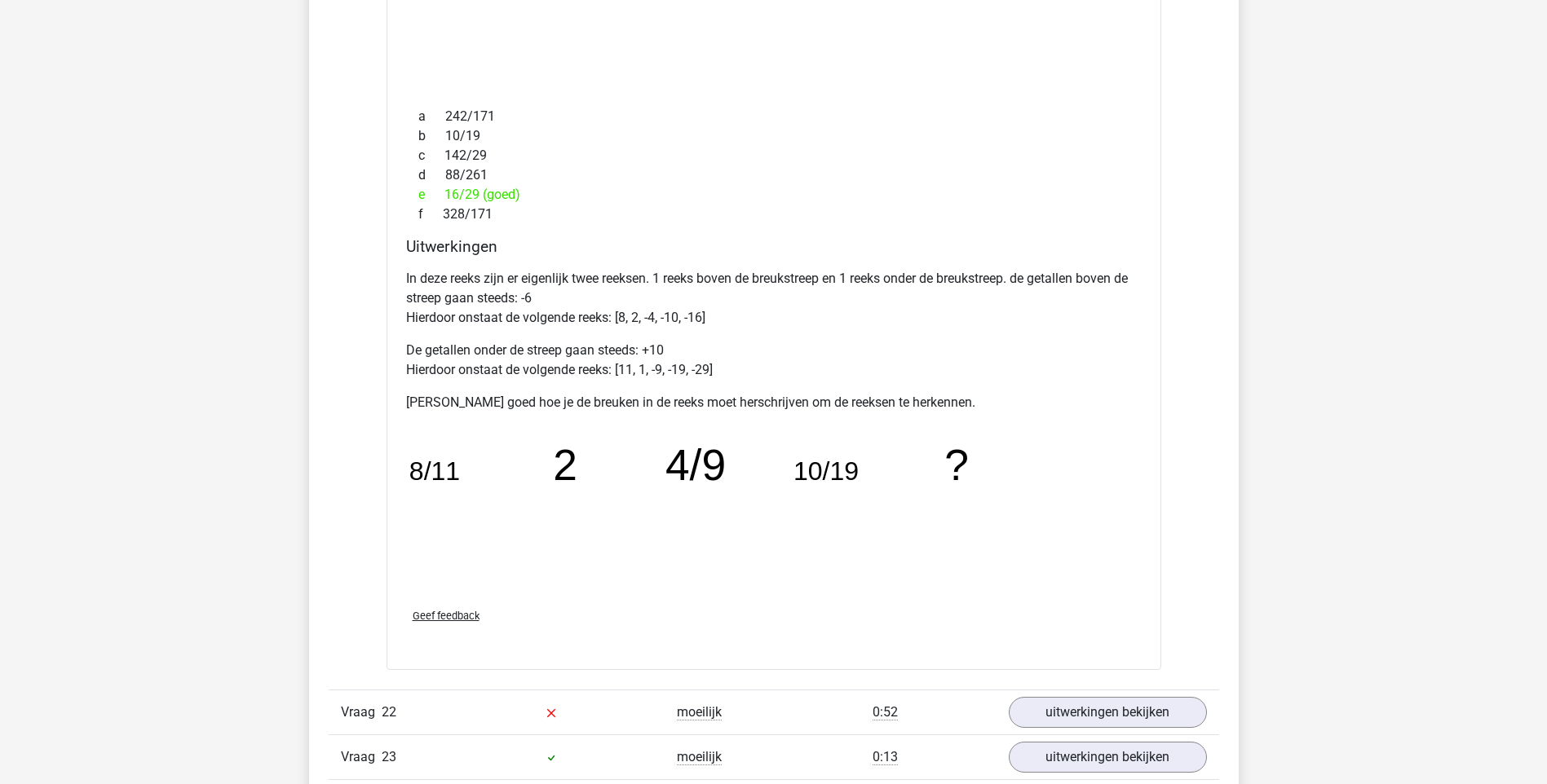
scroll to position [4590, 0]
click at [646, 474] on icon "image/svg+xml 8/11 2 4/9 10/19 ?" at bounding box center [732, 505] width 653 height 163
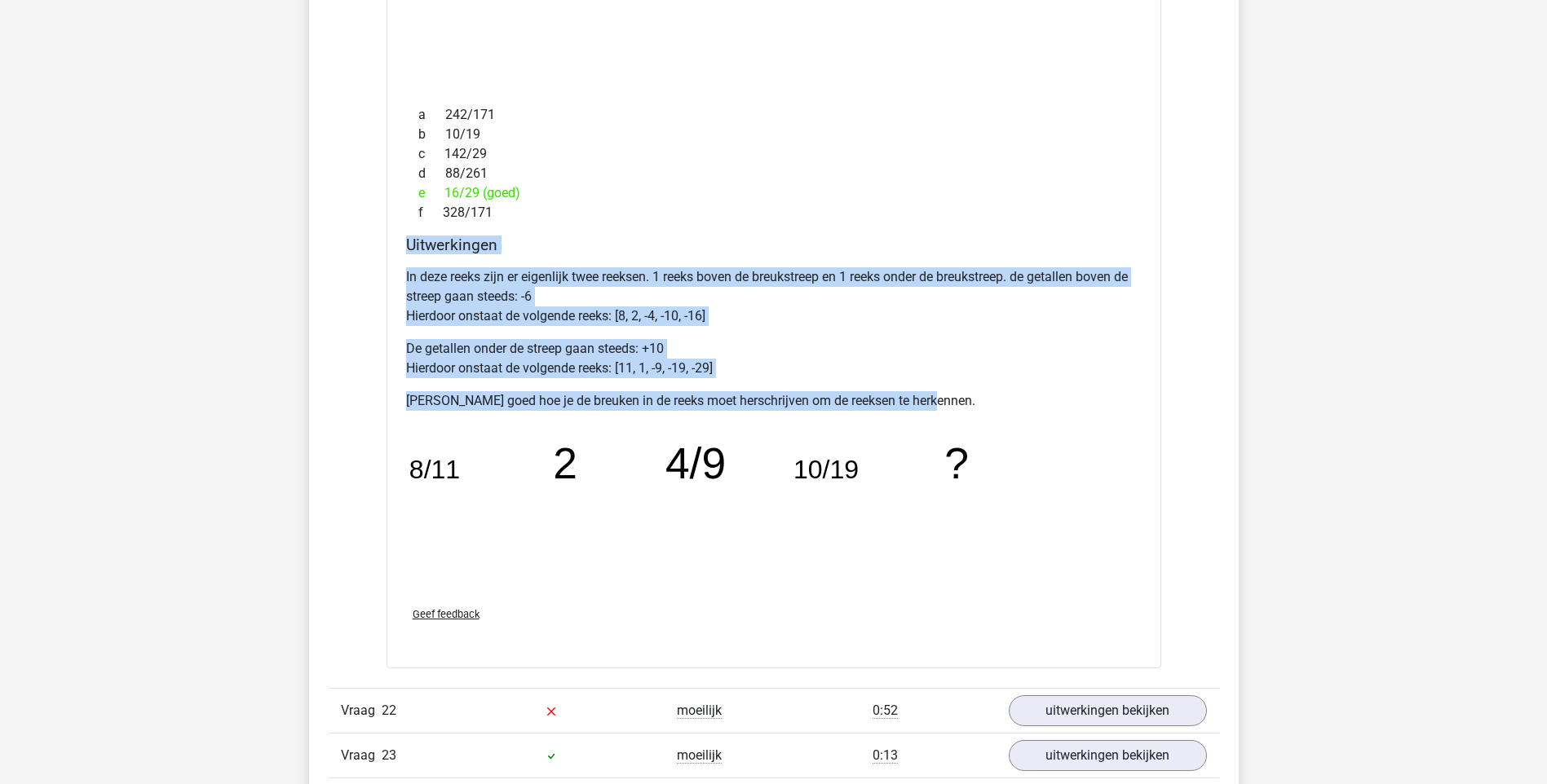
drag, startPoint x: 407, startPoint y: 246, endPoint x: 1009, endPoint y: 392, distance: 619.5
click at [1009, 392] on div "Uitwerkingen In deze reeks zijn er eigenlijk twee reeksen. 1 reeks boven de bre…" at bounding box center [773, 414] width 748 height 358
copy div "Uitwerkingen In deze reeks zijn er eigenlijk twee reeksen. 1 reeks boven de bre…"
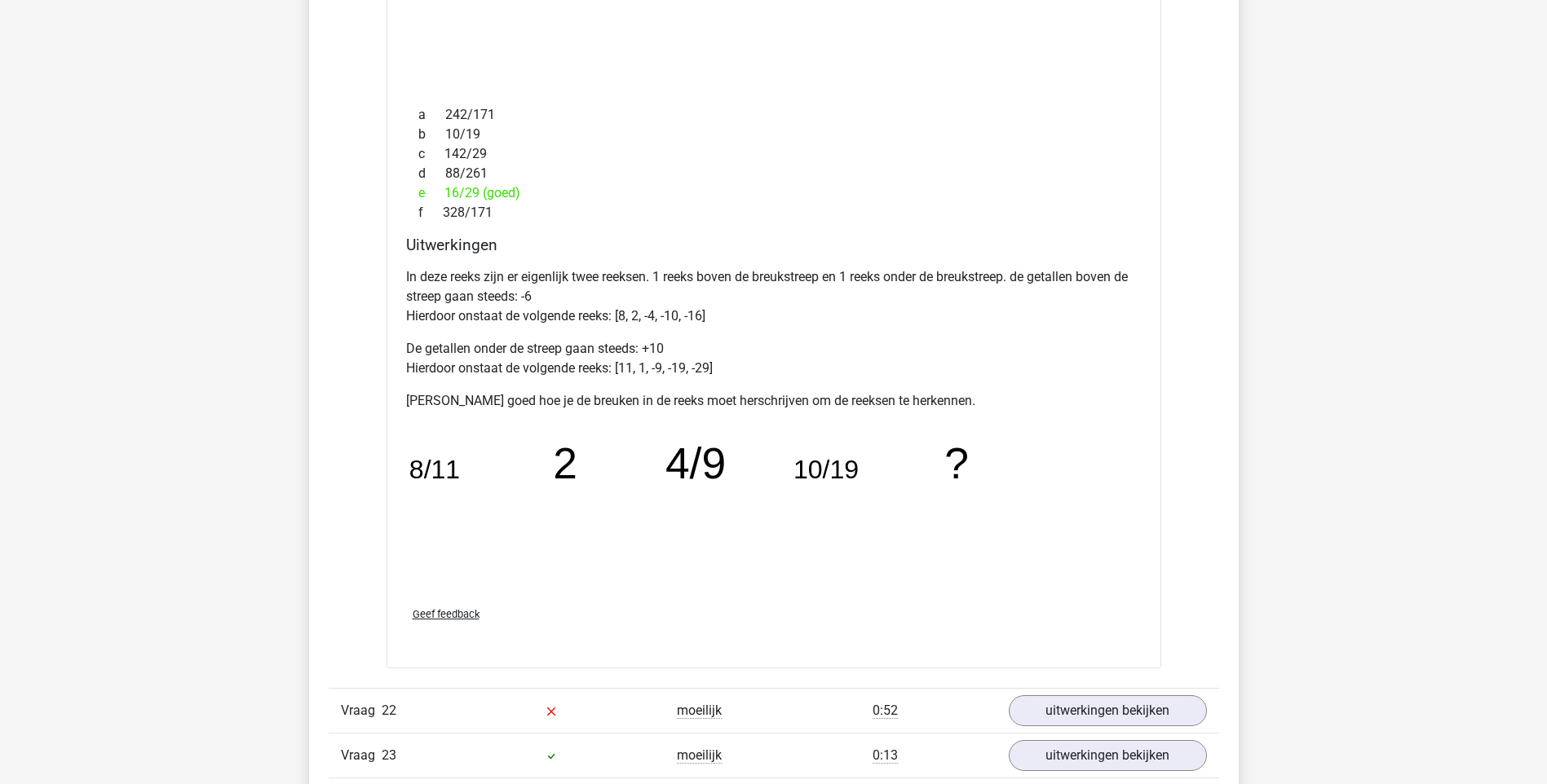
click at [1068, 419] on div "In deze reeks zijn er eigenlijk twee reeksen. 1 reeks boven de breukstreep en 1…" at bounding box center [774, 427] width 736 height 332
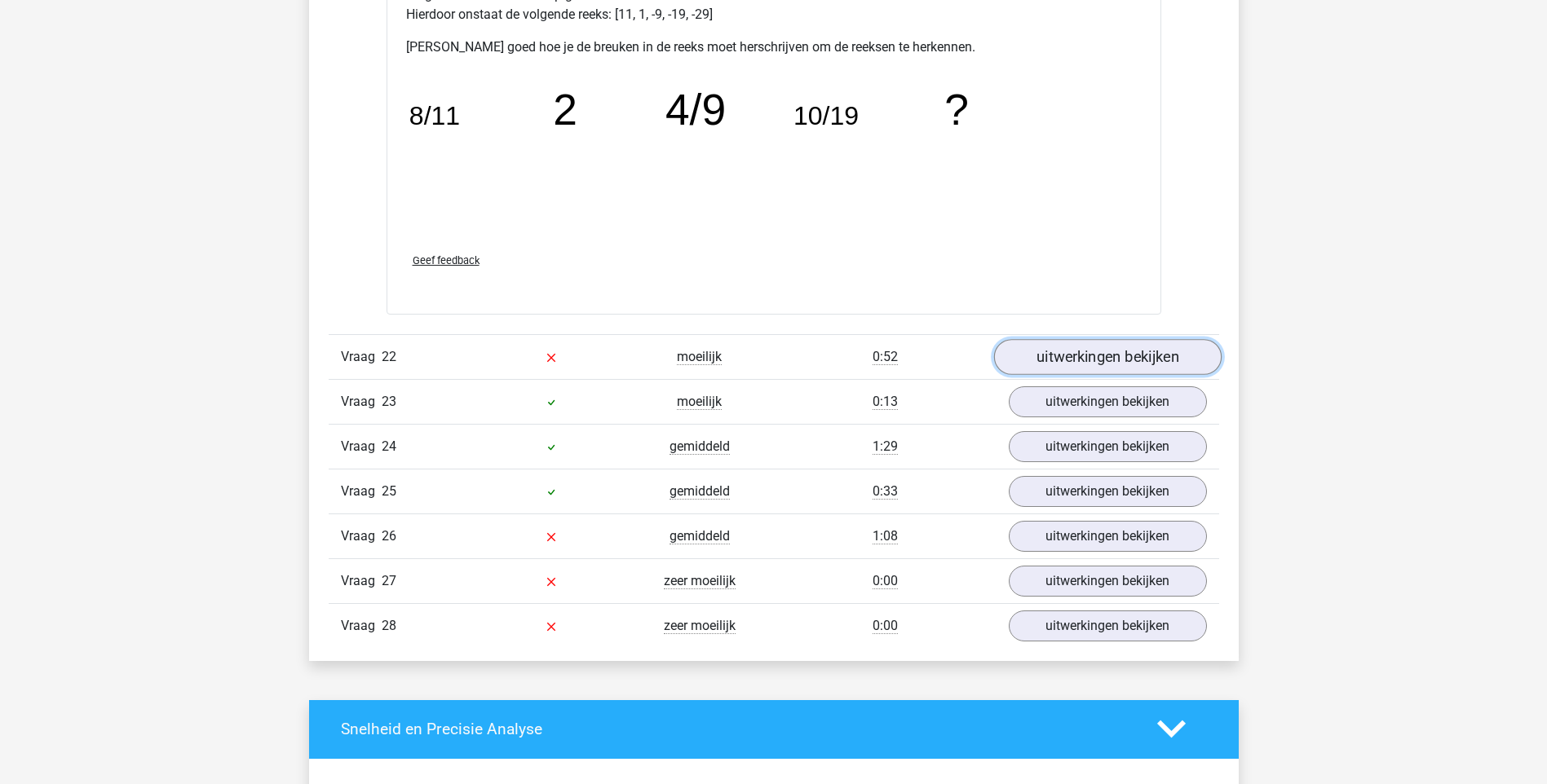
click at [1065, 361] on link "uitwerkingen bekijken" at bounding box center [1107, 357] width 227 height 36
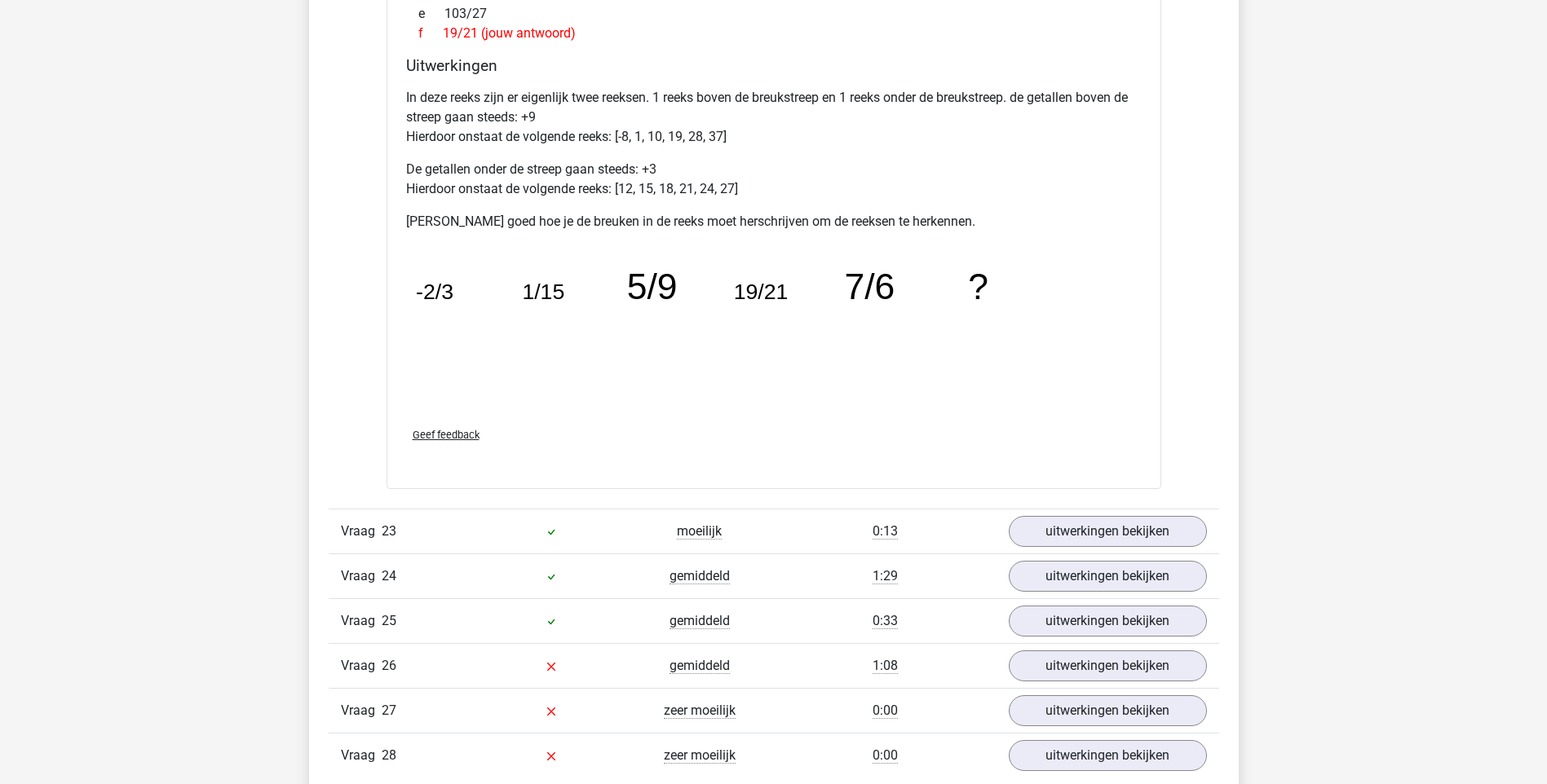
scroll to position [5296, 0]
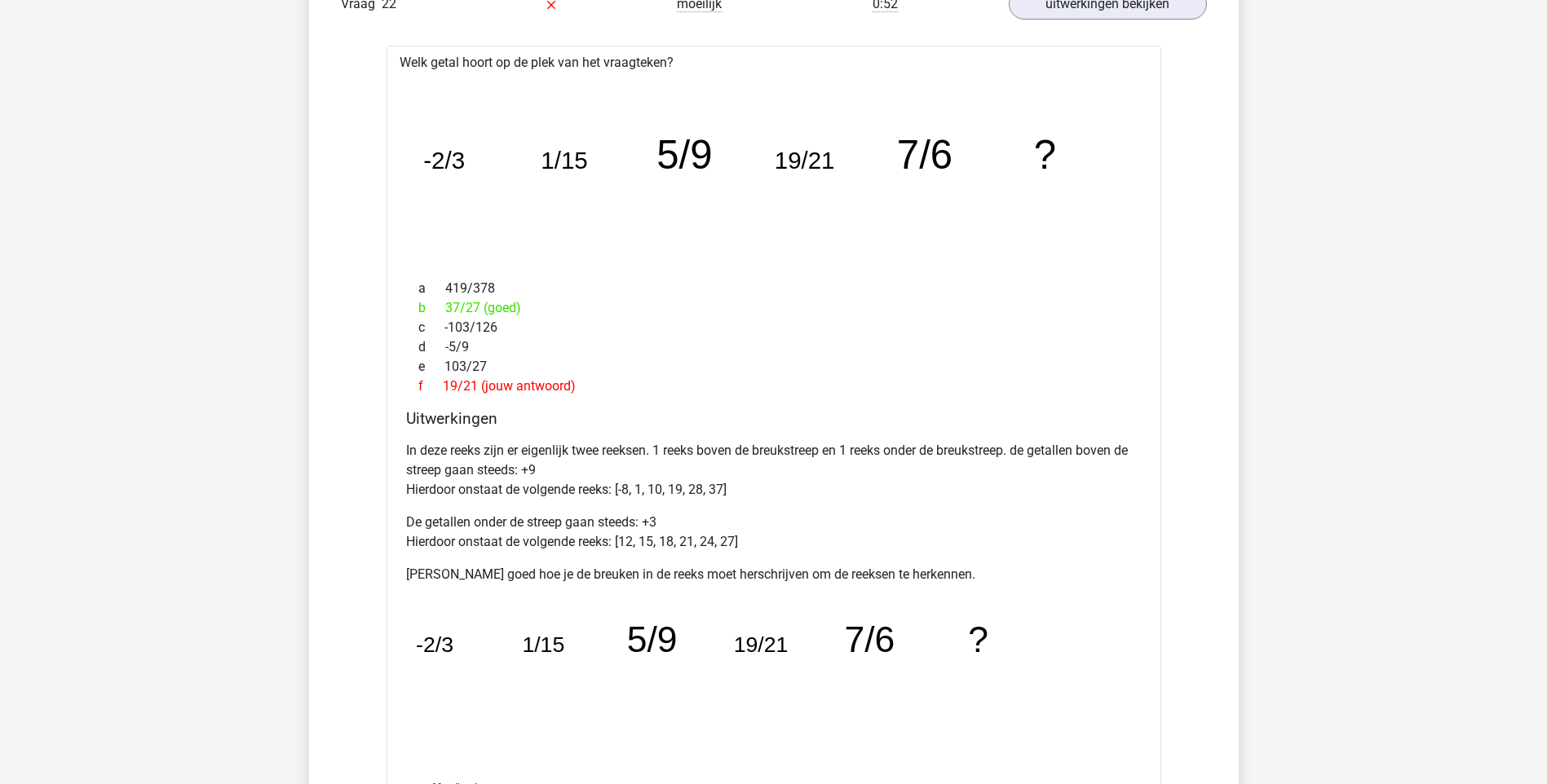
click at [504, 170] on icon "image/svg+xml -2/3 1/15 5/9 19/21 7/6 ?" at bounding box center [774, 169] width 722 height 180
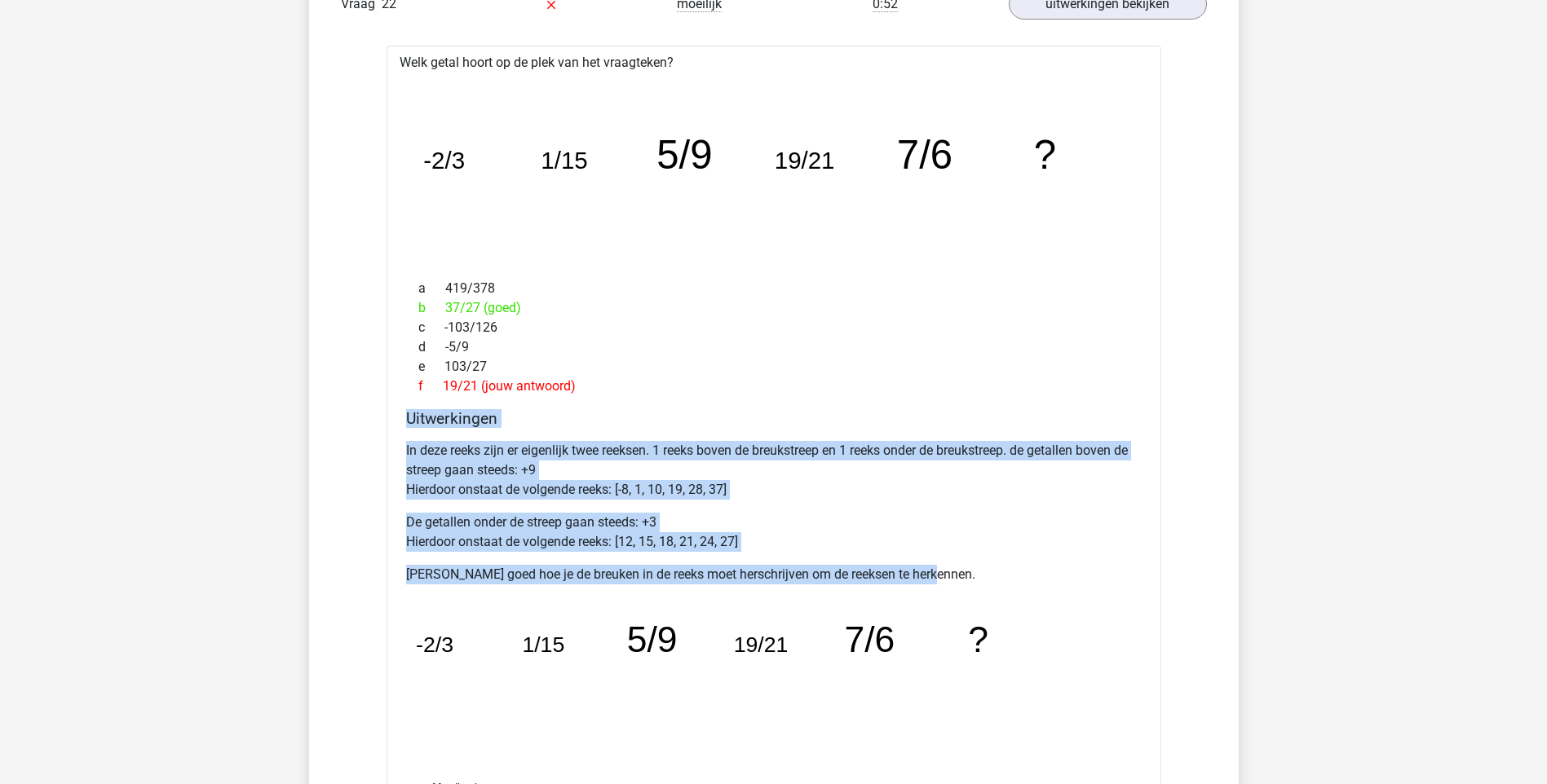
drag, startPoint x: 409, startPoint y: 420, endPoint x: 958, endPoint y: 561, distance: 566.8
click at [958, 561] on div "Uitwerkingen In deze reeks zijn er eigenlijk twee reeksen. 1 reeks boven de bre…" at bounding box center [773, 587] width 748 height 358
copy div "Uitwerkingen In deze reeks zijn er eigenlijk twee reeksen. 1 reeks boven de bre…"
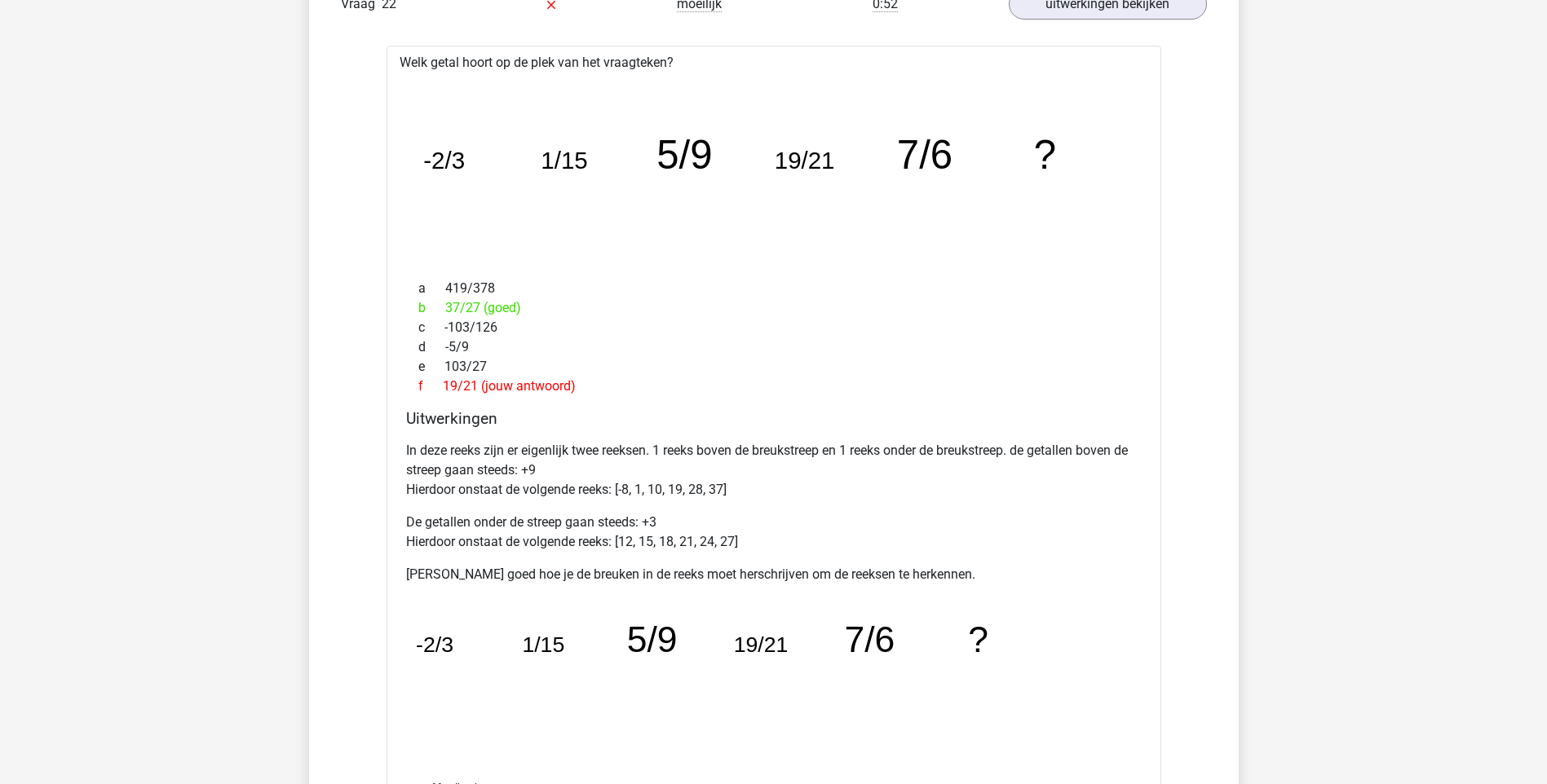
click at [761, 328] on div "c -103/126" at bounding box center [774, 328] width 736 height 19
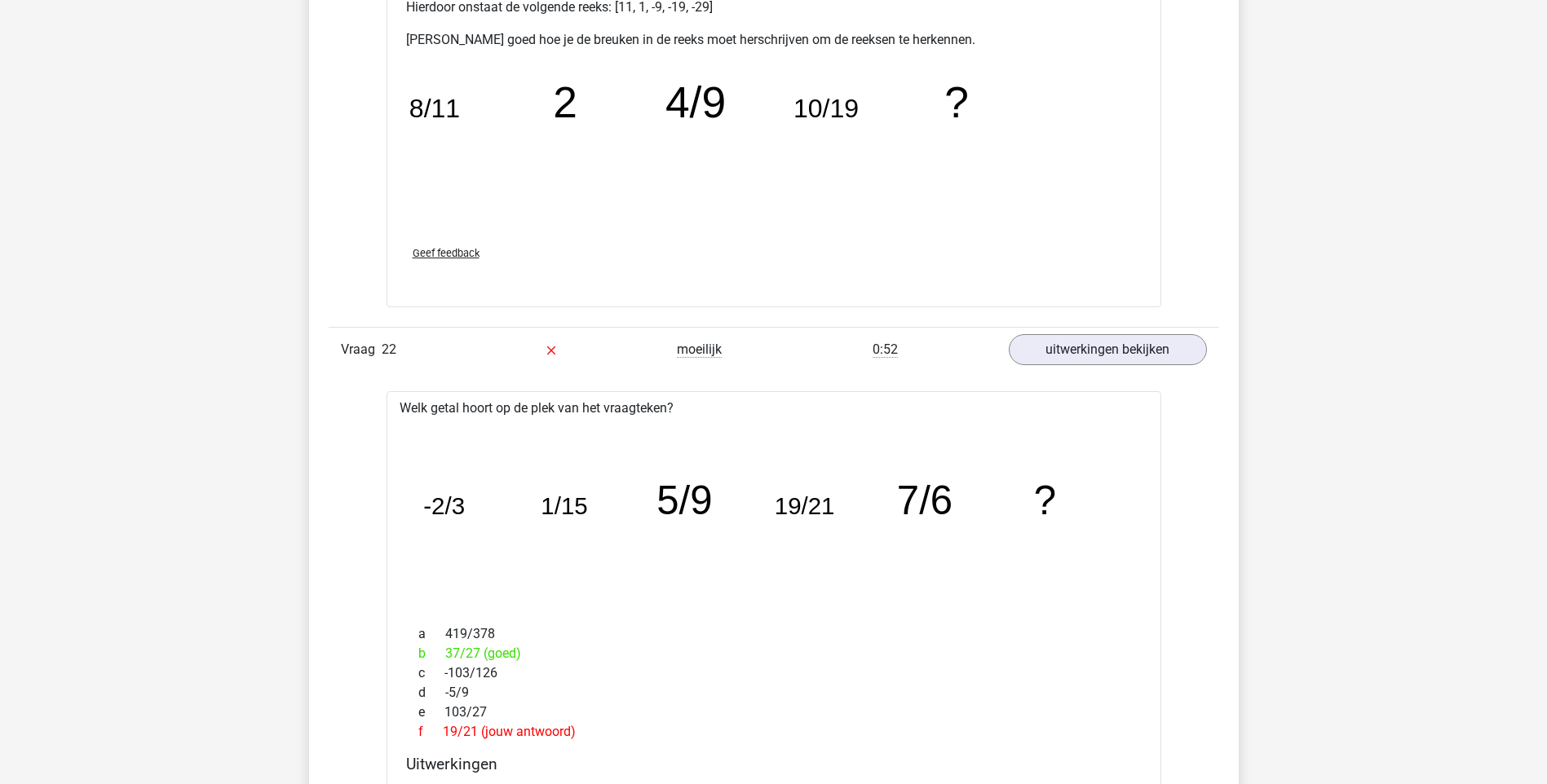
scroll to position [4944, 0]
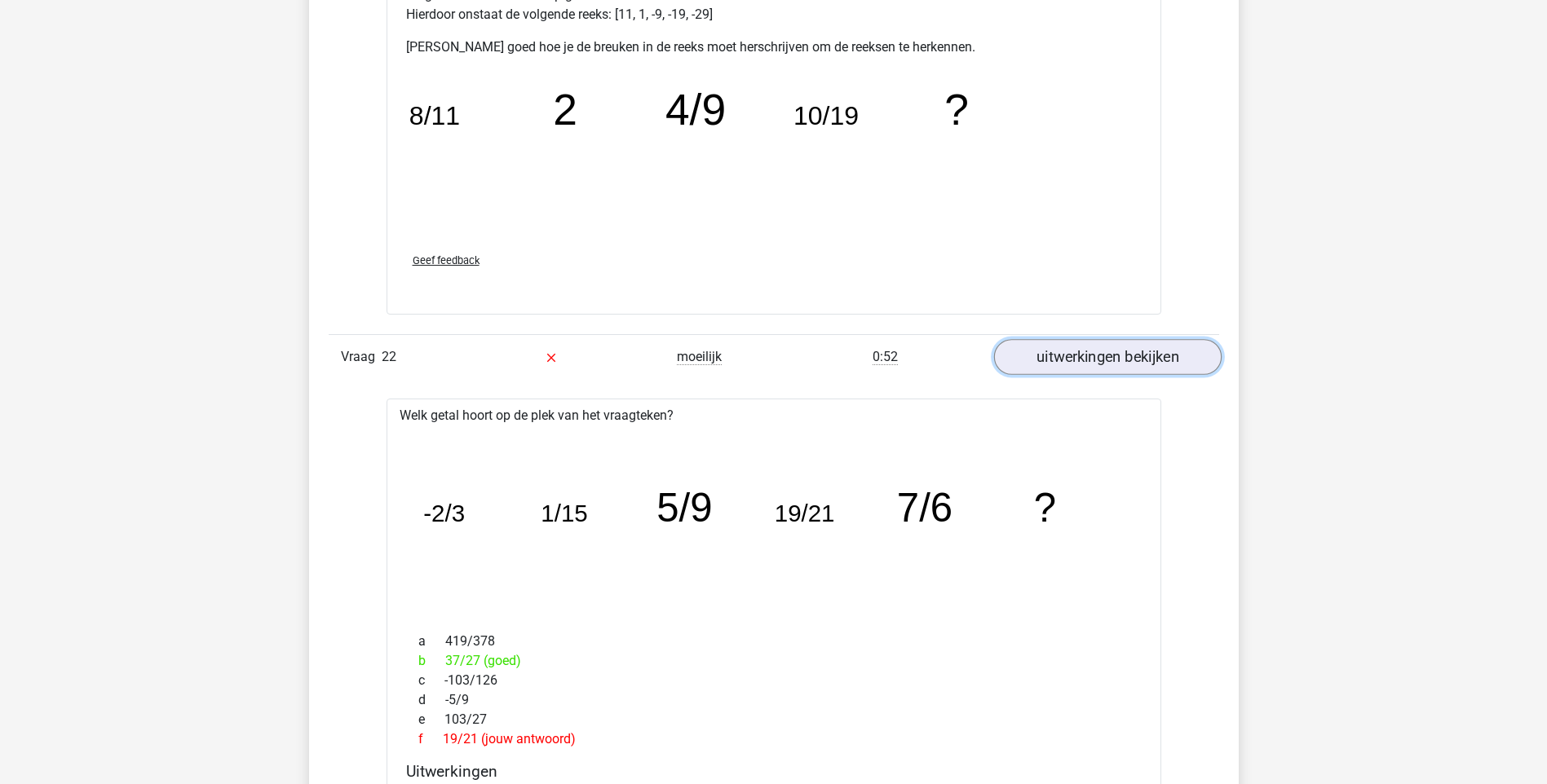
click at [1055, 351] on link "uitwerkingen bekijken" at bounding box center [1107, 357] width 227 height 36
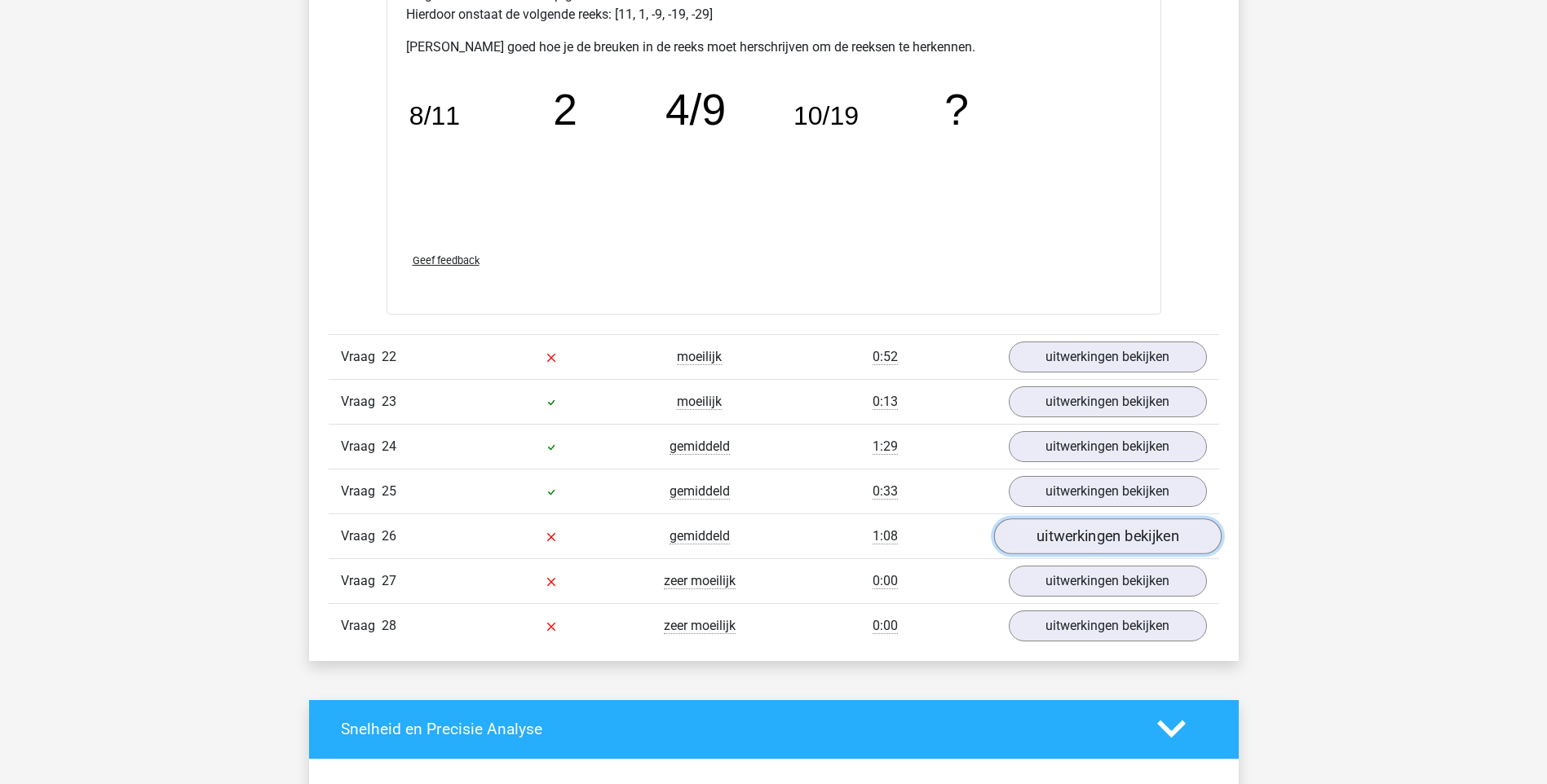
click at [1079, 540] on link "uitwerkingen bekijken" at bounding box center [1107, 537] width 227 height 36
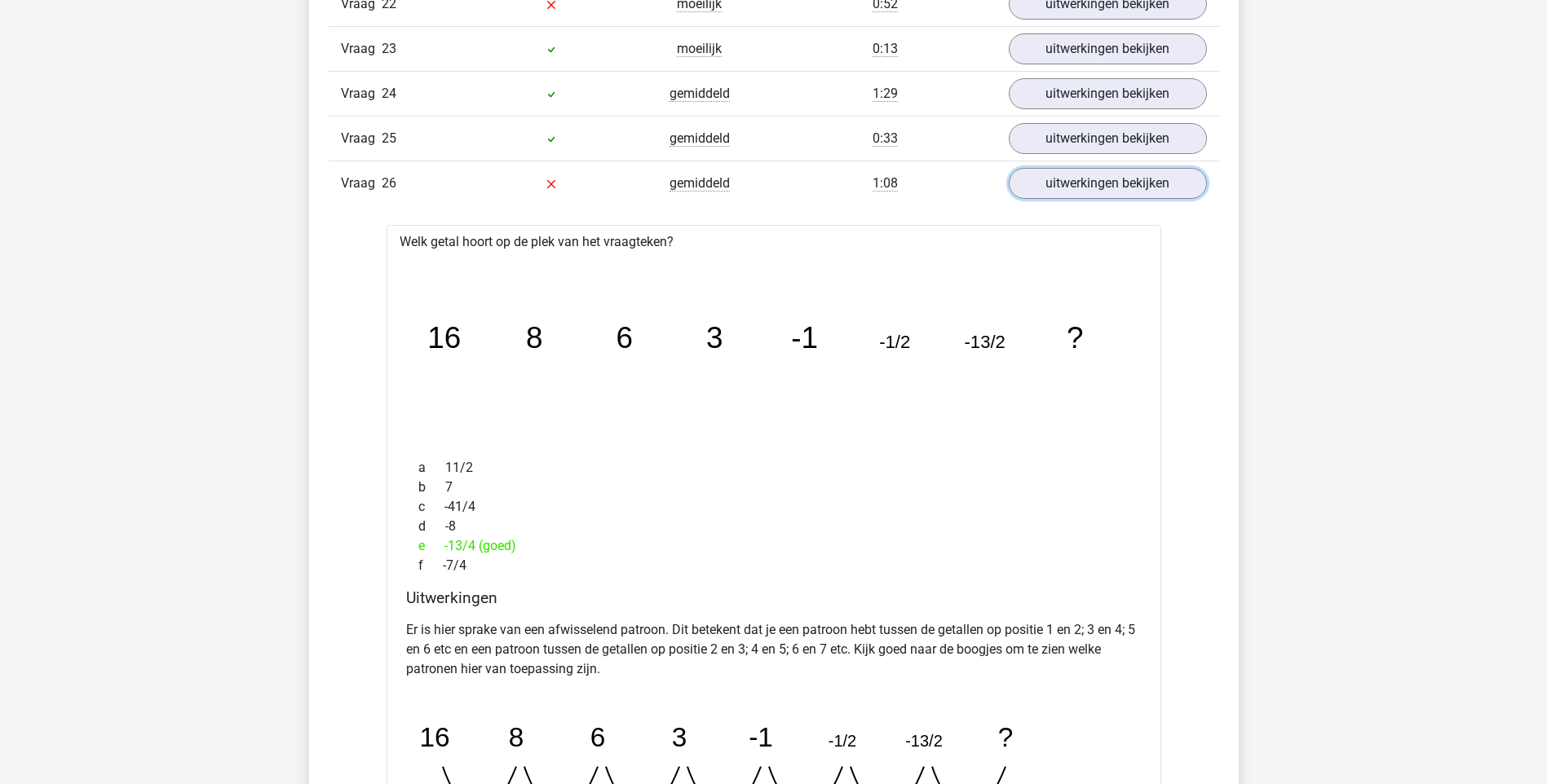
scroll to position [5649, 0]
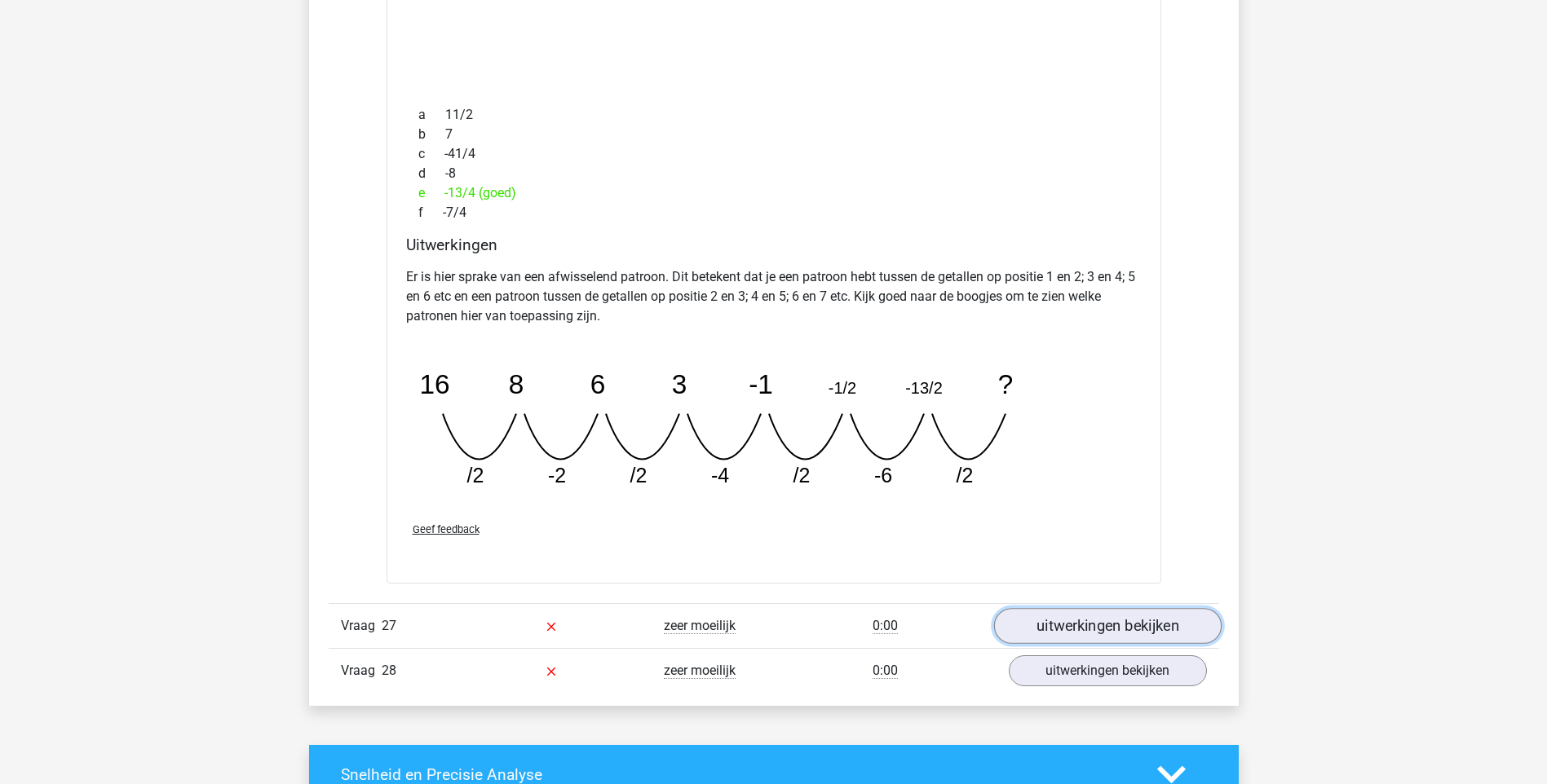
click at [1034, 634] on link "uitwerkingen bekijken" at bounding box center [1107, 626] width 227 height 36
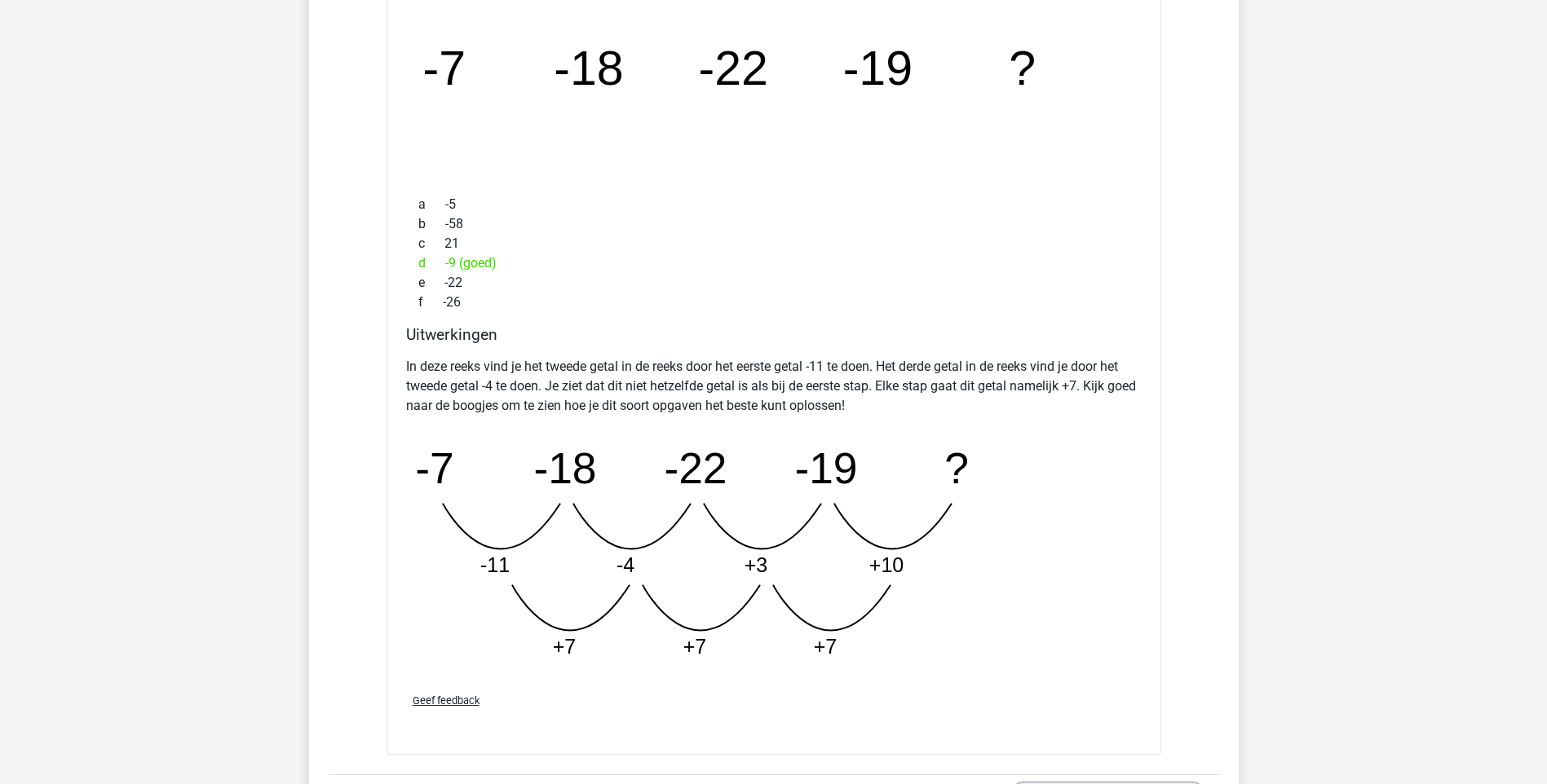
scroll to position [6708, 0]
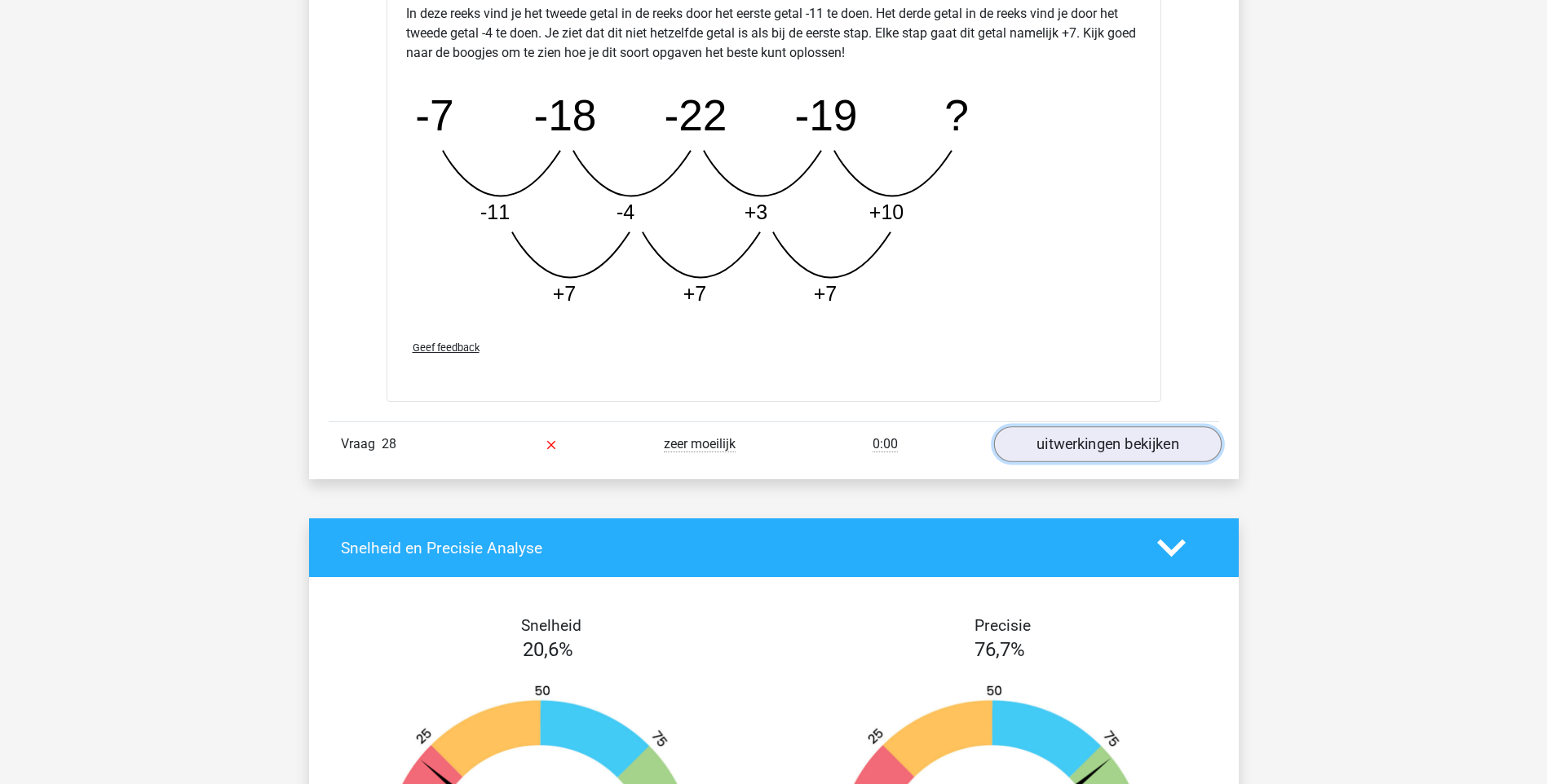
click at [1112, 456] on link "uitwerkingen bekijken" at bounding box center [1107, 444] width 227 height 36
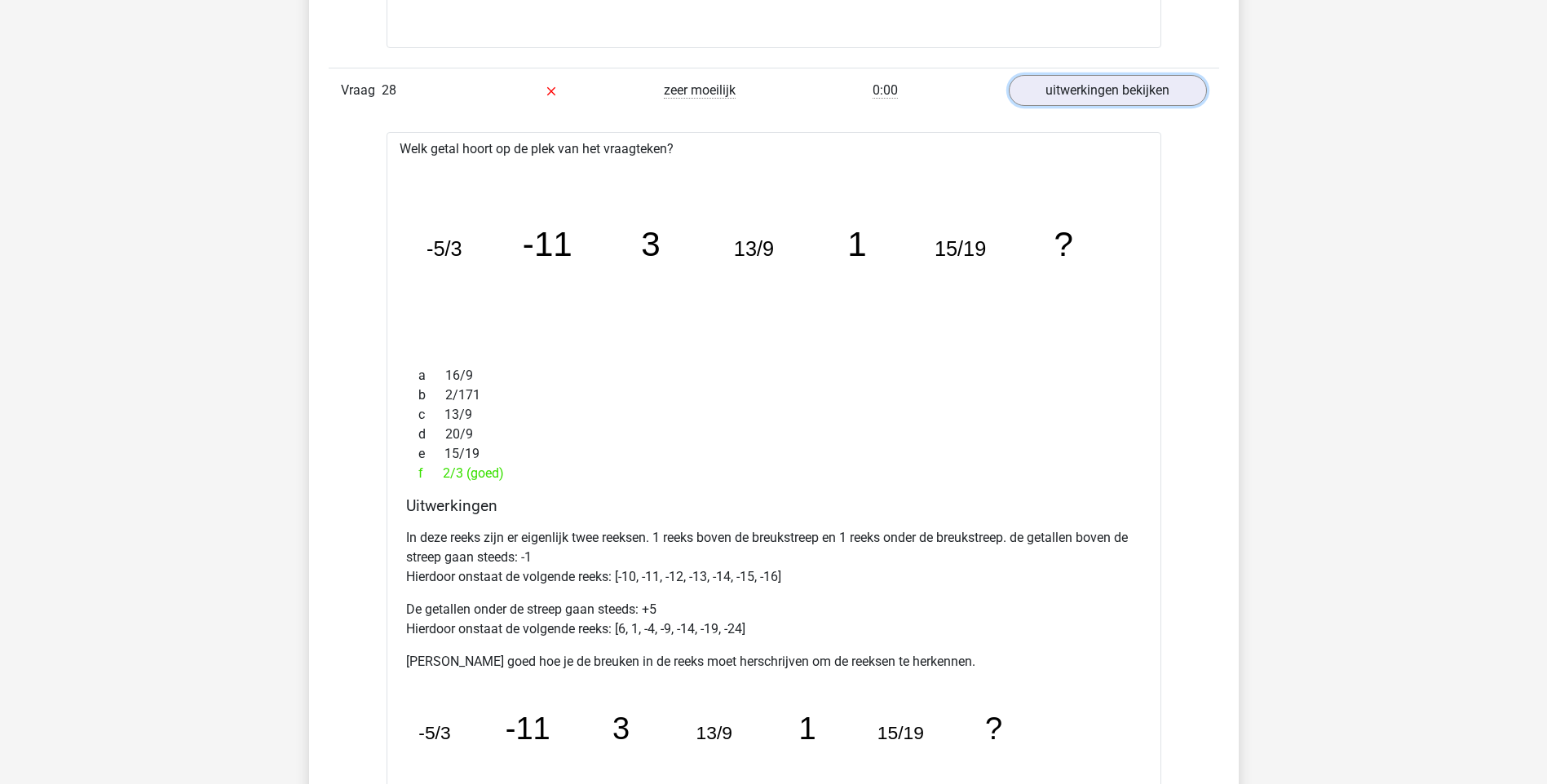
scroll to position [7415, 0]
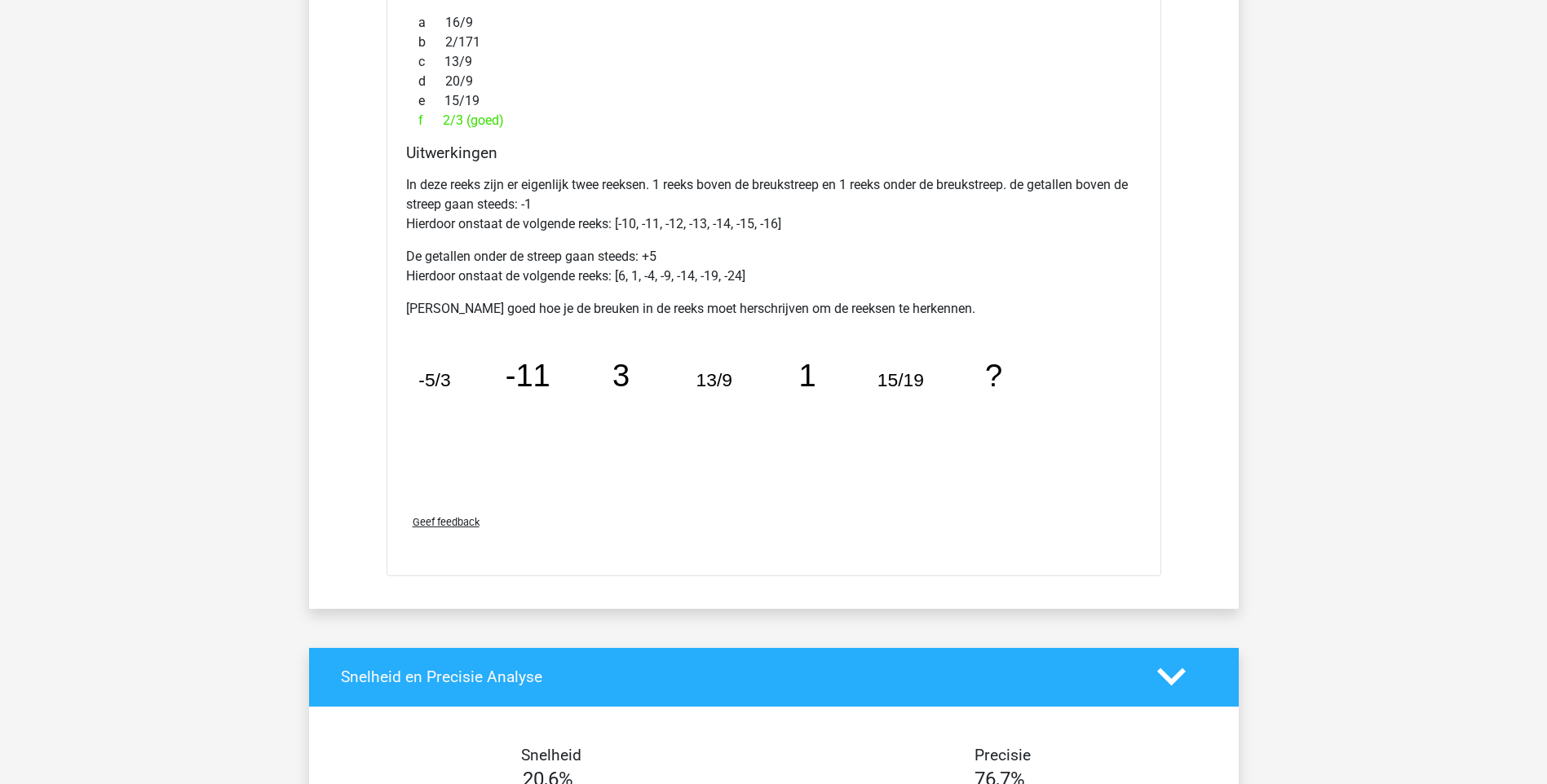
click at [510, 386] on tspan "-11" at bounding box center [526, 375] width 45 height 34
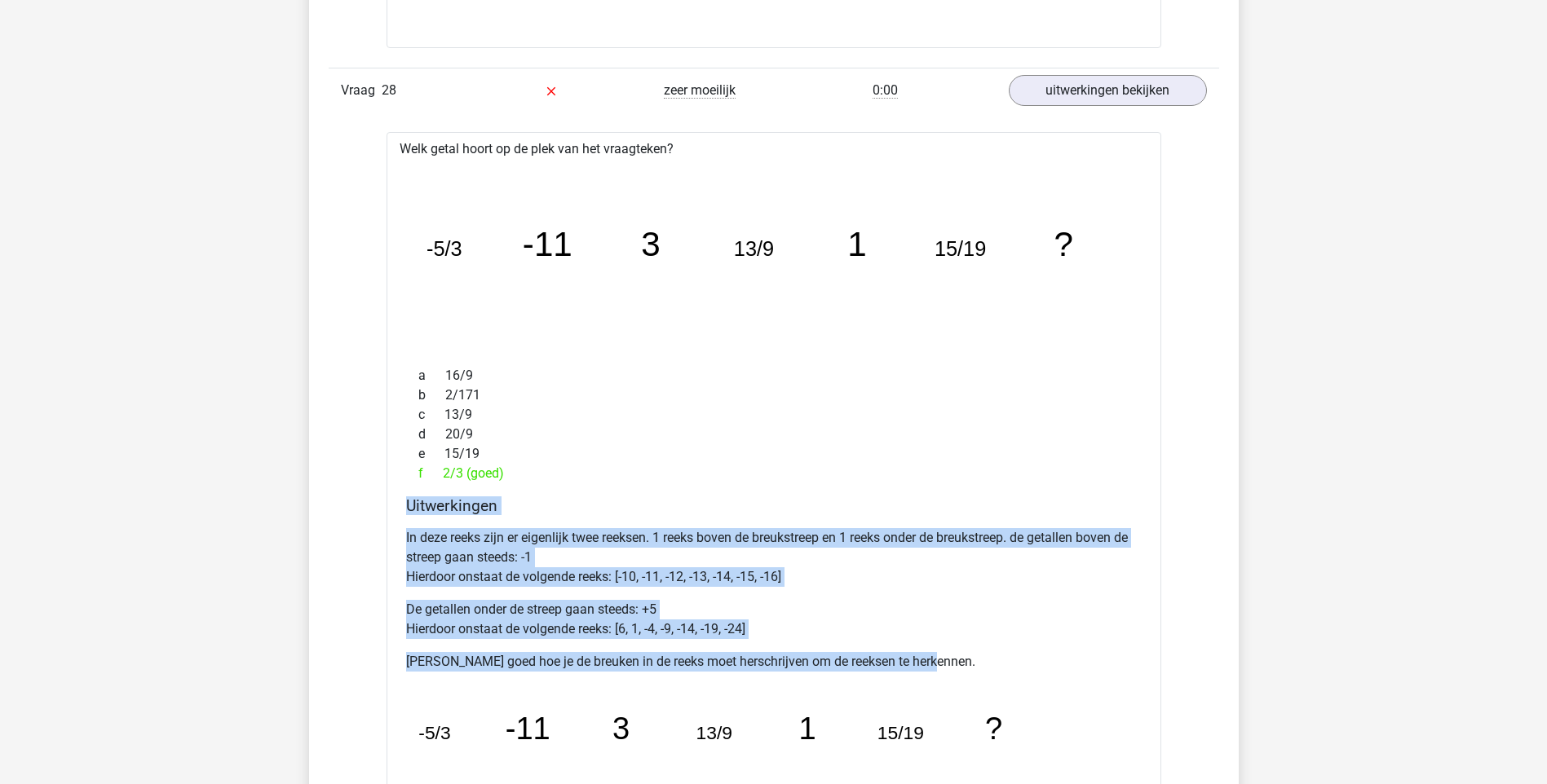
drag, startPoint x: 403, startPoint y: 500, endPoint x: 981, endPoint y: 662, distance: 600.3
click at [981, 662] on div "Uitwerkingen In deze reeks zijn er eigenlijk twee reeksen. 1 reeks boven de bre…" at bounding box center [773, 675] width 748 height 358
copy div "Uitwerkingen In deze reeks zijn er eigenlijk twee reeksen. 1 reeks boven de bre…"
